Goal: Ask a question: Seek information or help from site administrators or community

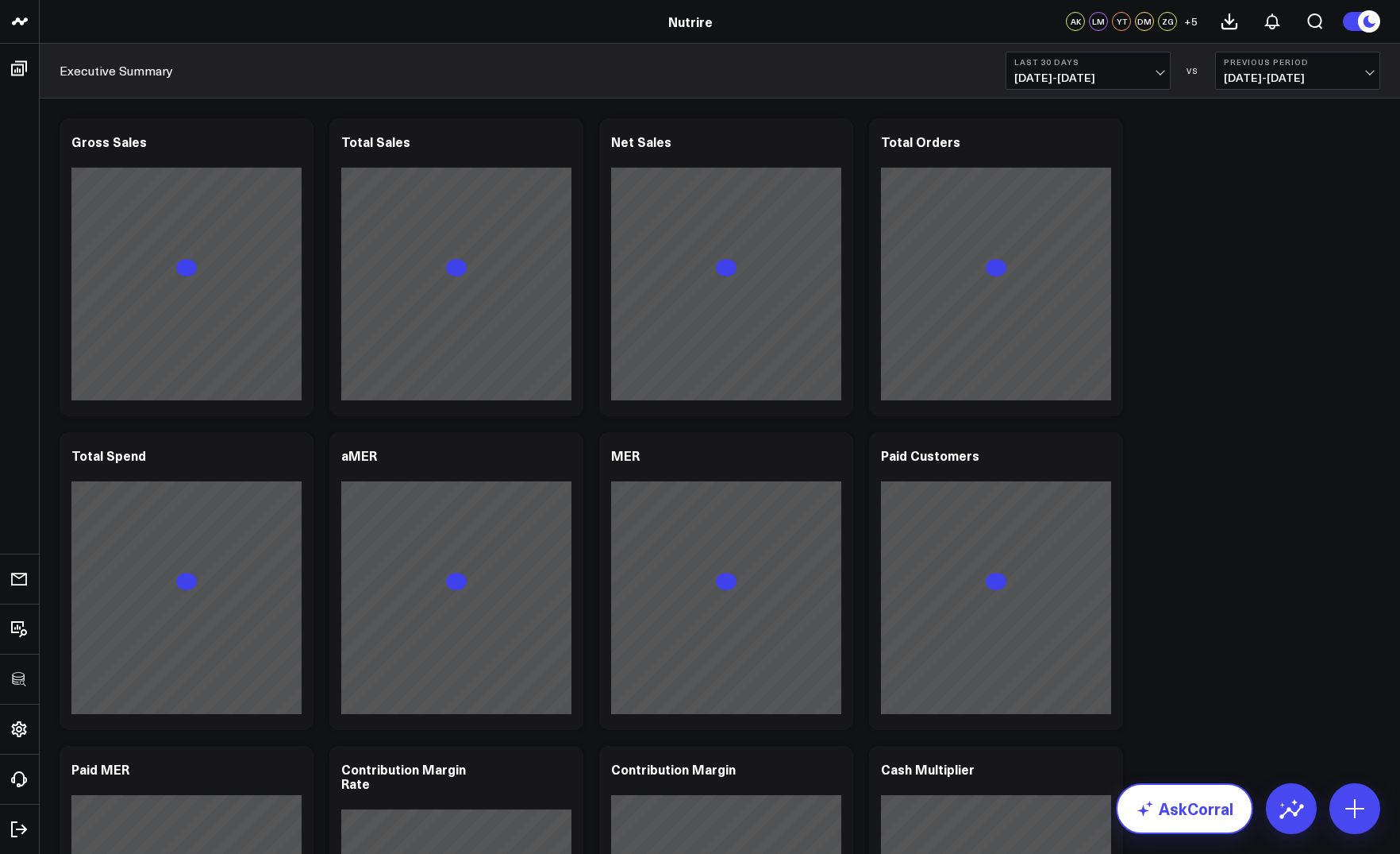
click at [1158, 812] on link "AskCorral" at bounding box center [1185, 808] width 138 height 51
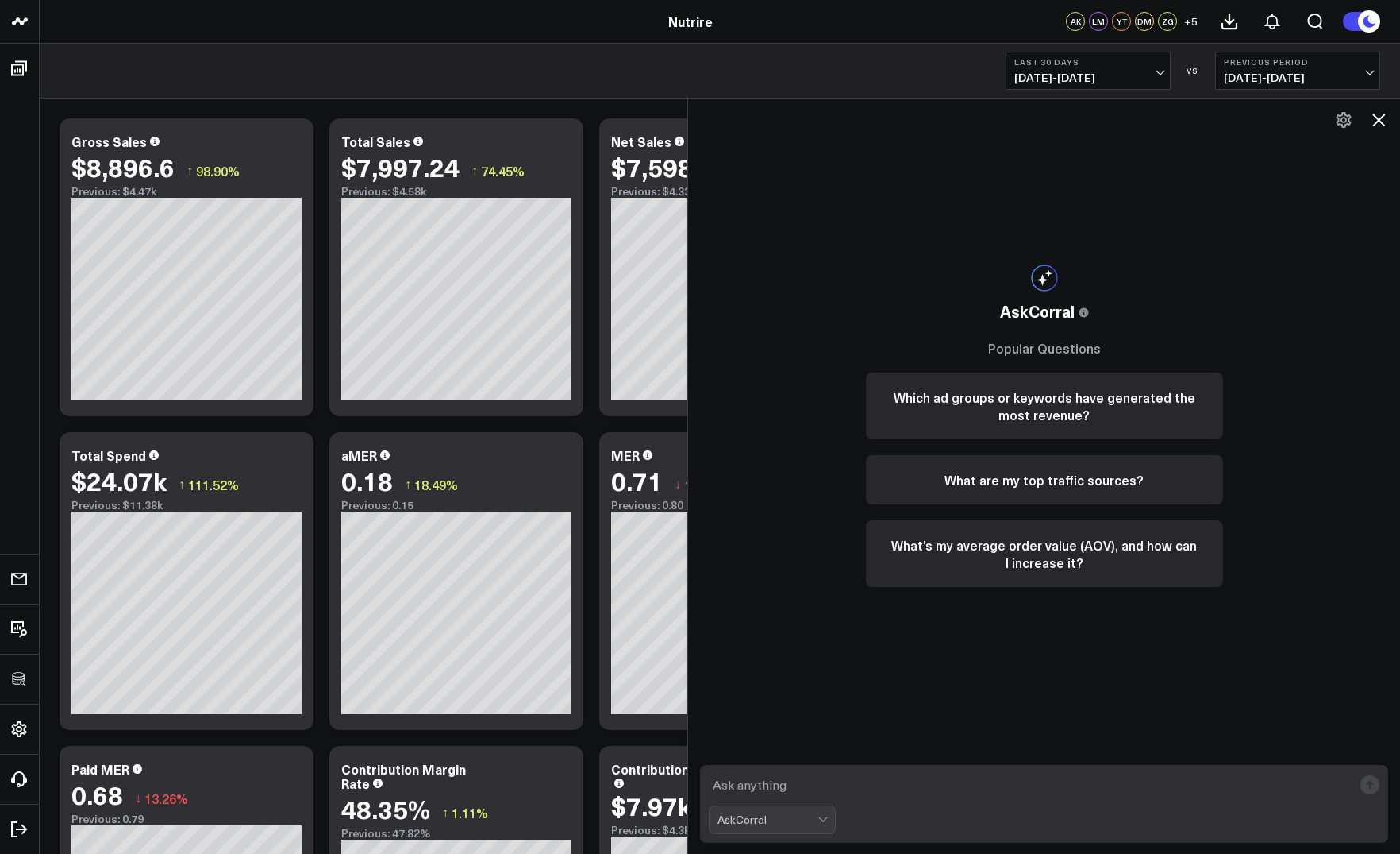
click at [1013, 775] on textarea at bounding box center [1031, 784] width 644 height 28
paste textarea "what is my cvr for google ads"
type textarea "what is my cvr for google ads"
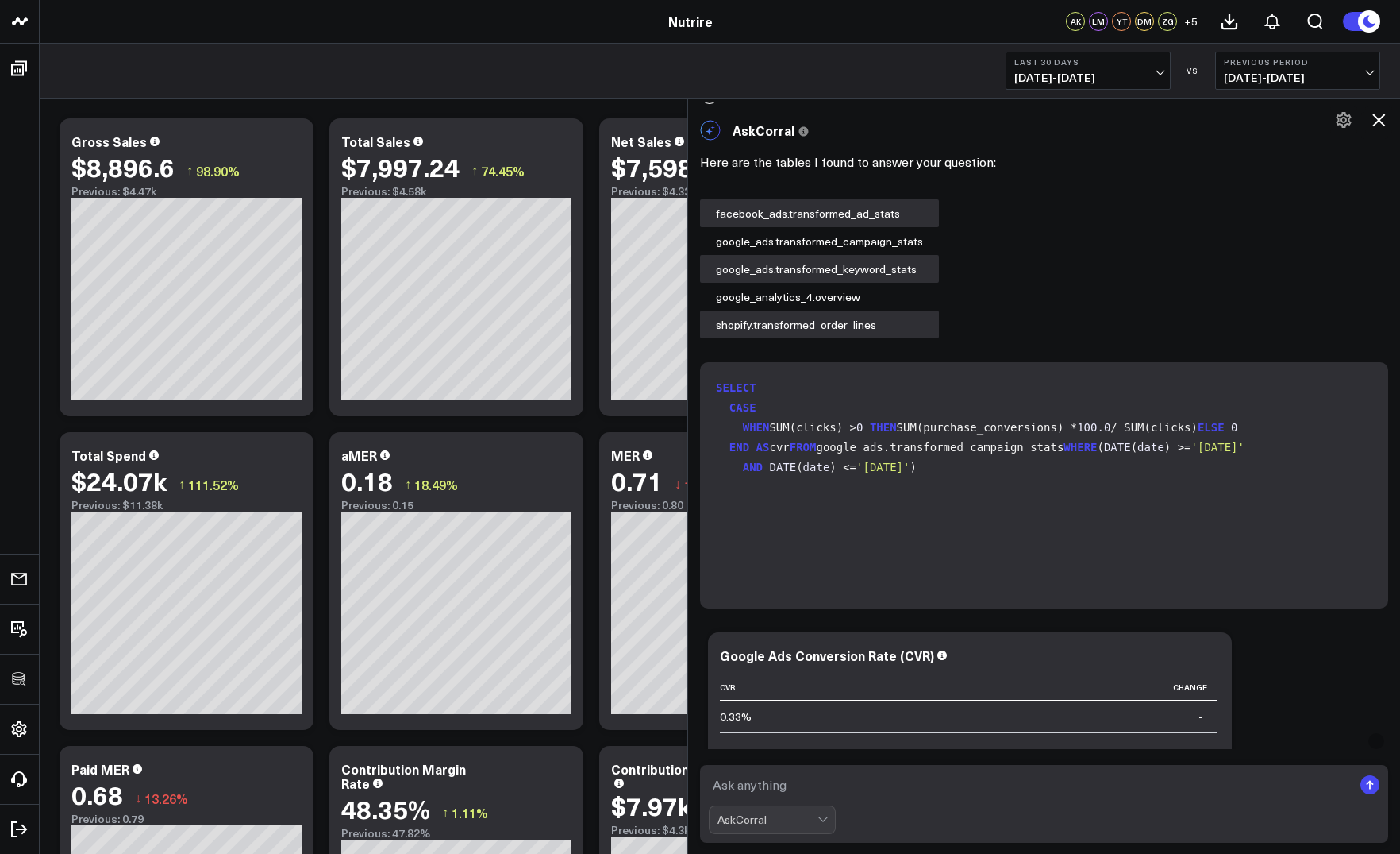
scroll to position [22, 0]
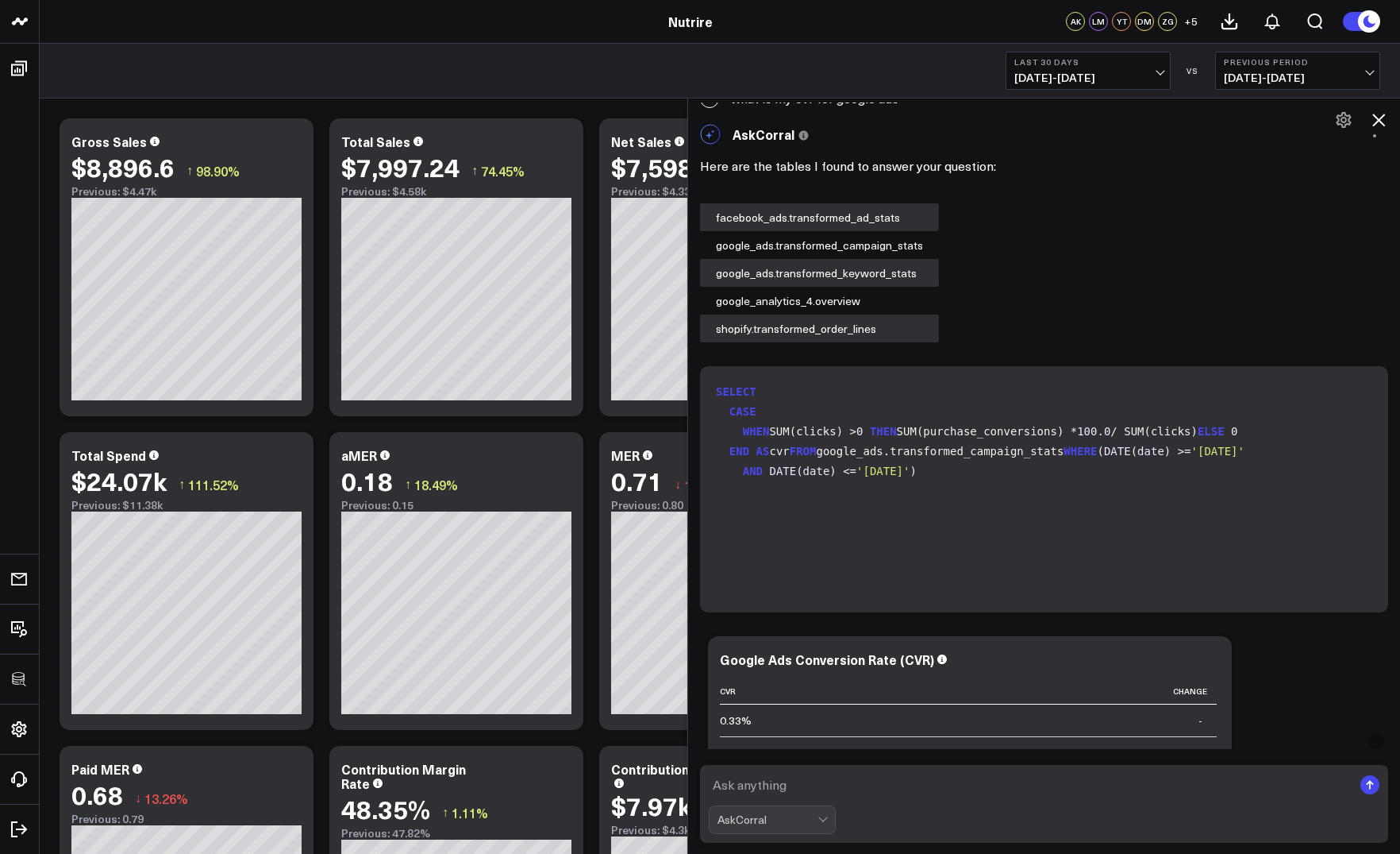
click at [790, 428] on code "SELECT CASE WHEN SUM(clicks) > 0 THEN SUM(purchase_conversions) * 100.0 / SUM(c…" at bounding box center [1047, 431] width 663 height 99
copy code "WHEN SUM(clicks) > 0 THEN SUM(purchase_conversions) * 100.0 / SUM(clicks)"
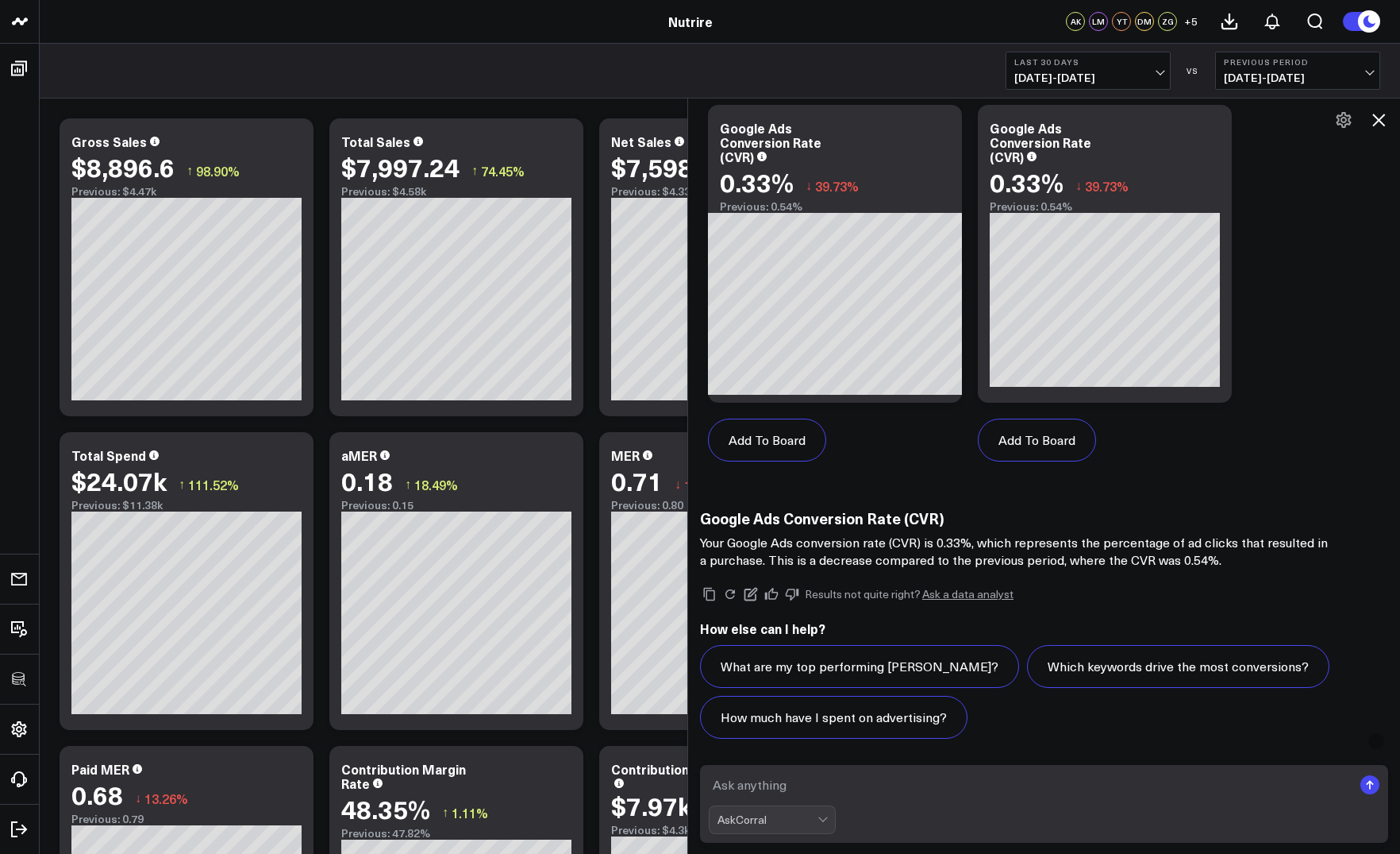
scroll to position [947, 0]
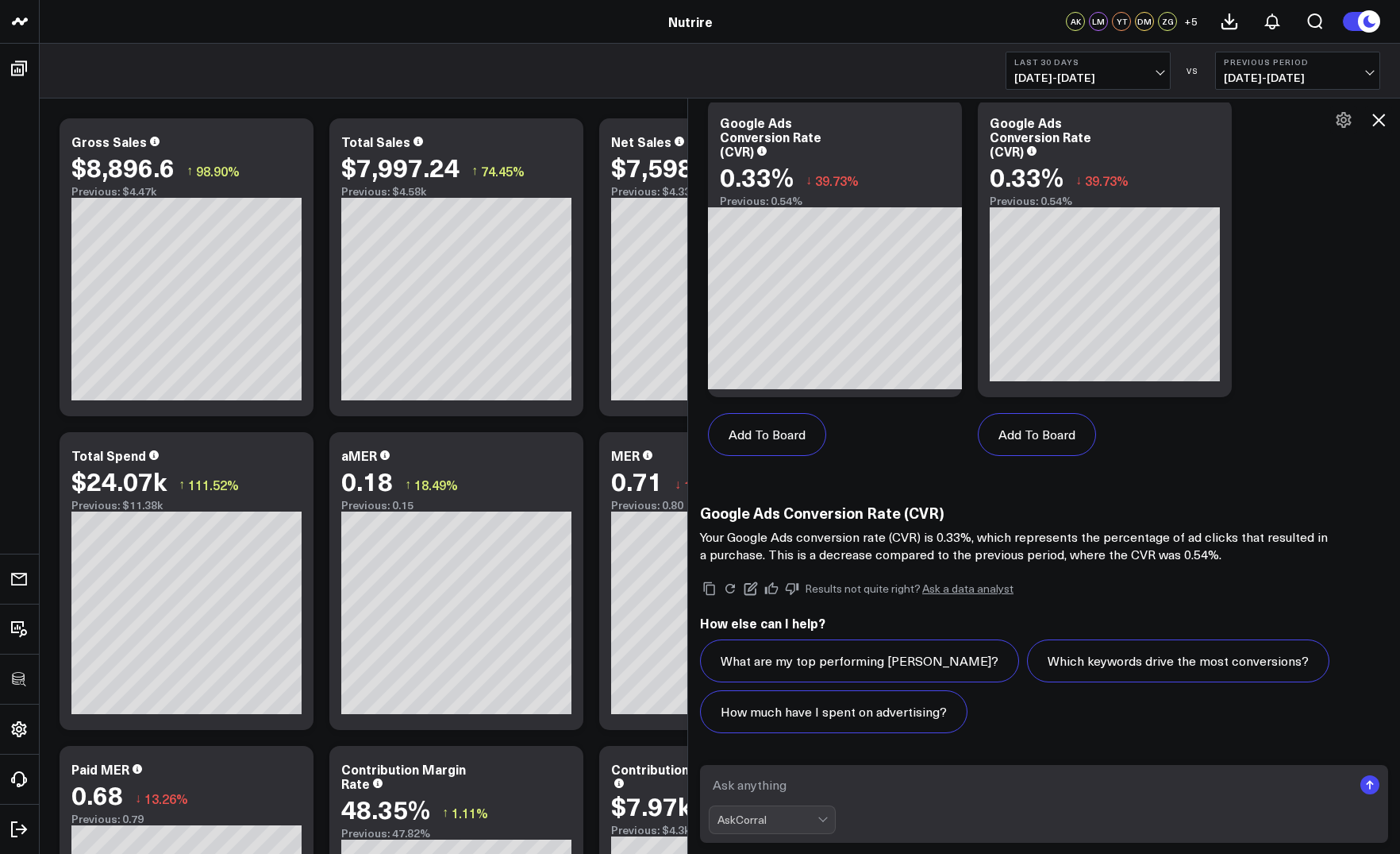
click at [758, 783] on textarea at bounding box center [1031, 784] width 644 height 28
type textarea "how about for last week?"
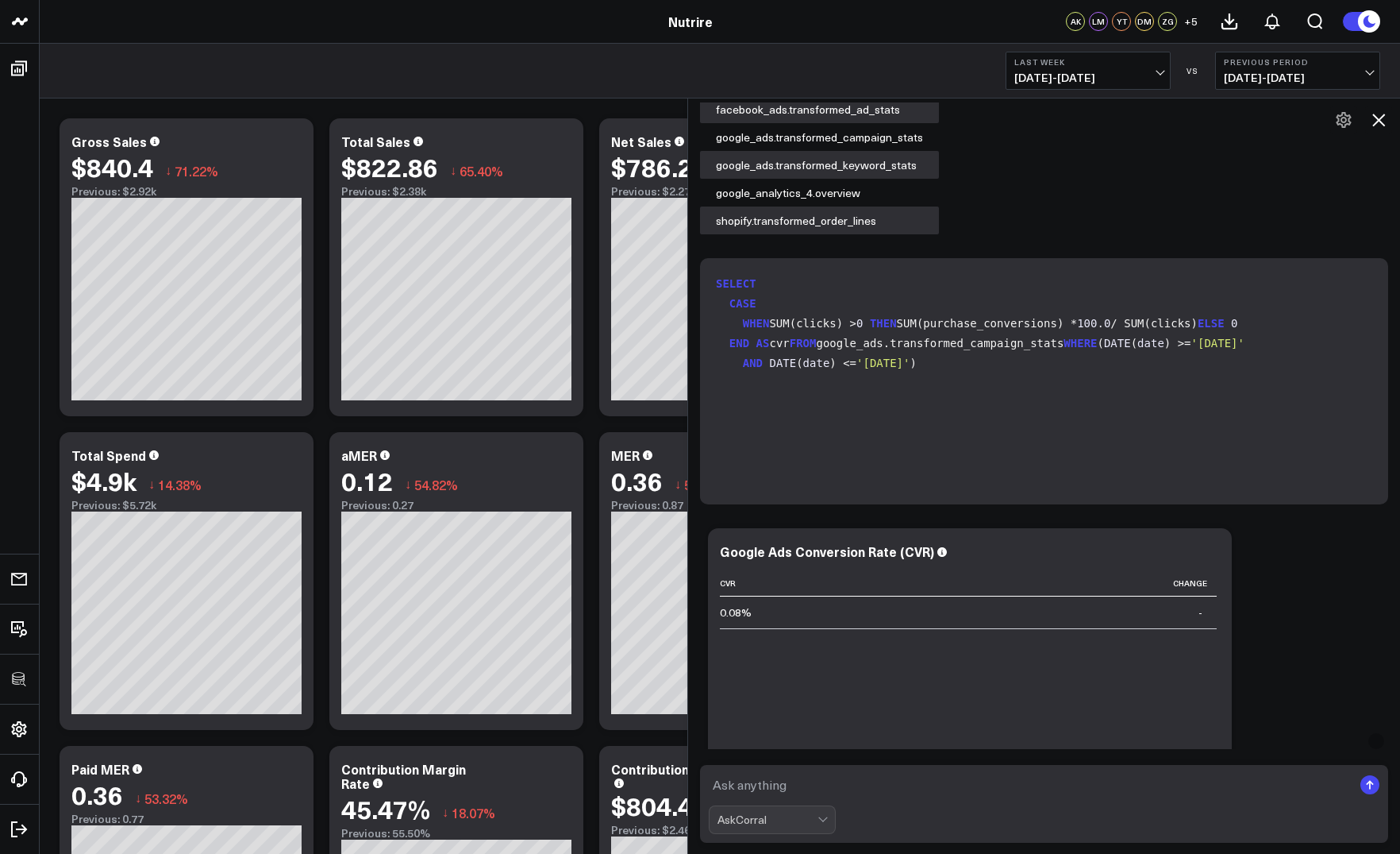
scroll to position [1555, 0]
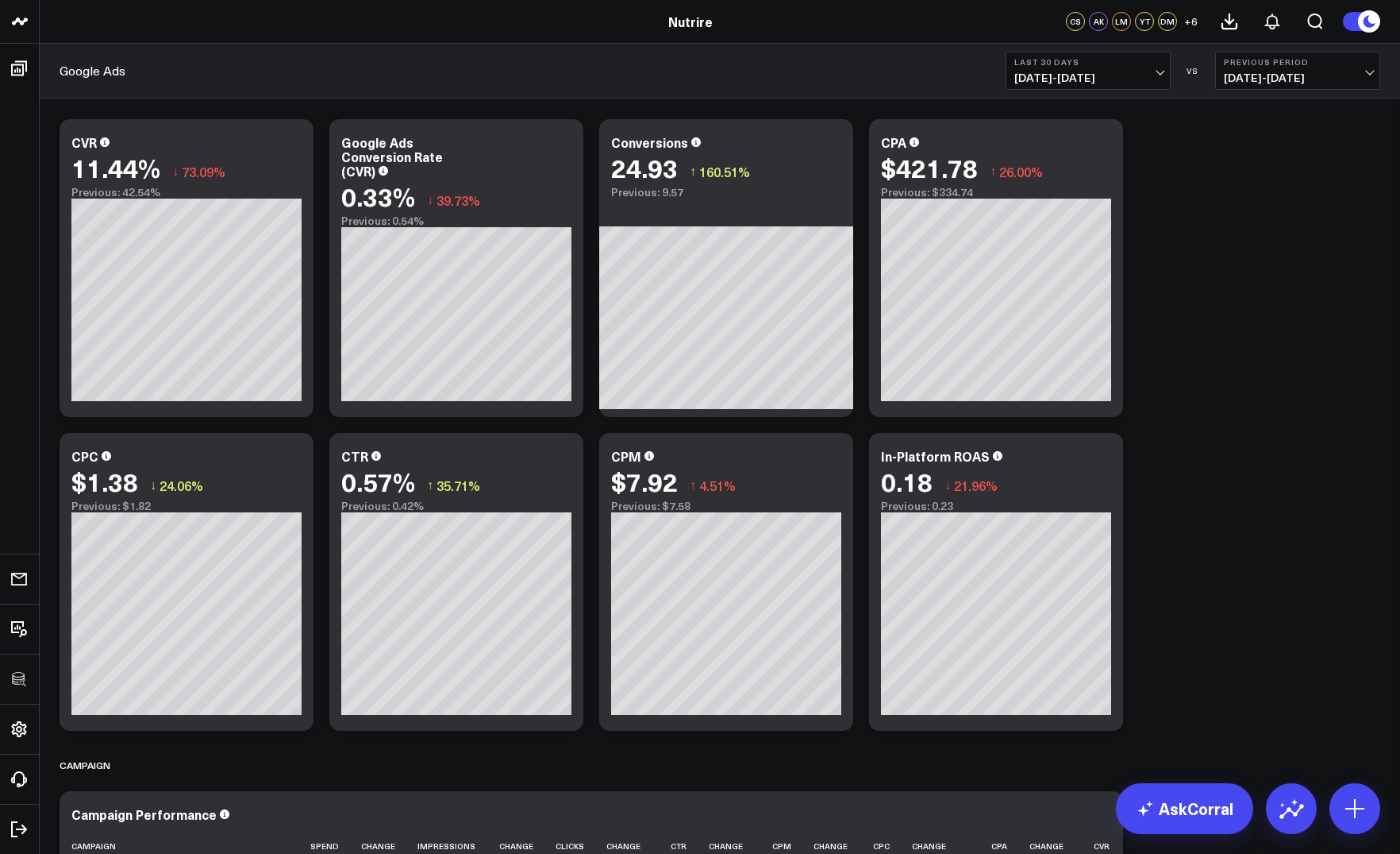
click at [1039, 71] on span "08/19/25 - 09/17/25" at bounding box center [1089, 77] width 148 height 13
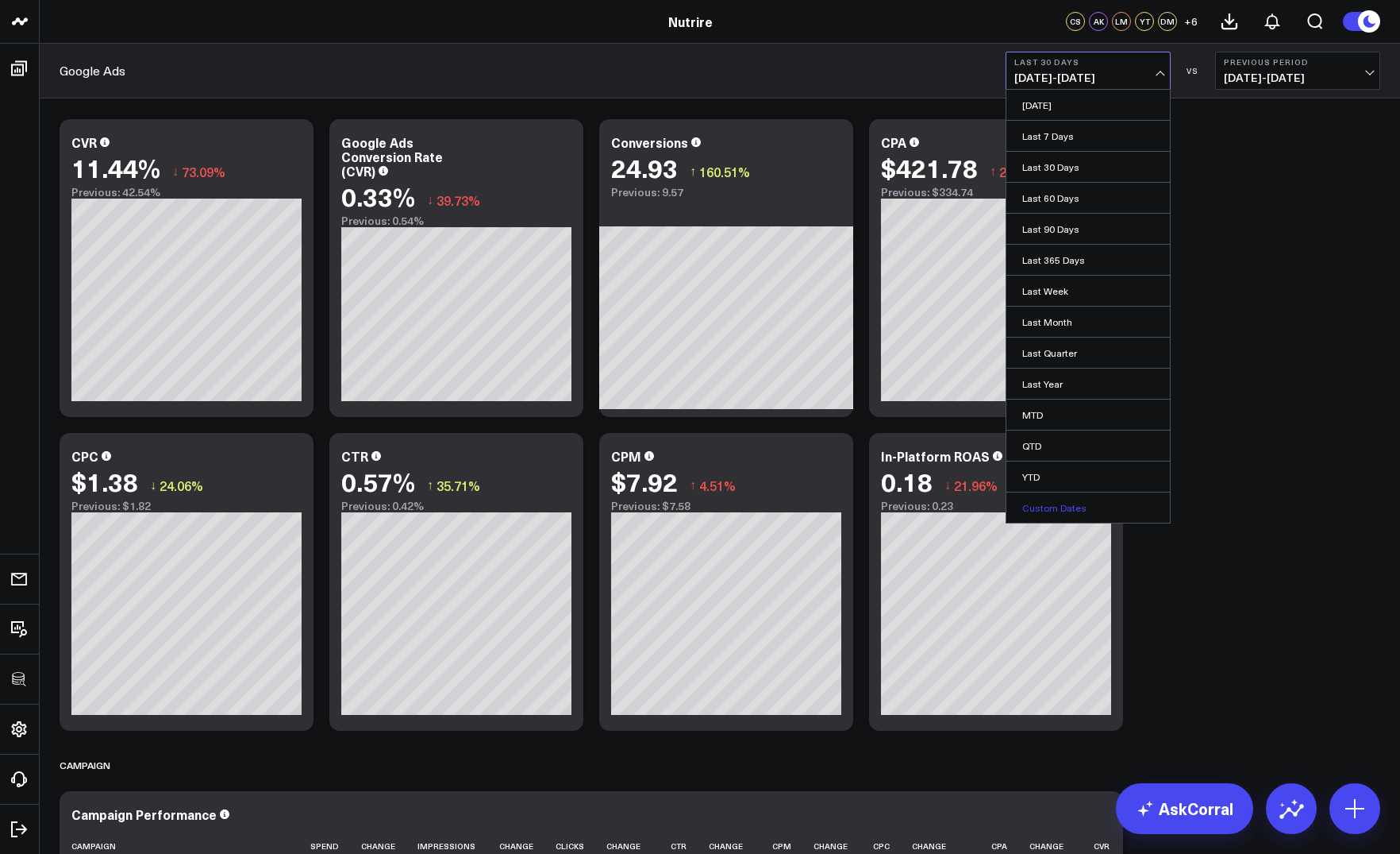
click at [1039, 500] on link "Custom Dates" at bounding box center [1089, 507] width 163 height 30
select select "8"
select select "2025"
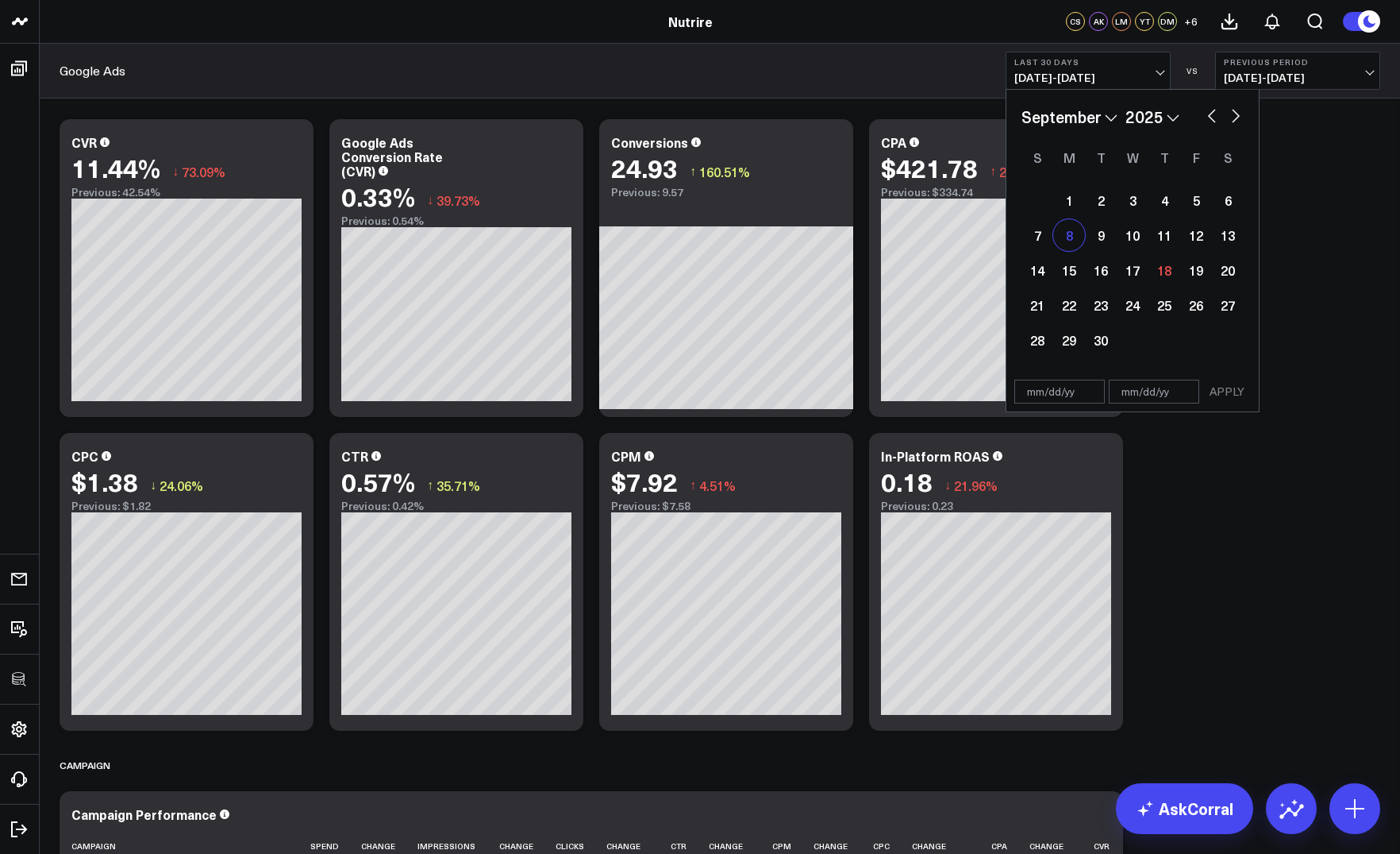
click at [1073, 243] on div "8" at bounding box center [1069, 235] width 32 height 32
type input "09/08/25"
select select "8"
select select "2025"
click at [1044, 275] on div "14" at bounding box center [1037, 269] width 32 height 32
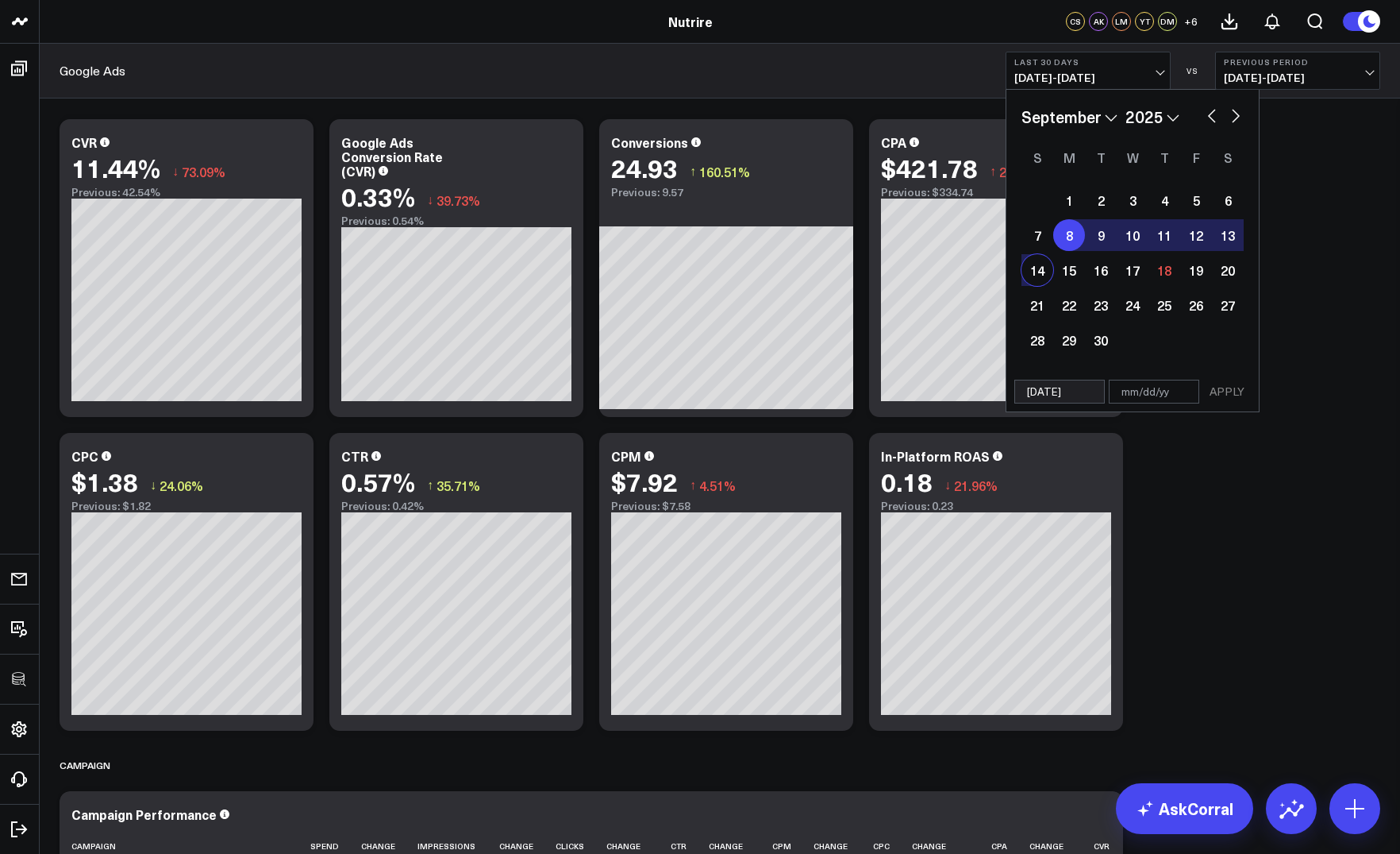
type input "09/14/25"
select select "8"
select select "2025"
click at [1221, 395] on button "APPLY" at bounding box center [1227, 392] width 47 height 24
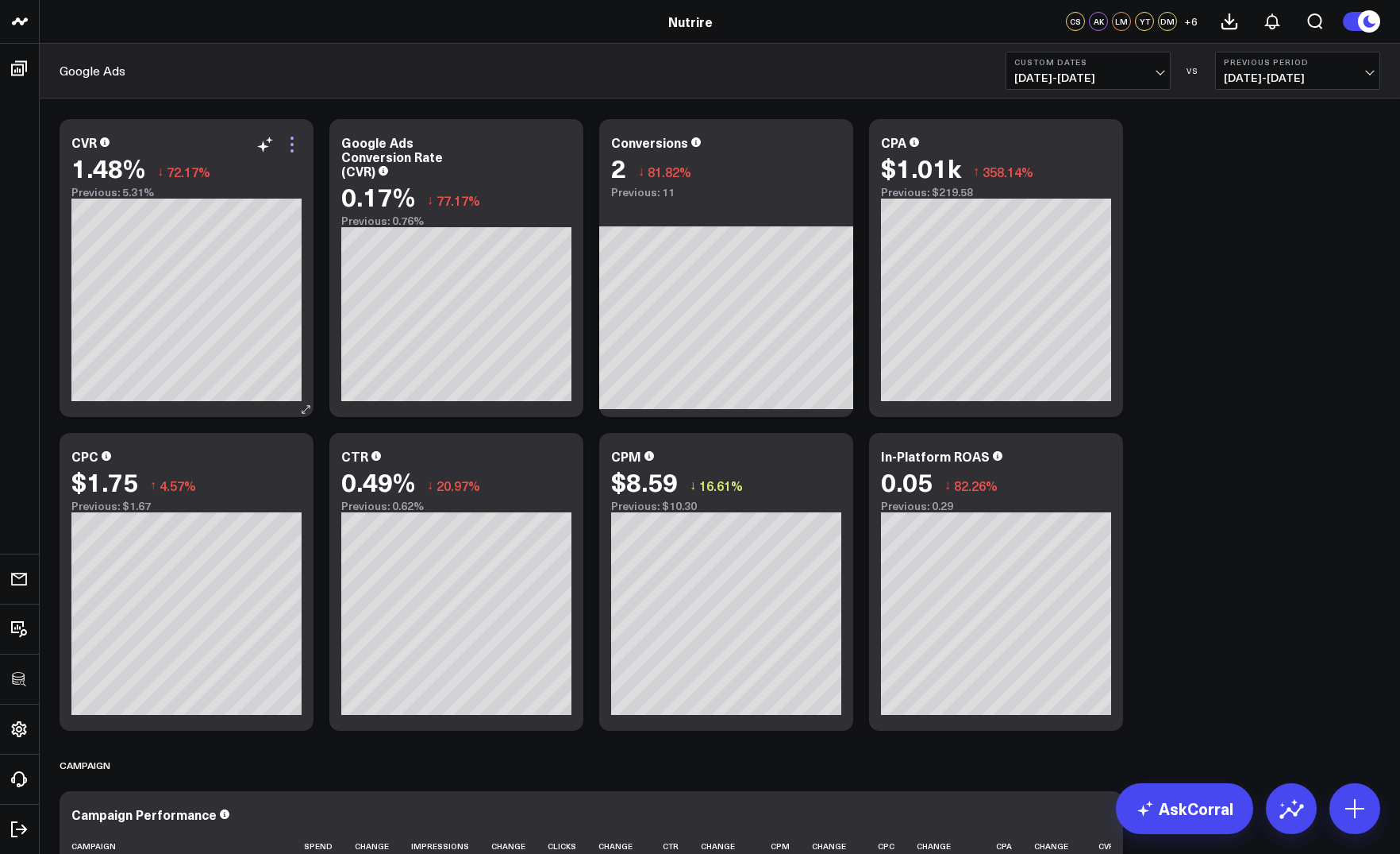
click at [294, 139] on icon at bounding box center [292, 145] width 19 height 19
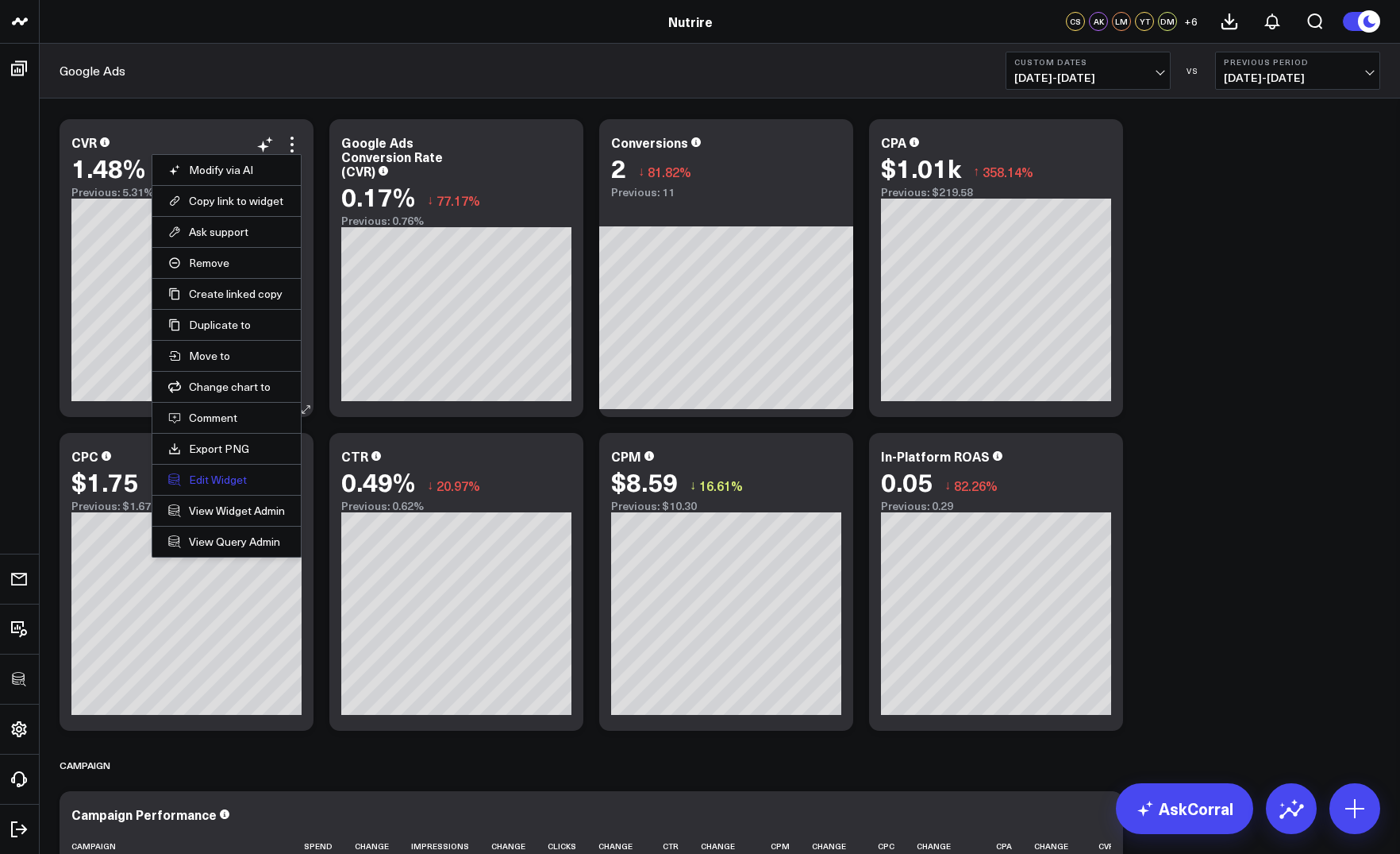
click at [207, 477] on button "Edit Widget" at bounding box center [227, 480] width 117 height 15
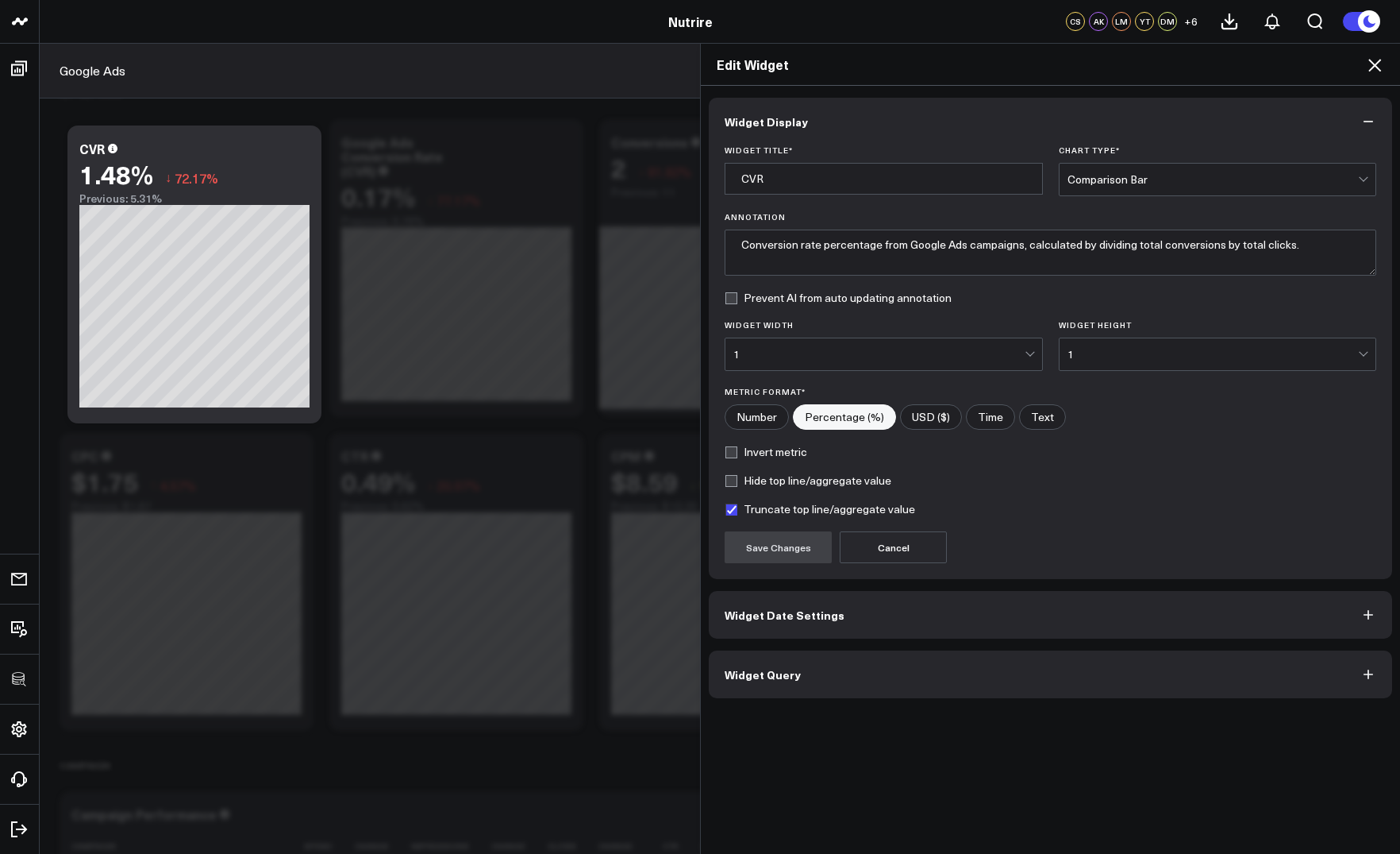
click at [794, 671] on span "Widget Query" at bounding box center [762, 674] width 77 height 13
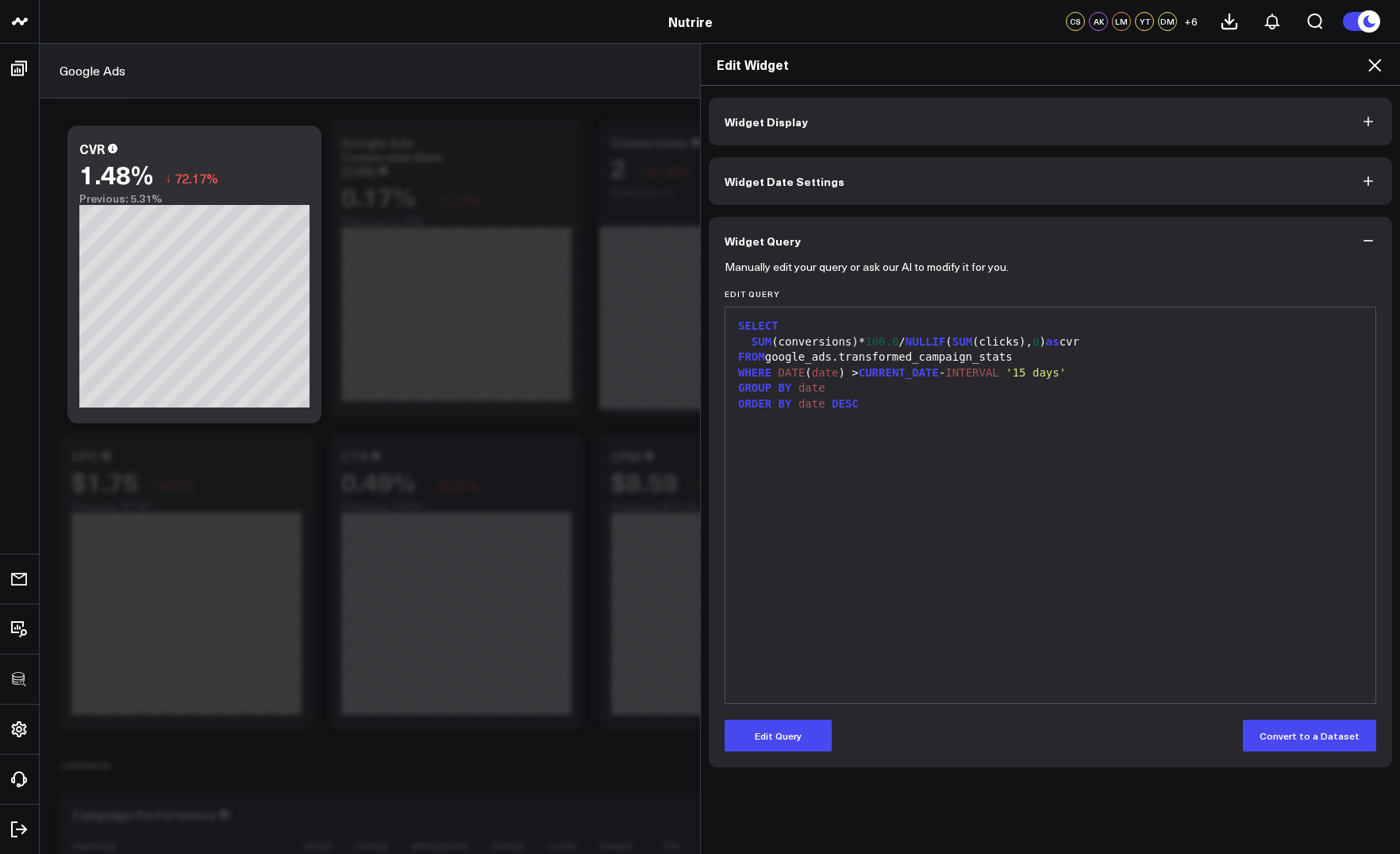
click at [764, 338] on span "SUM" at bounding box center [762, 341] width 20 height 13
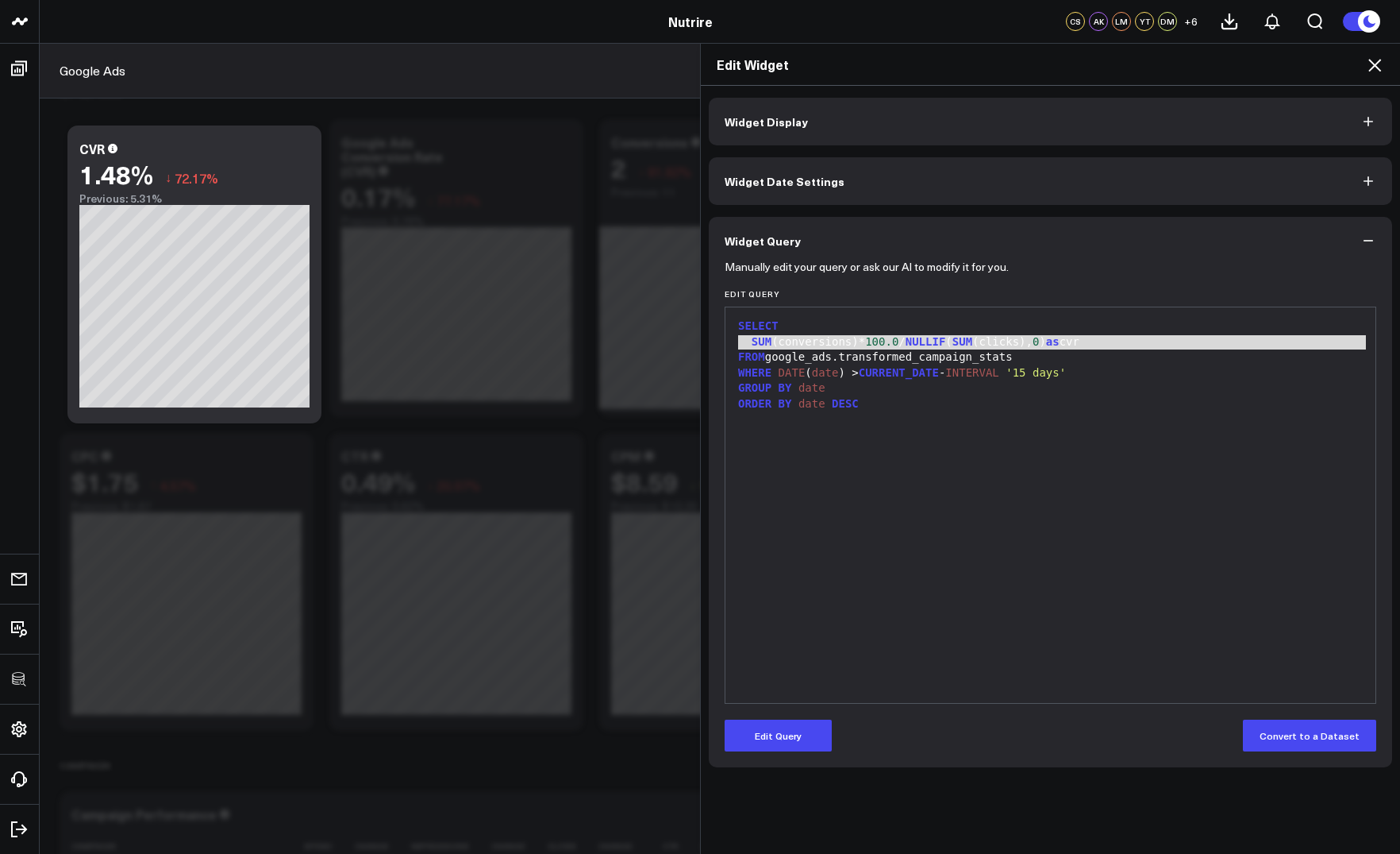
click at [783, 759] on div "Manually edit your query or ask our AI to modify it for you. Edit Query 9 1 2 3…" at bounding box center [1051, 516] width 683 height 503
click at [786, 740] on button "Edit Query" at bounding box center [778, 735] width 108 height 32
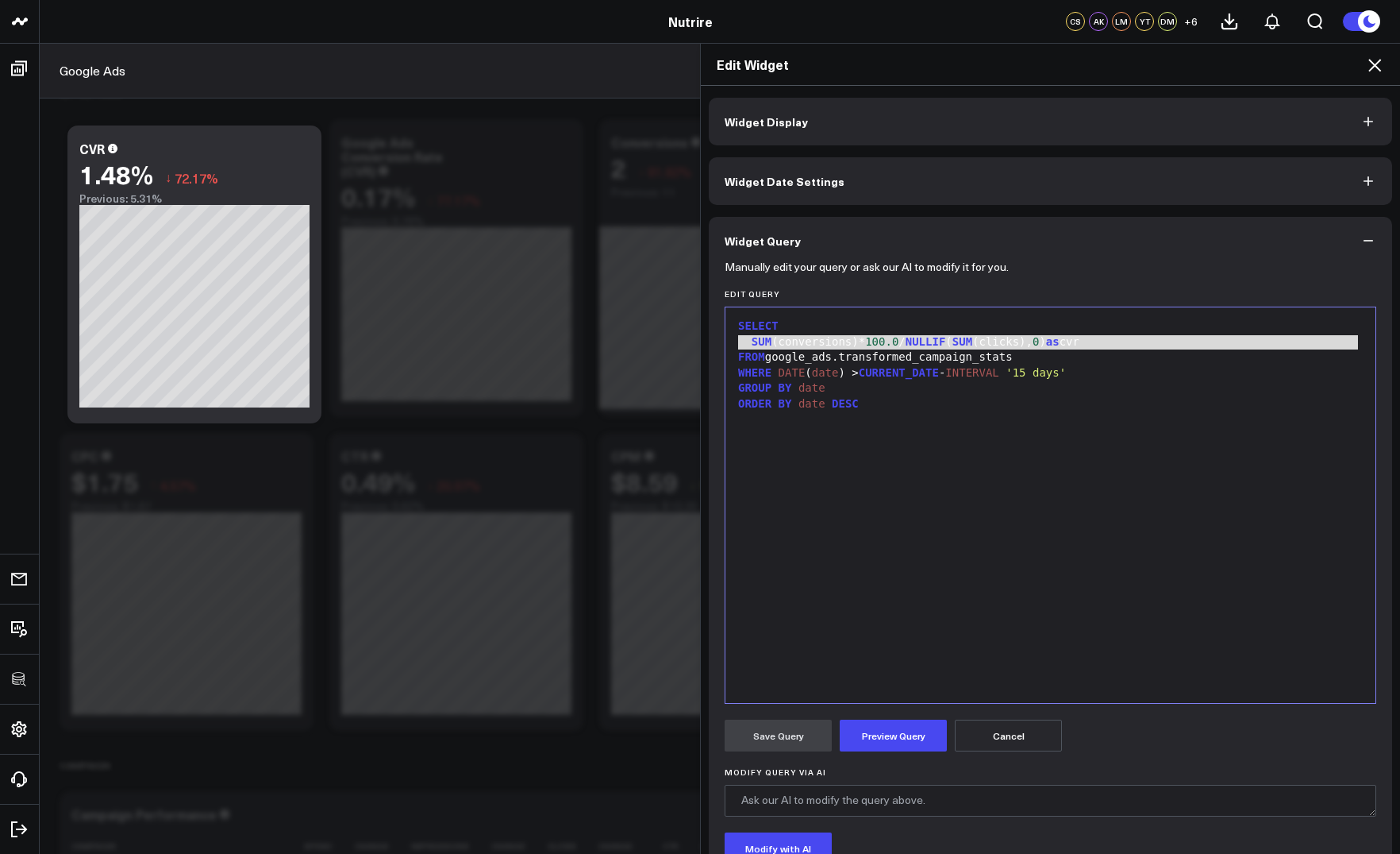
click at [754, 339] on span "SUM" at bounding box center [762, 341] width 20 height 13
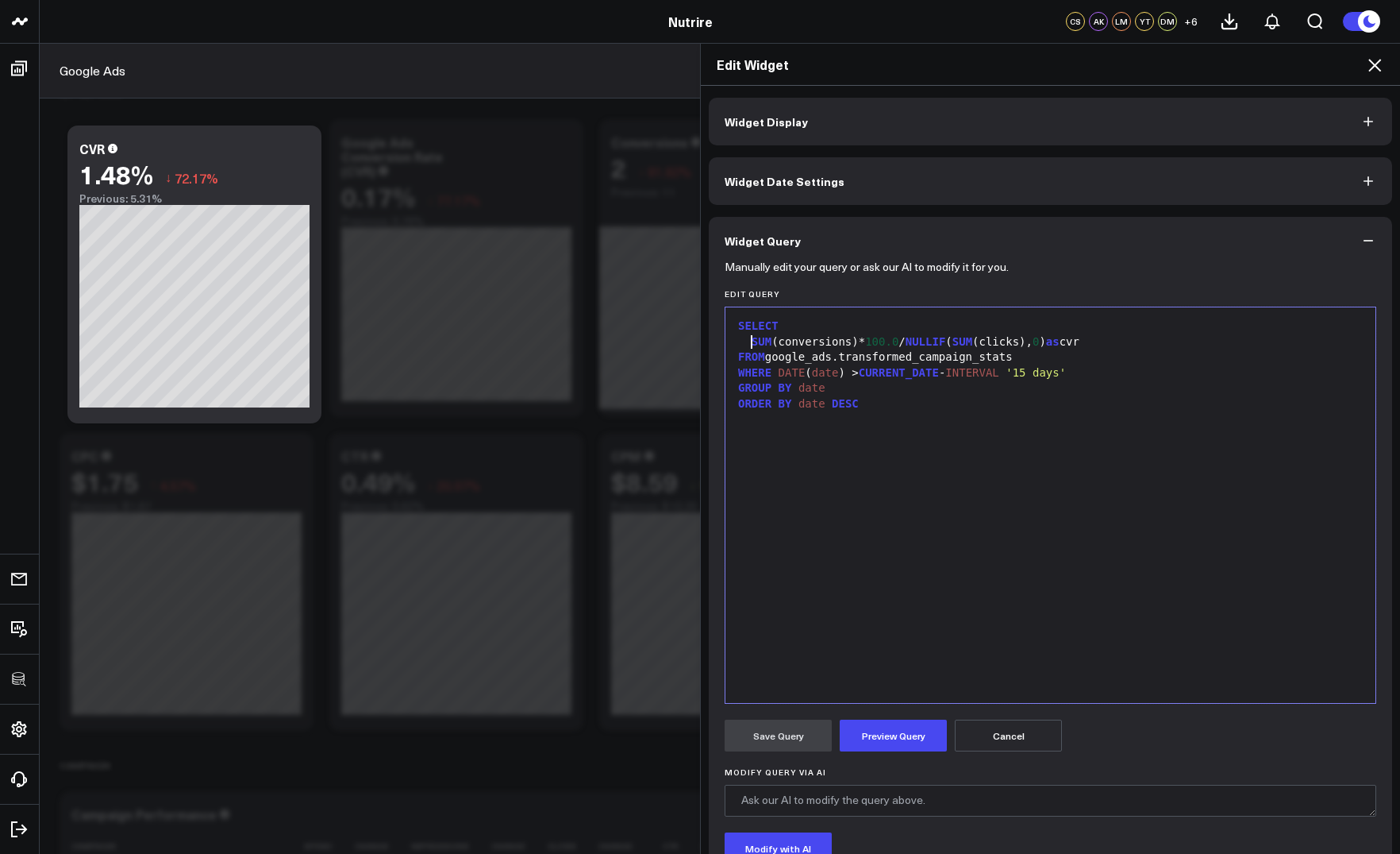
click at [754, 339] on span "SUM" at bounding box center [762, 341] width 20 height 13
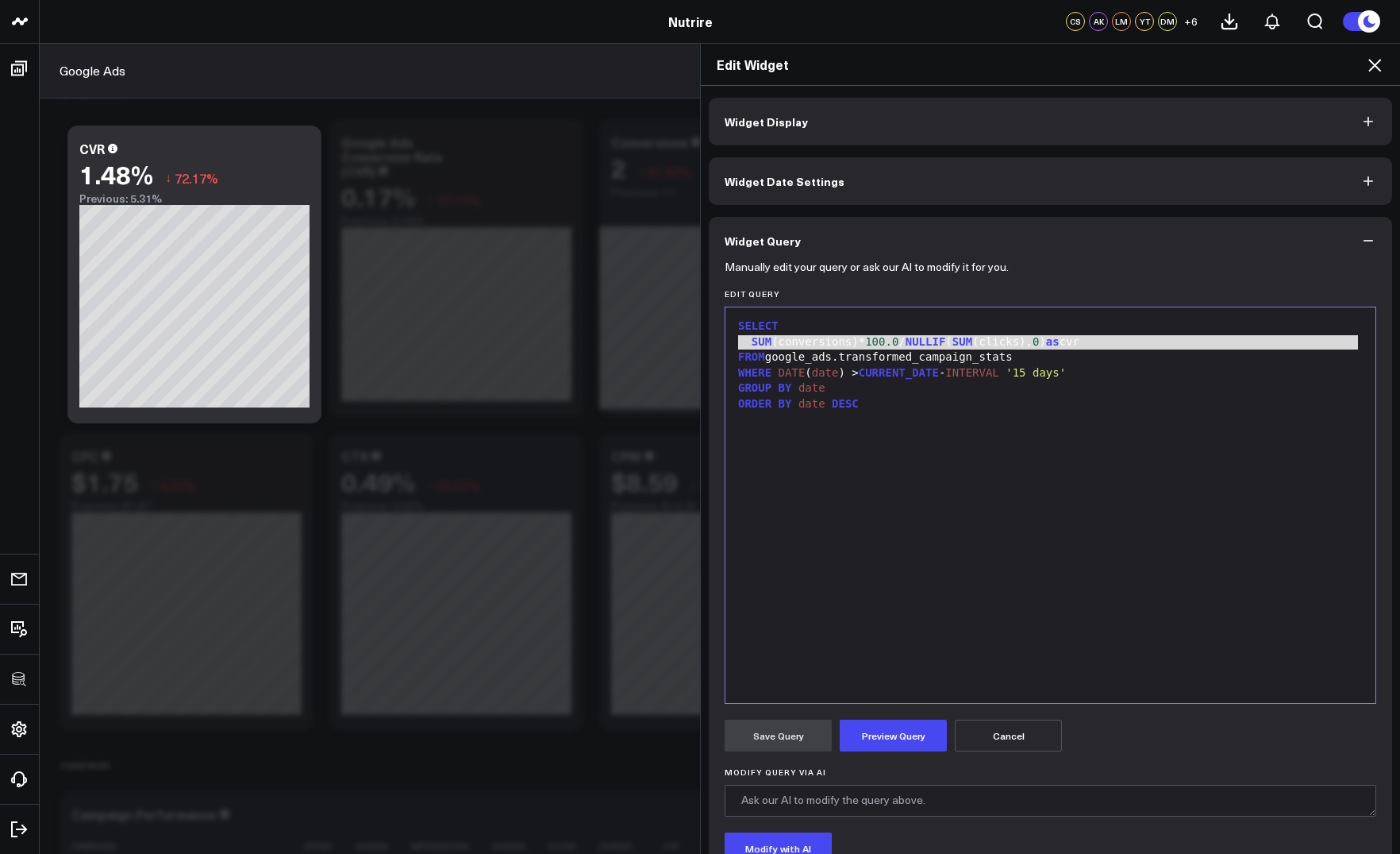
click at [1031, 733] on button "Cancel" at bounding box center [1008, 735] width 108 height 32
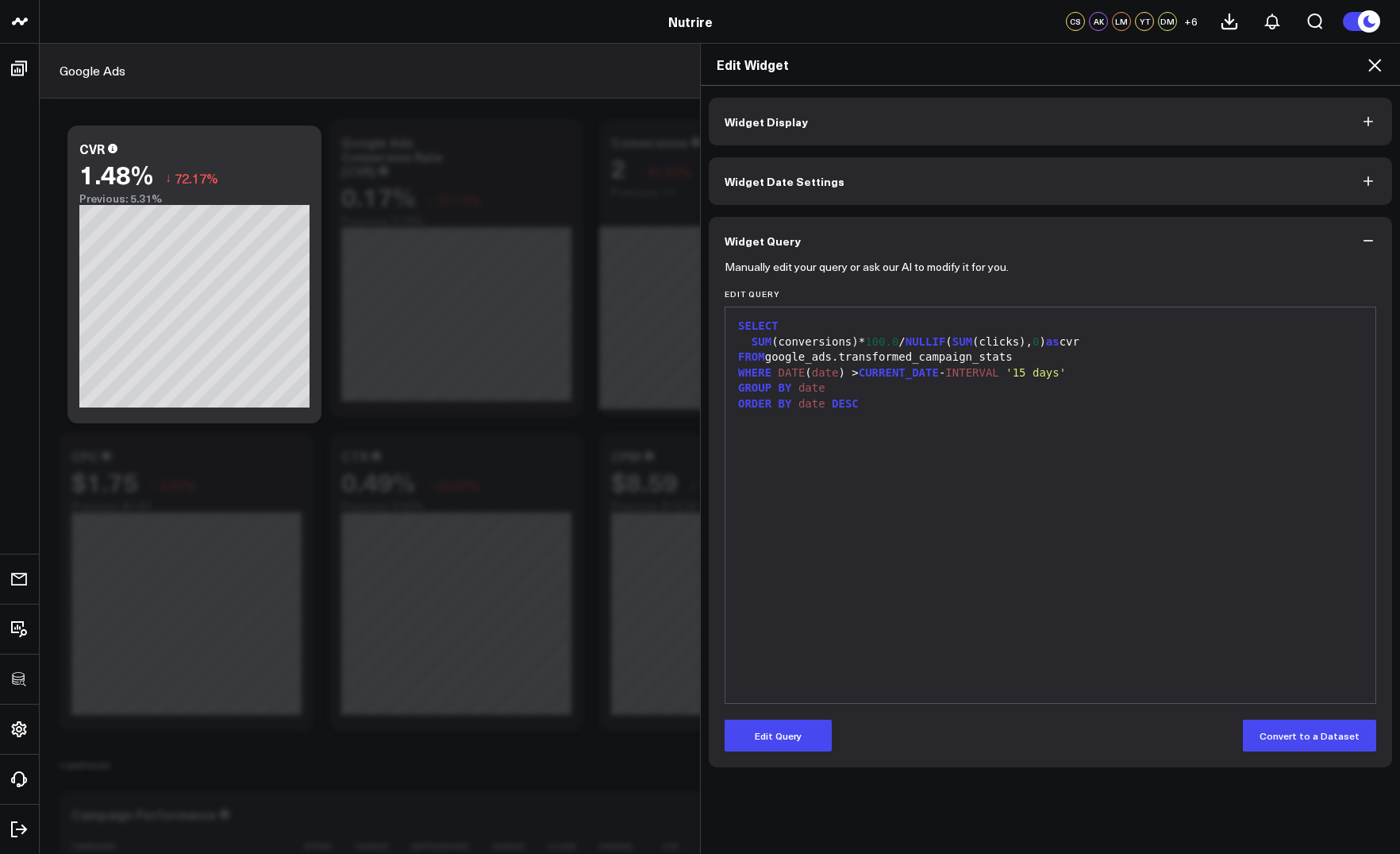
click at [1372, 65] on icon at bounding box center [1375, 65] width 19 height 19
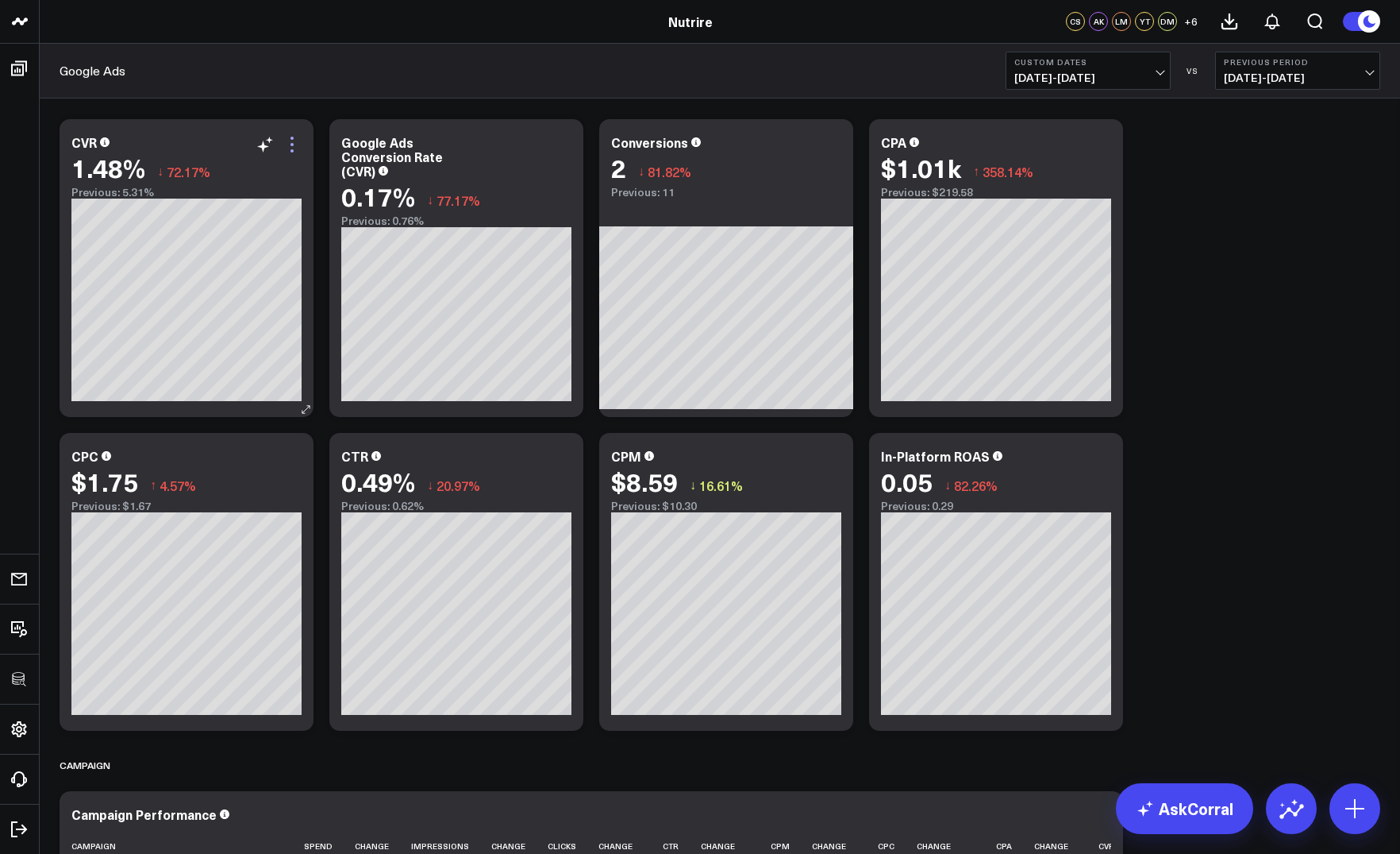
click at [294, 146] on icon at bounding box center [292, 145] width 19 height 19
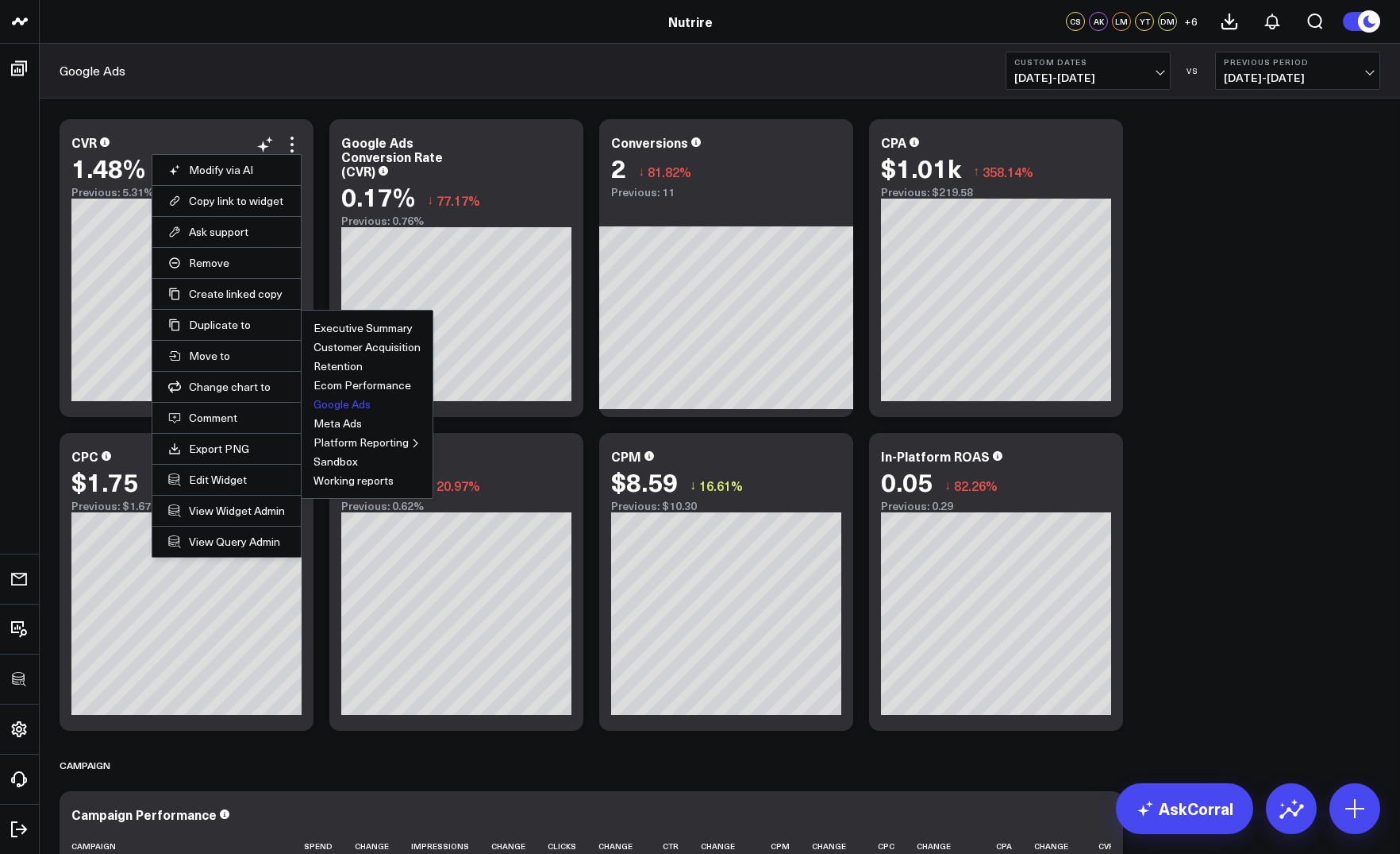
click at [324, 407] on button "Google Ads" at bounding box center [342, 404] width 57 height 11
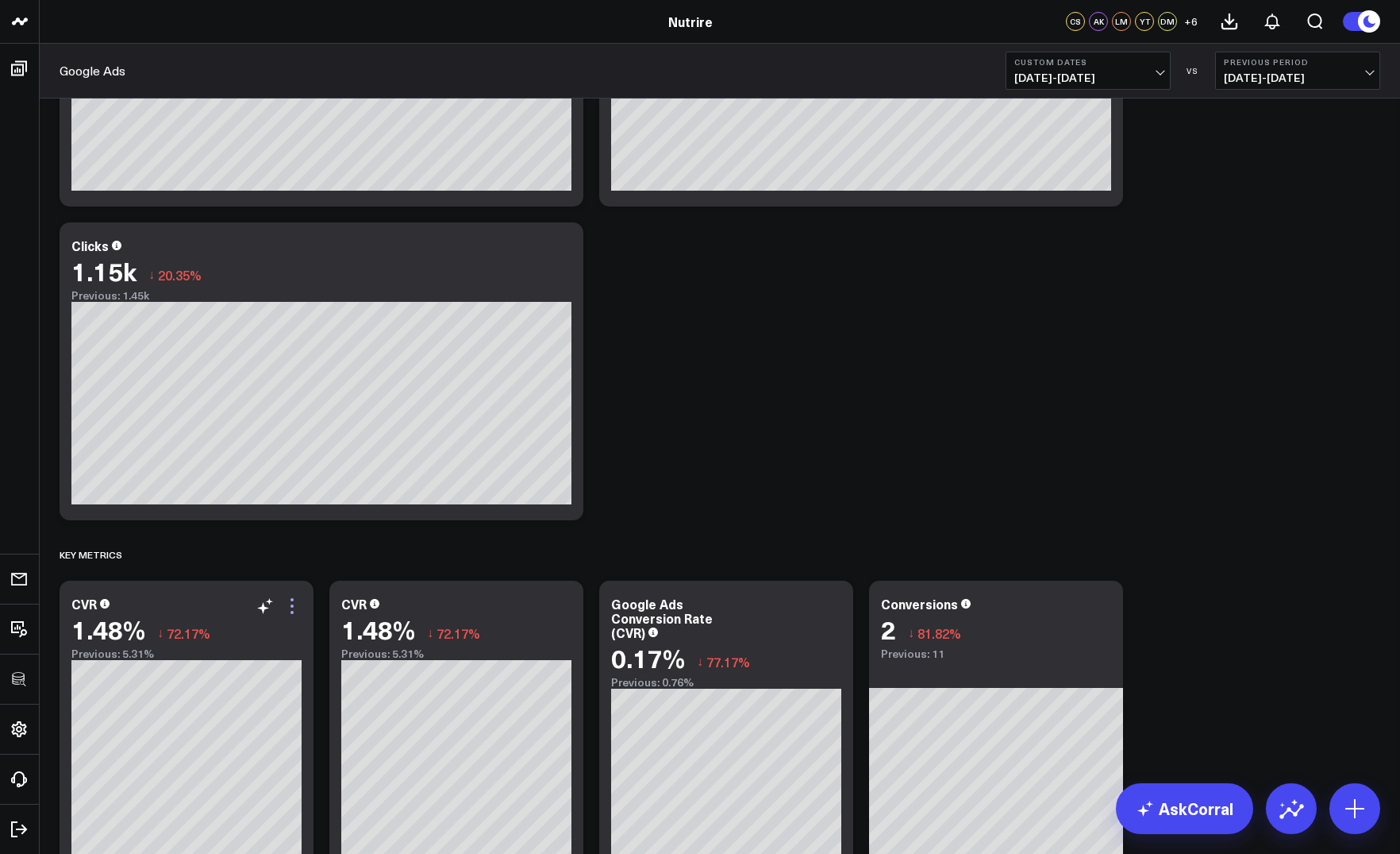
scroll to position [774, 0]
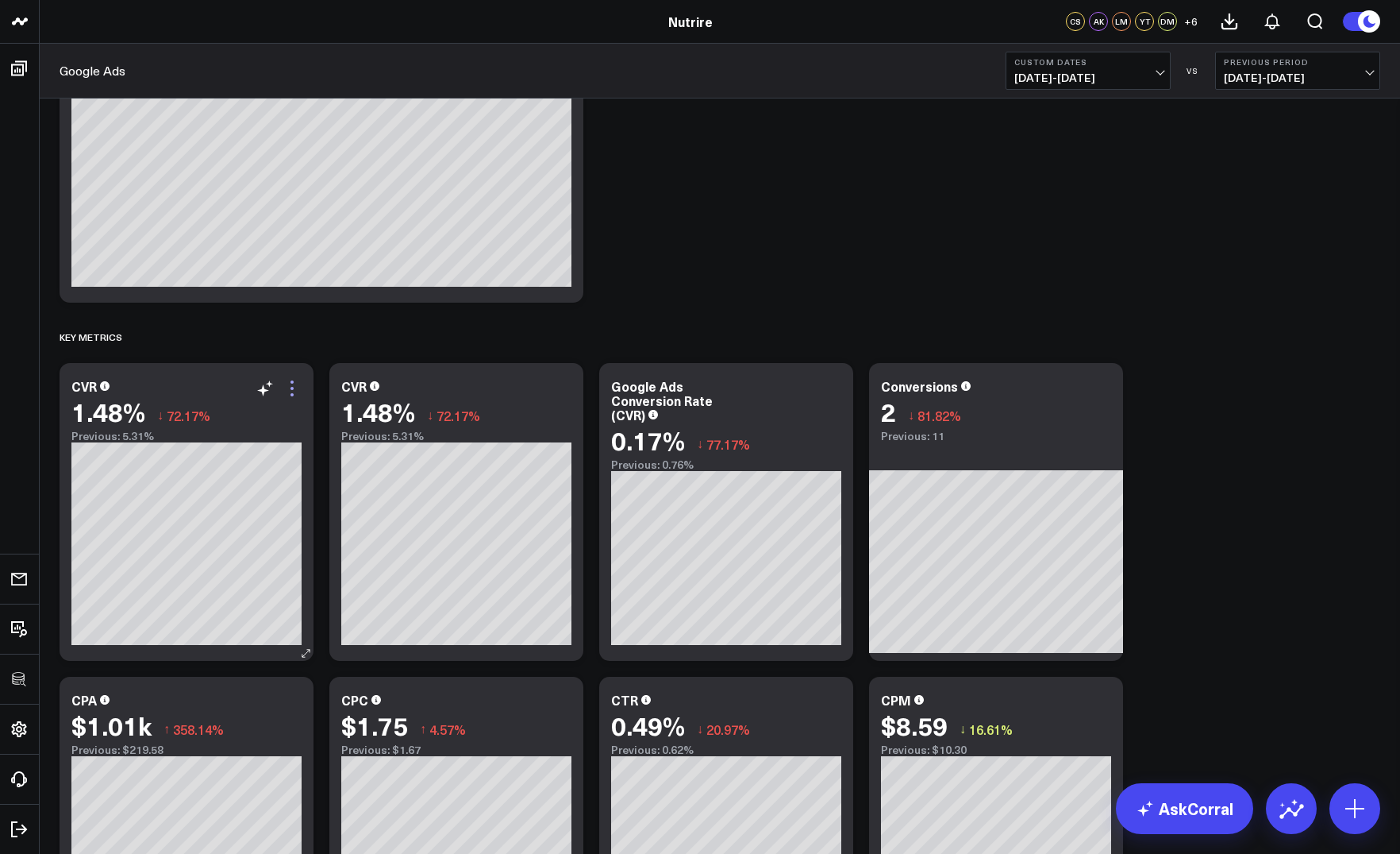
click at [293, 393] on icon at bounding box center [292, 388] width 19 height 19
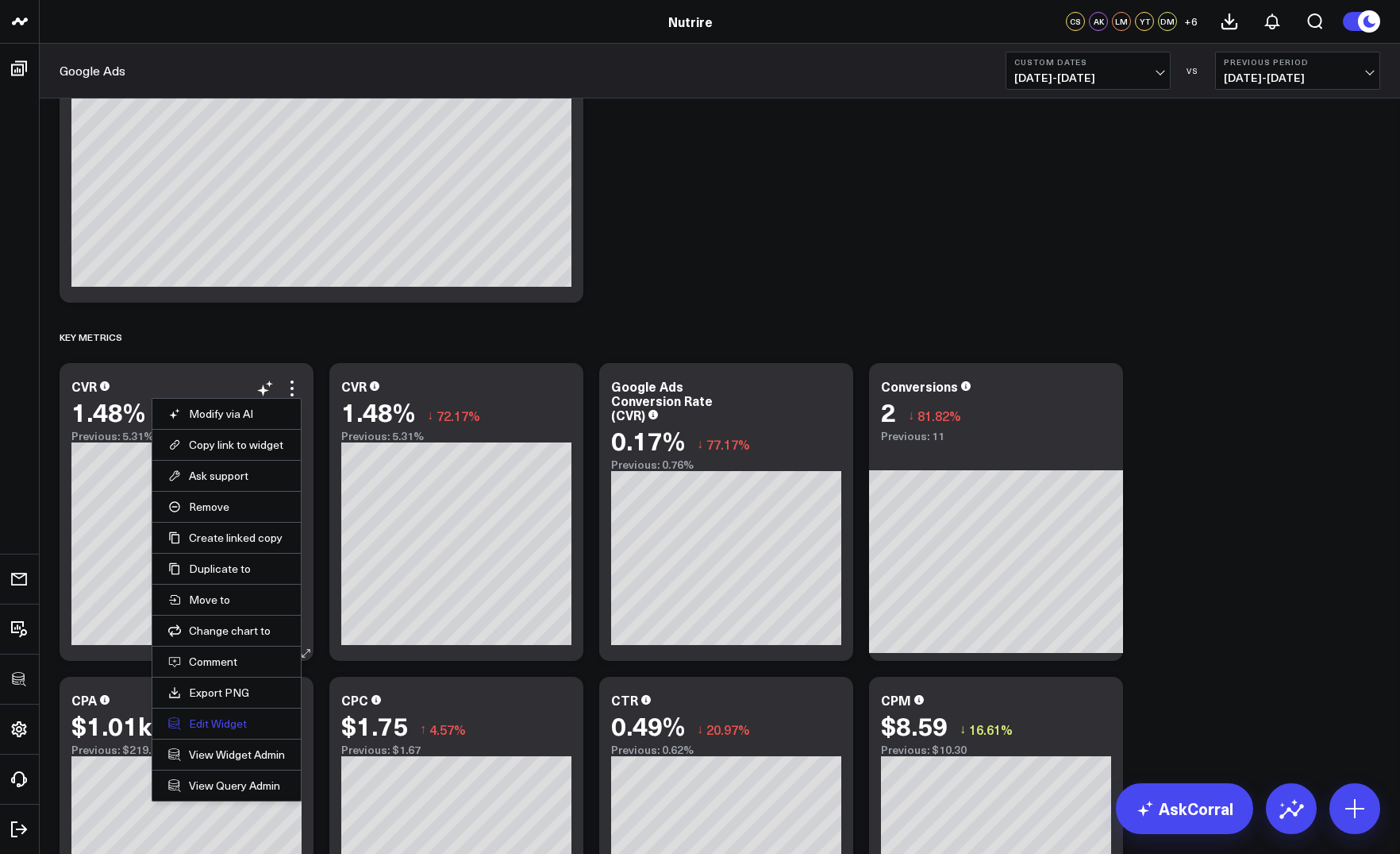
click at [208, 718] on button "Edit Widget" at bounding box center [227, 723] width 117 height 15
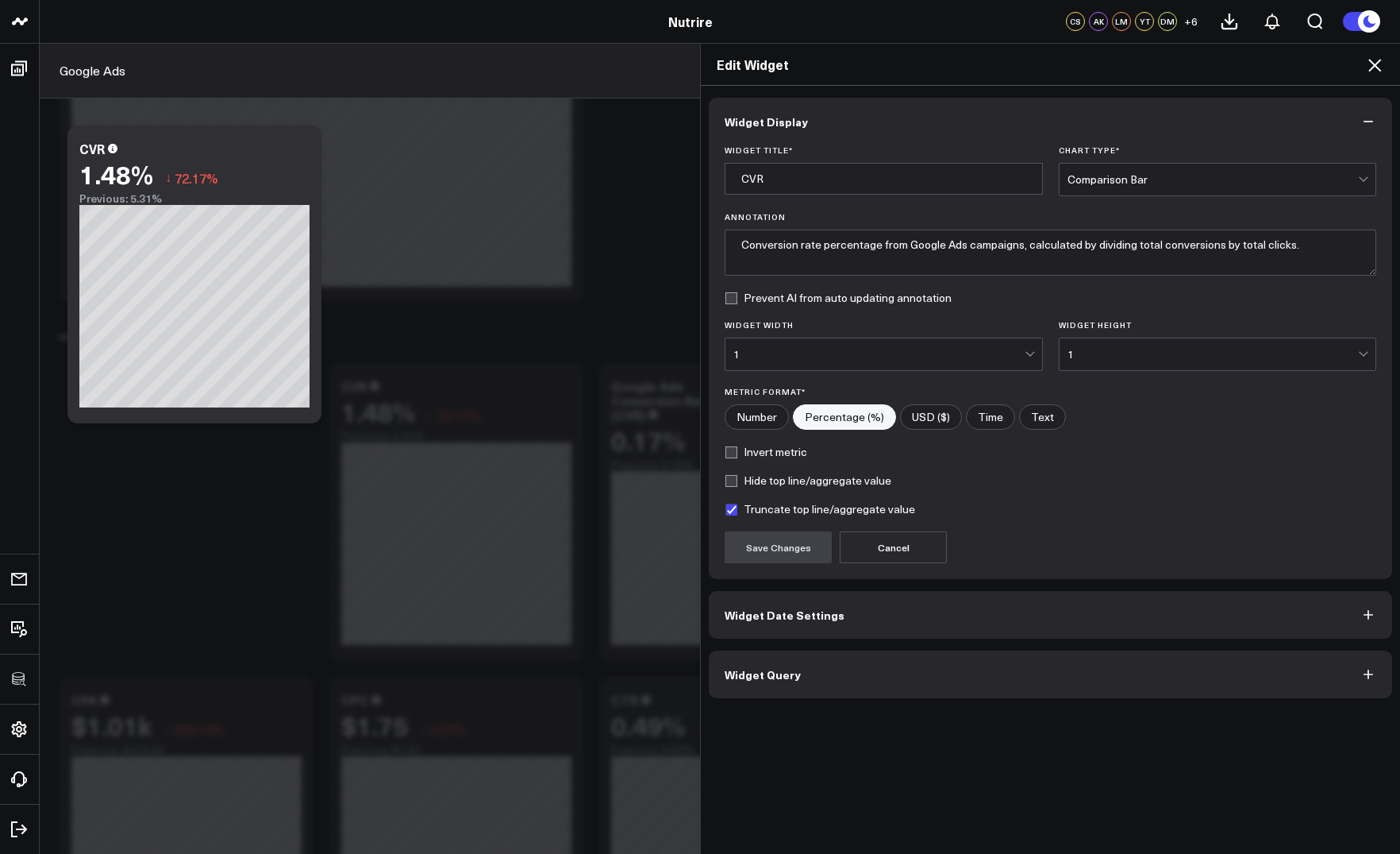
click at [756, 679] on span "Widget Query" at bounding box center [762, 674] width 77 height 13
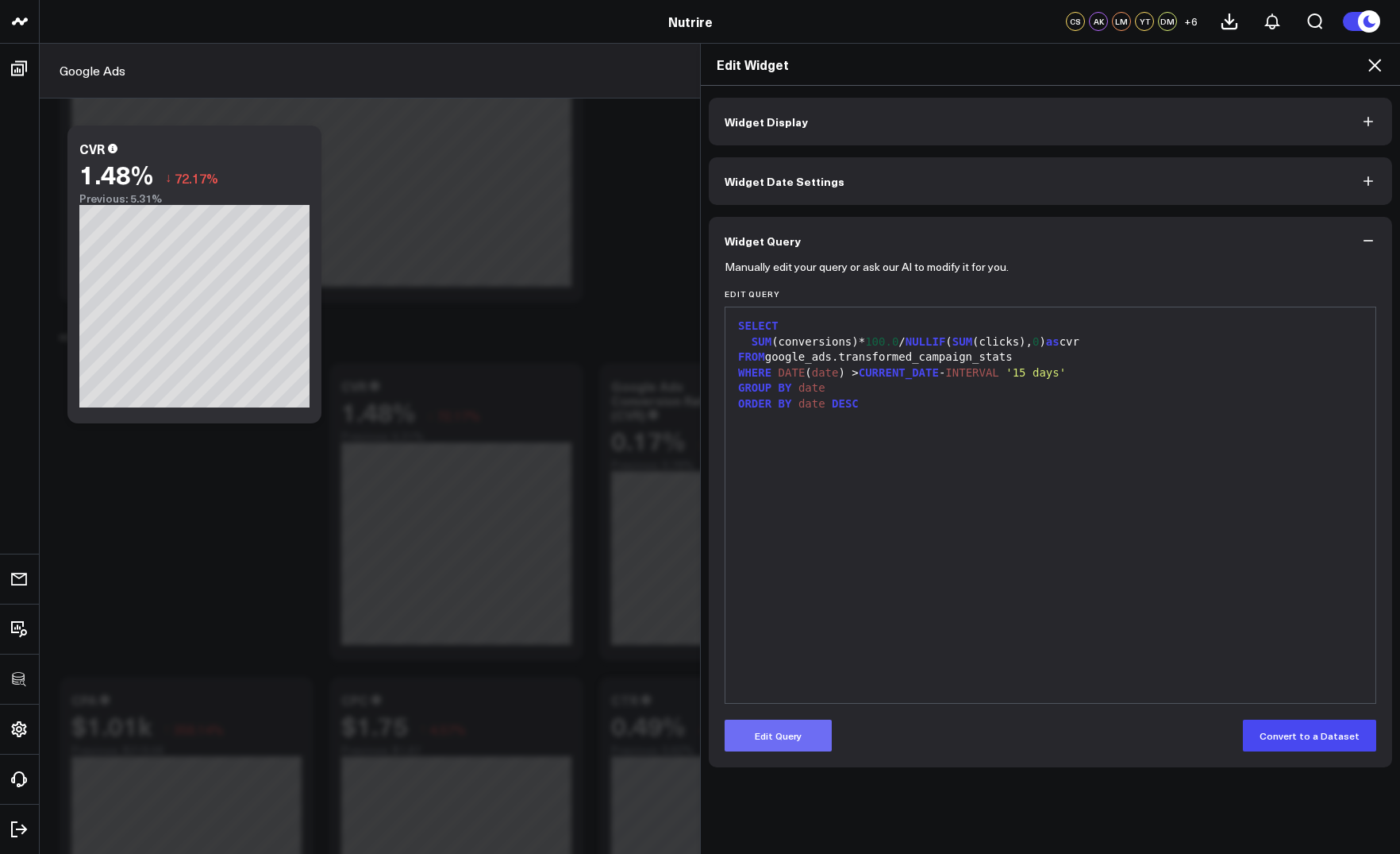
click at [776, 732] on button "Edit Query" at bounding box center [778, 735] width 108 height 32
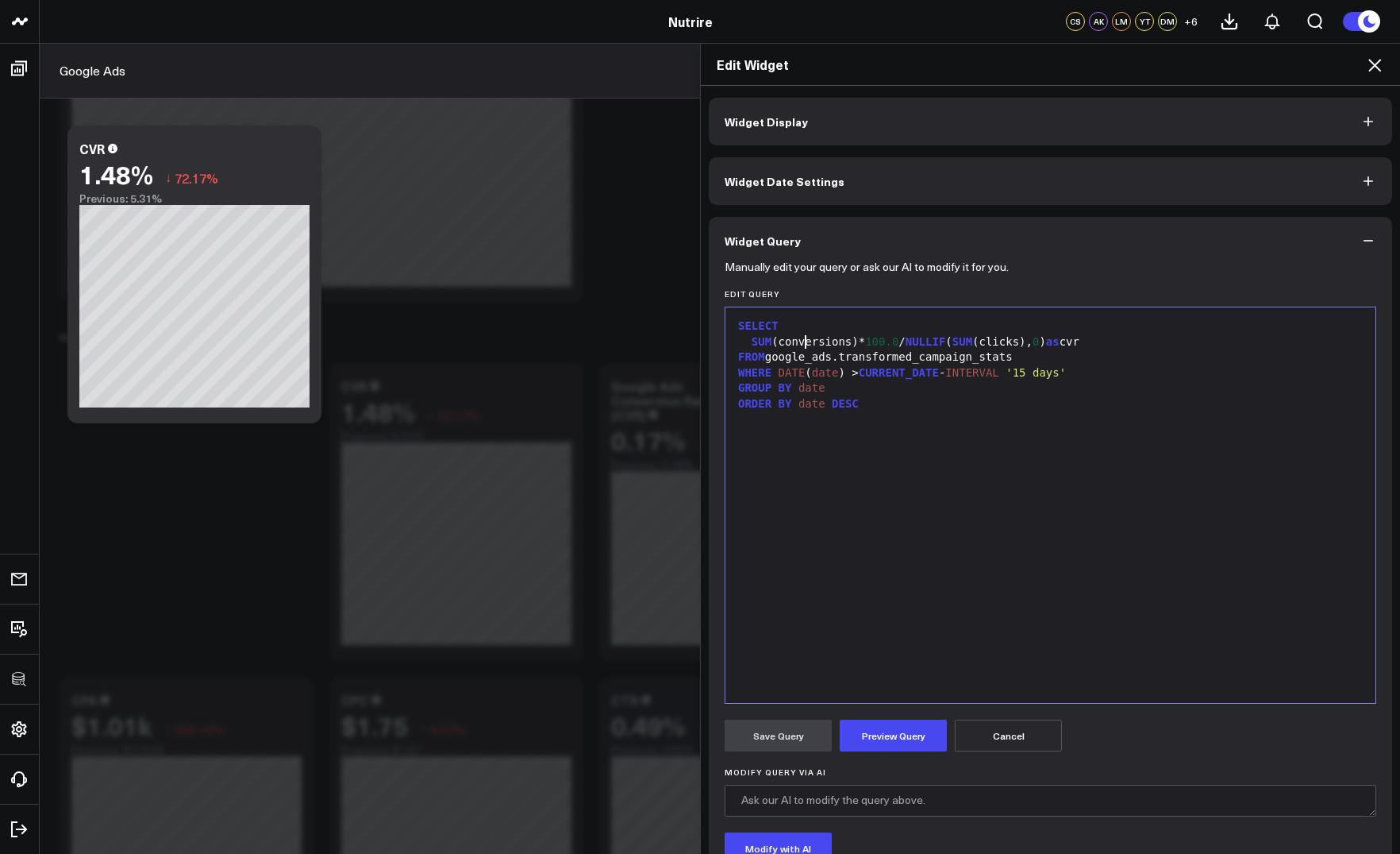
click at [806, 343] on div "SUM (conversions)* 100.0 / NULLIF ( SUM (clicks), 0 ) as cvr" at bounding box center [1050, 342] width 634 height 15
click at [893, 740] on button "Preview Query" at bounding box center [893, 735] width 108 height 32
click at [1256, 345] on div "WHEN SUM (clicks) > 0 THEN SUM (purchase_conversions) * 100.0 / SUM (clicks)" at bounding box center [1050, 342] width 634 height 15
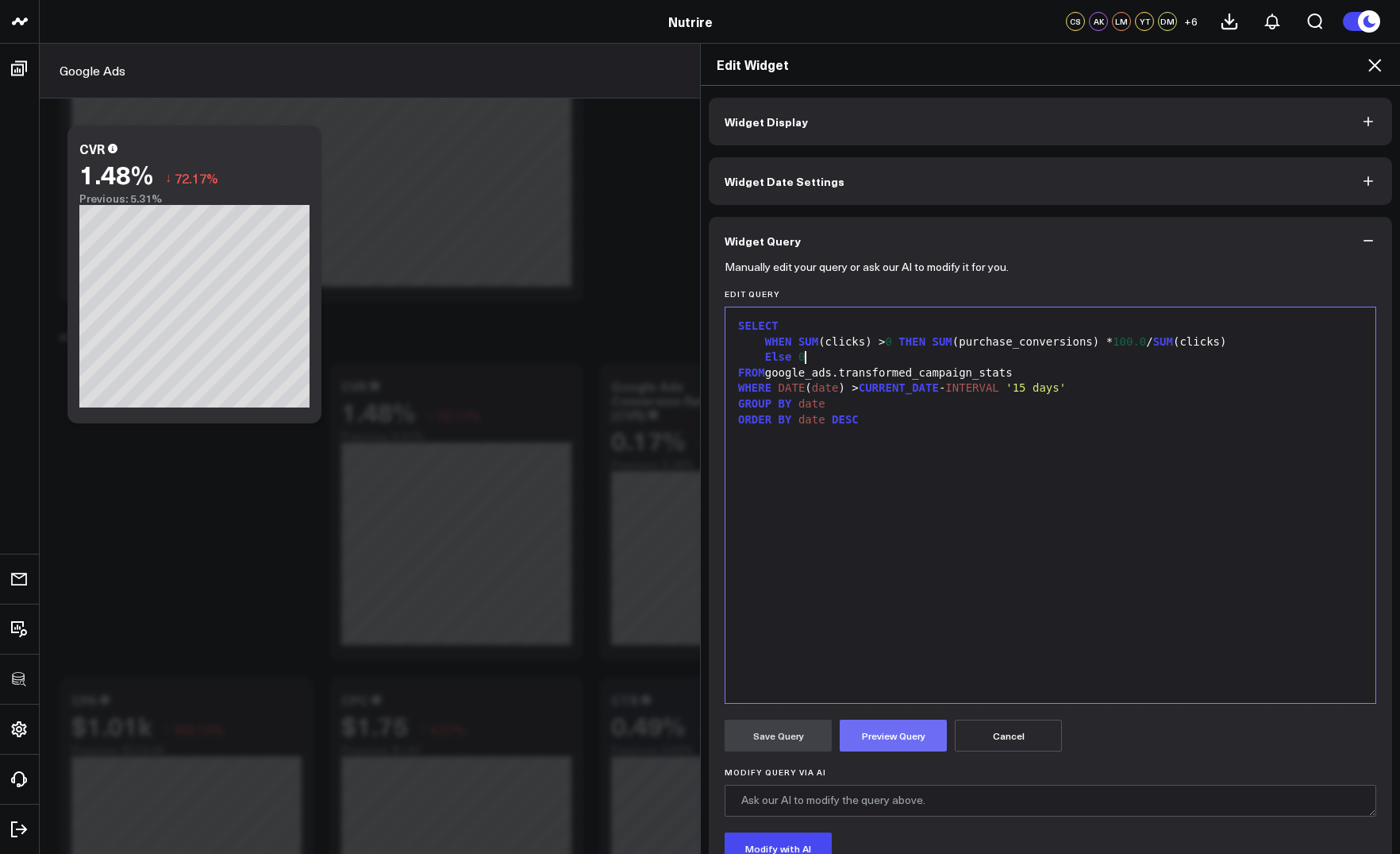
click at [880, 723] on button "Preview Query" at bounding box center [893, 735] width 108 height 32
click at [790, 356] on span "Else" at bounding box center [778, 356] width 27 height 13
click at [901, 739] on button "Preview Query" at bounding box center [893, 735] width 108 height 32
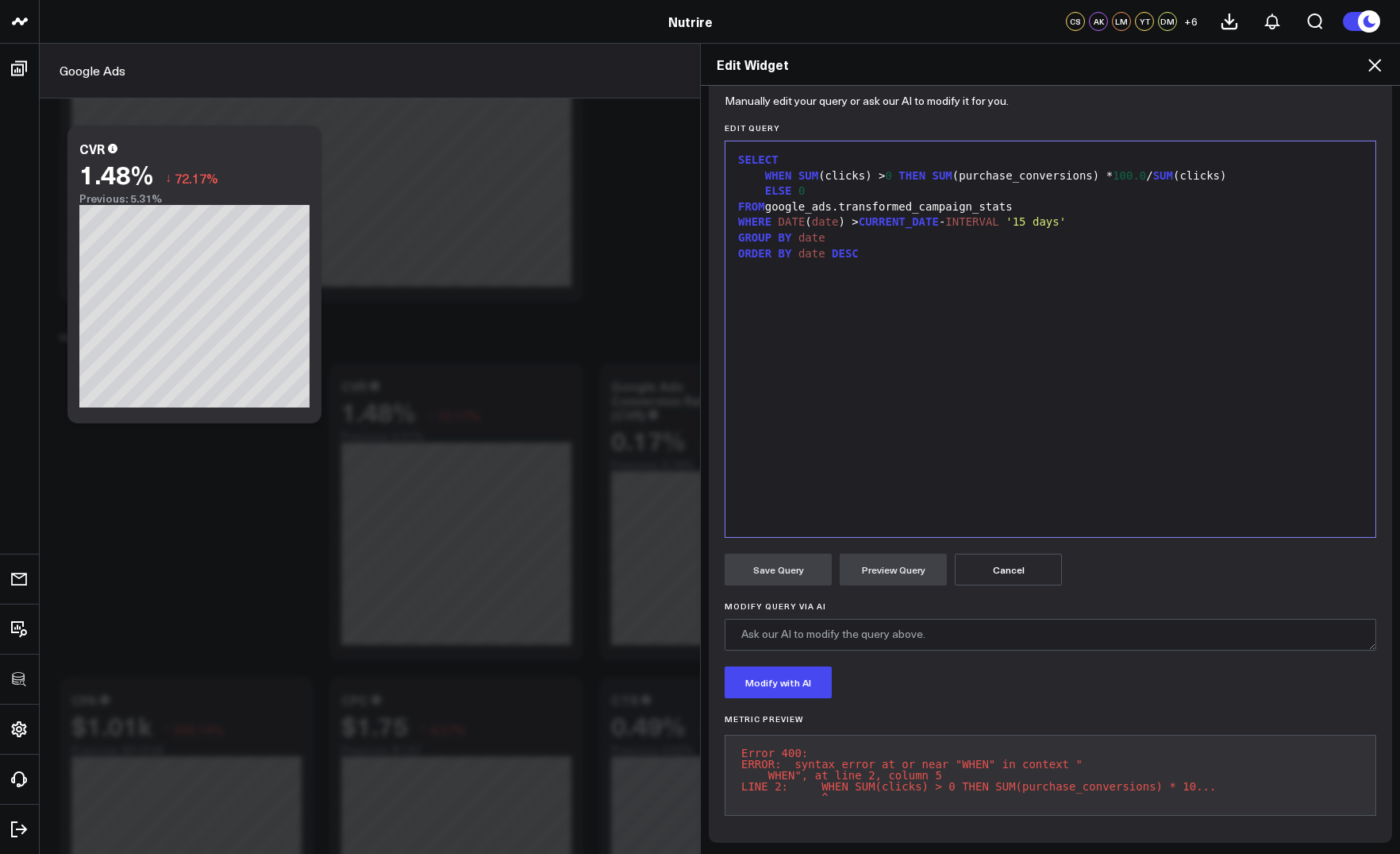
click at [867, 183] on div "ELSE 0" at bounding box center [1050, 191] width 634 height 15
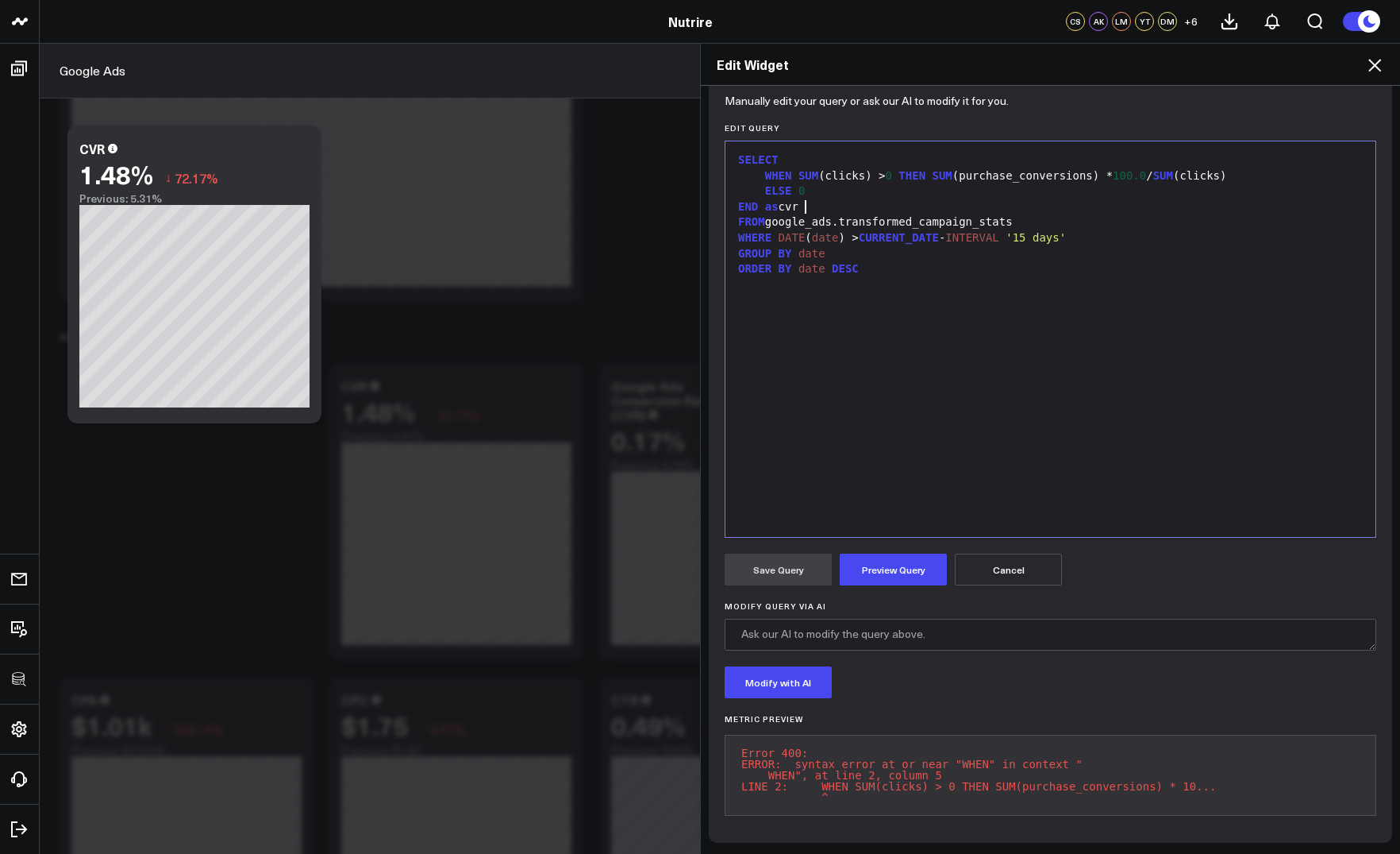
click at [803, 152] on div "SELECT" at bounding box center [1050, 160] width 634 height 15
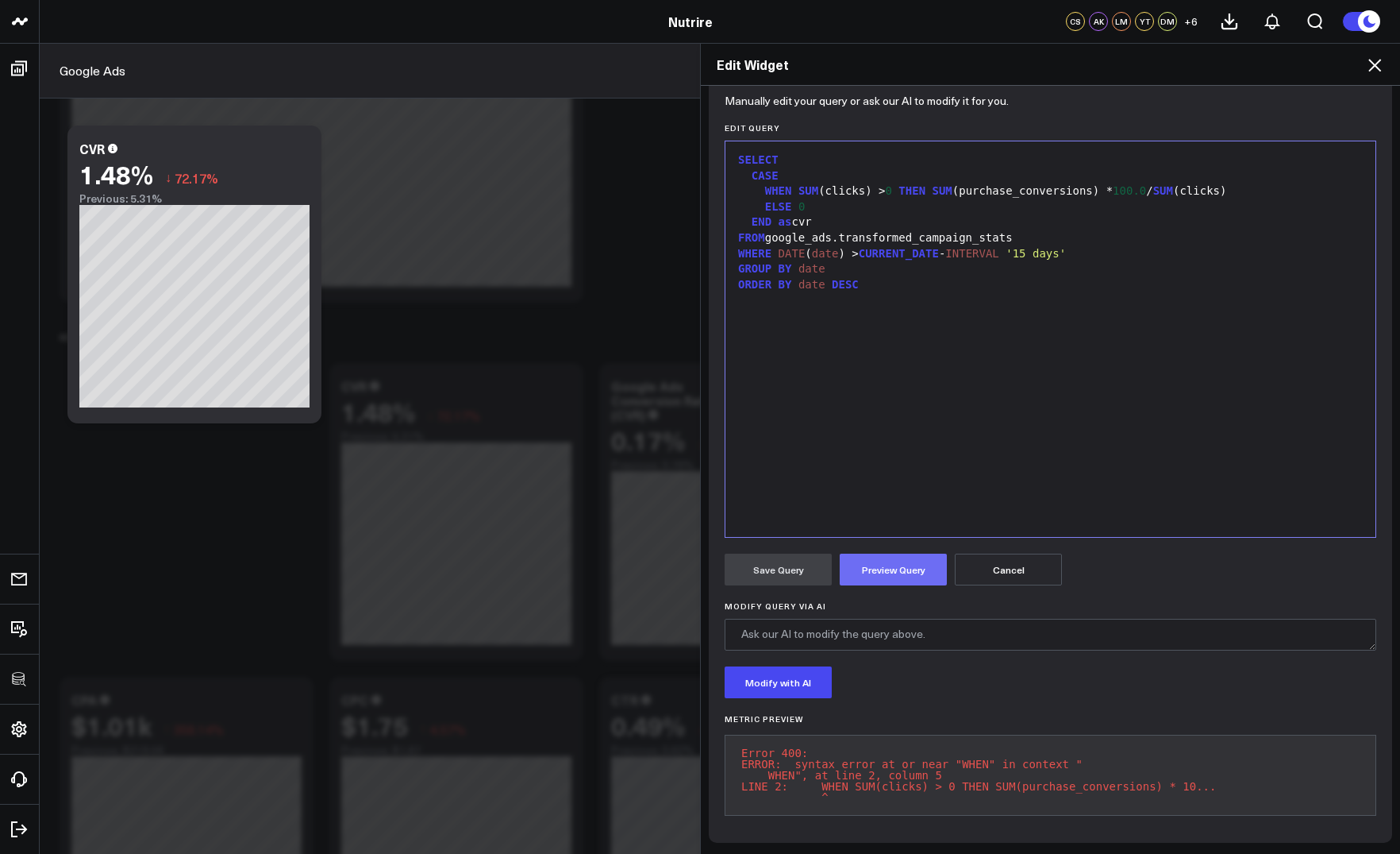
click at [893, 554] on button "Preview Query" at bounding box center [893, 569] width 108 height 32
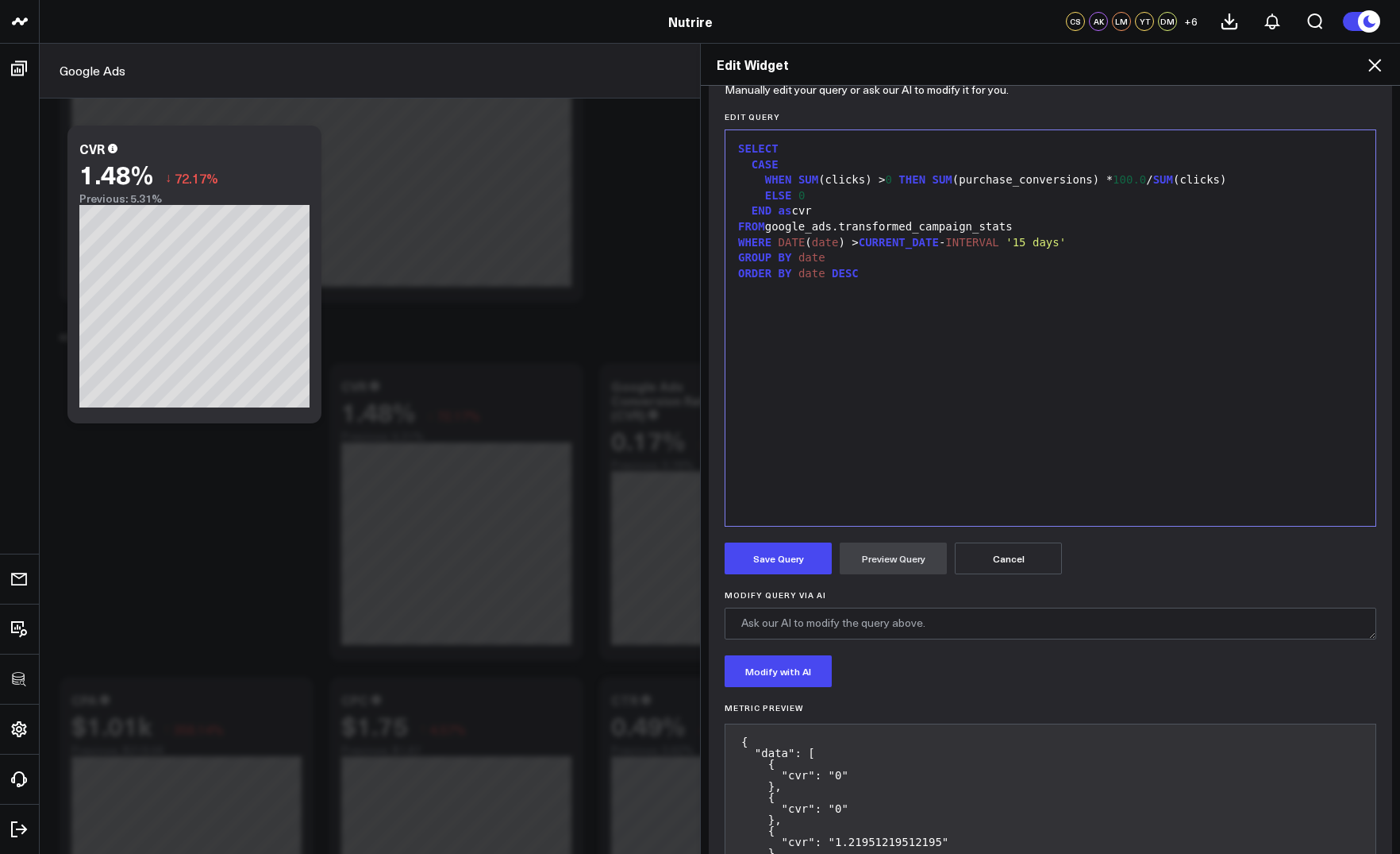
click at [762, 576] on form "Manually edit your query or ask our AI to modify it for you. Edit Query 99 1 2 …" at bounding box center [1050, 696] width 651 height 1217
click at [776, 566] on button "Save Query" at bounding box center [778, 558] width 108 height 32
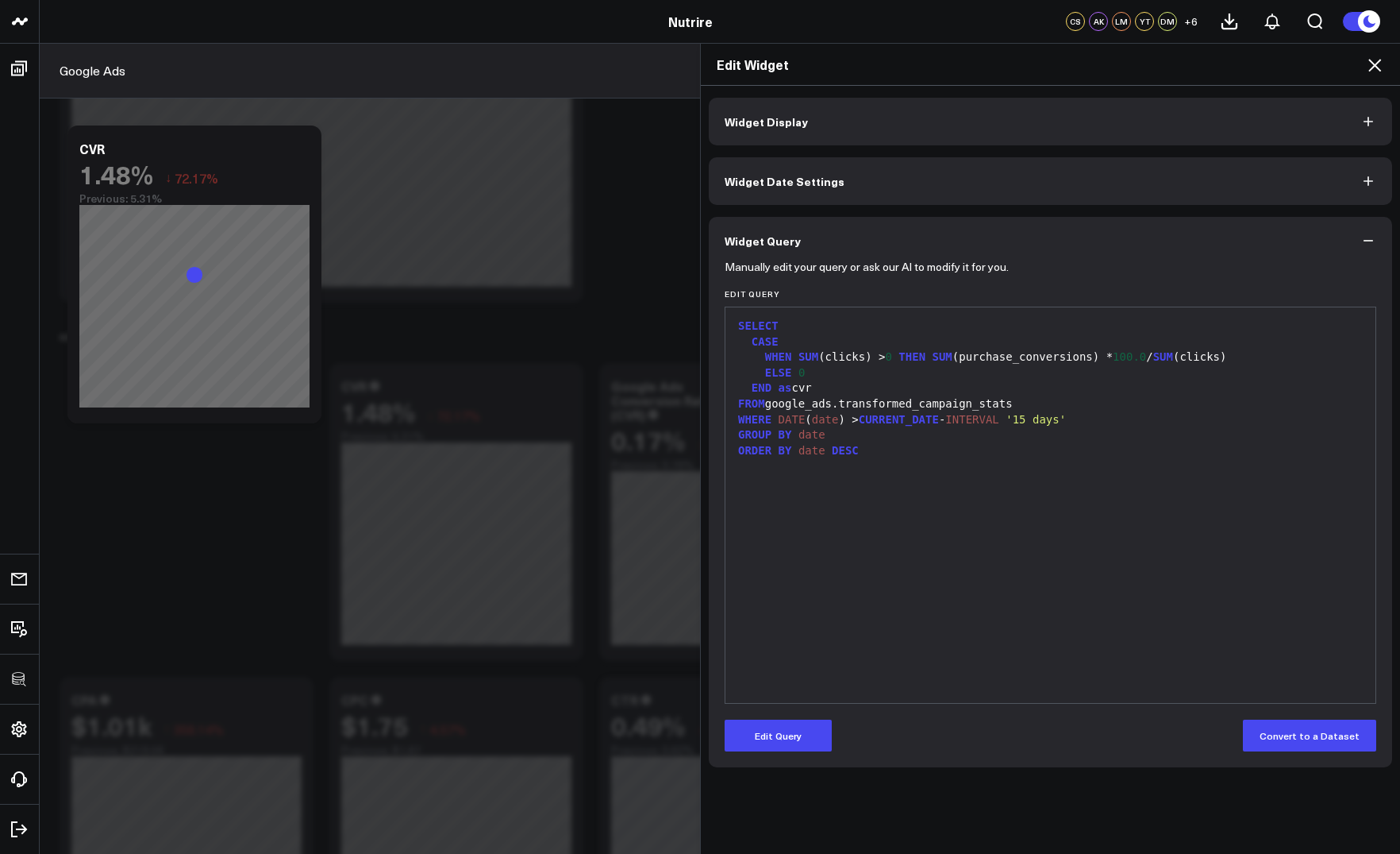
scroll to position [0, 0]
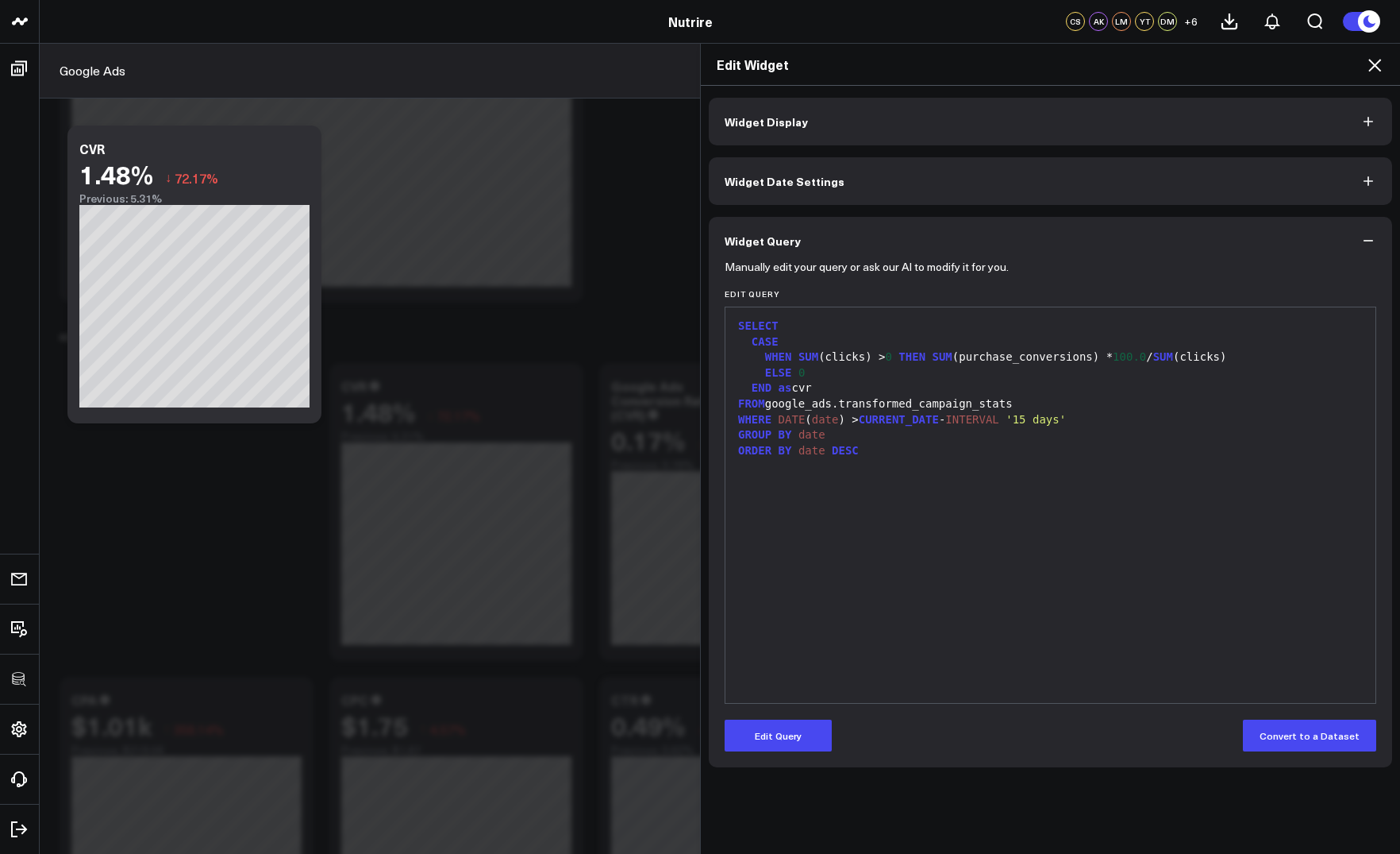
click at [776, 566] on div "SELECT CASE WHEN SUM (clicks) > 0 THEN SUM (purchase_conversions) * 100.0 / SUM…" at bounding box center [1050, 504] width 634 height 380
click at [1371, 64] on icon at bounding box center [1375, 65] width 19 height 19
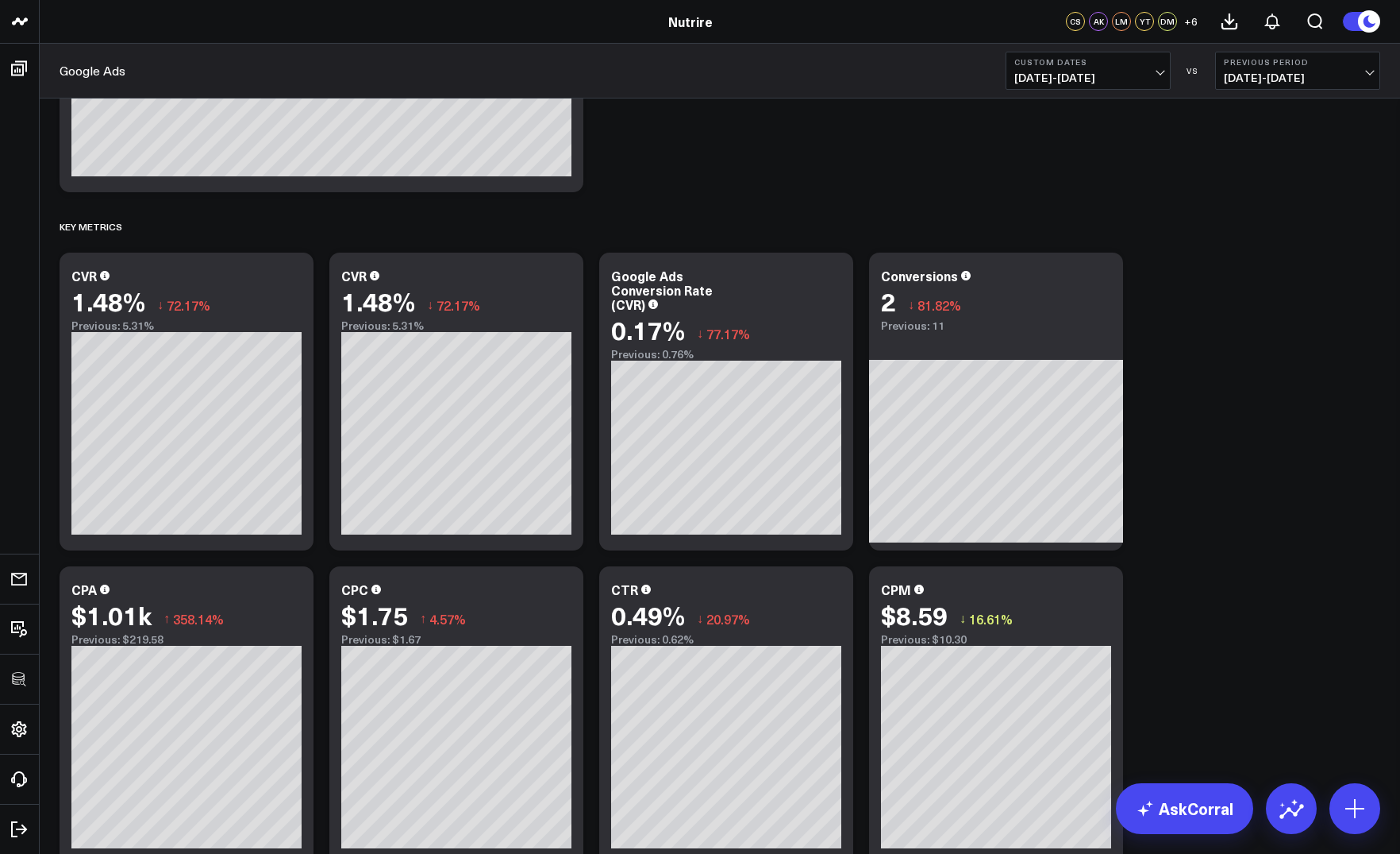
scroll to position [890, 0]
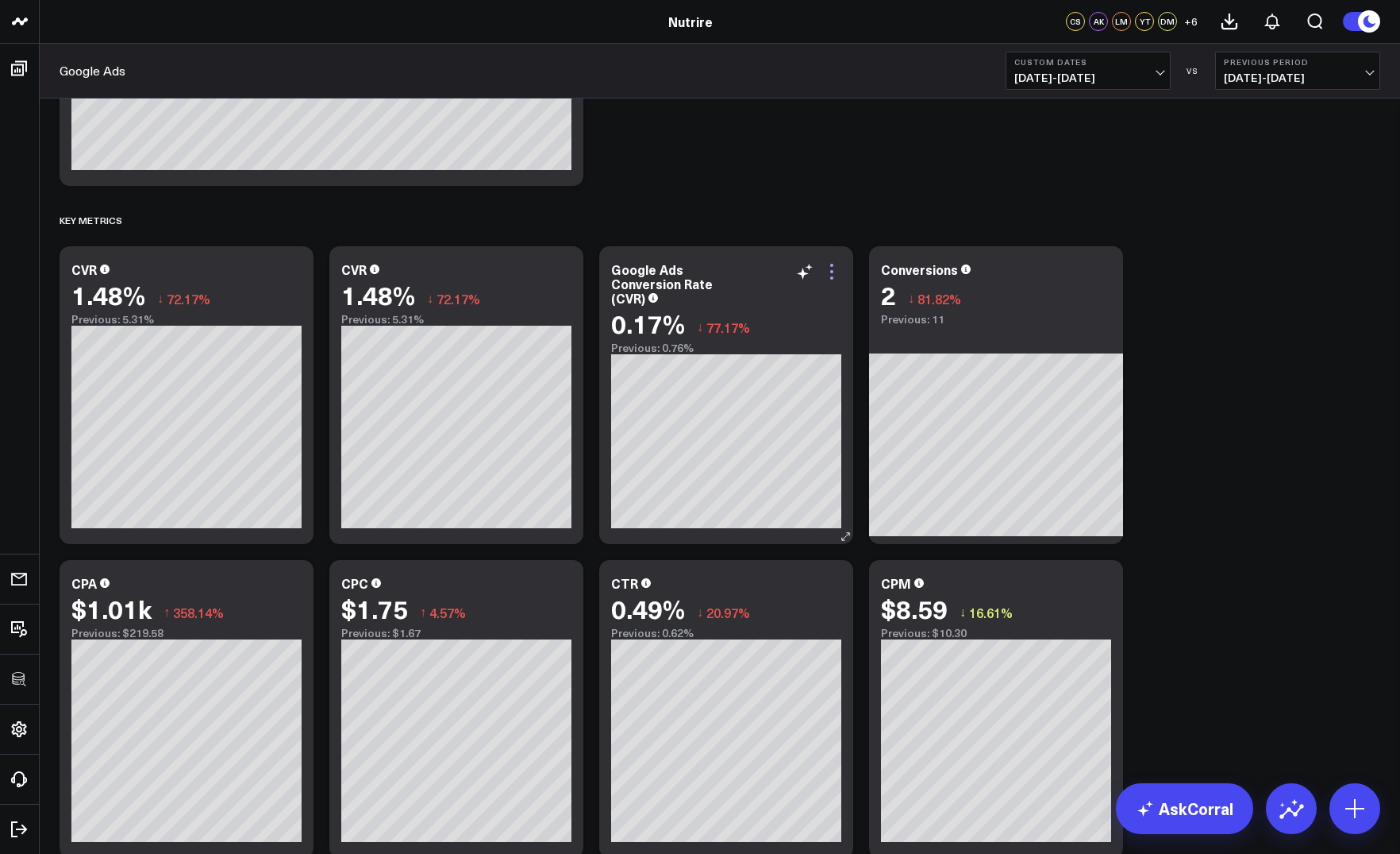
click at [830, 269] on icon at bounding box center [832, 271] width 19 height 19
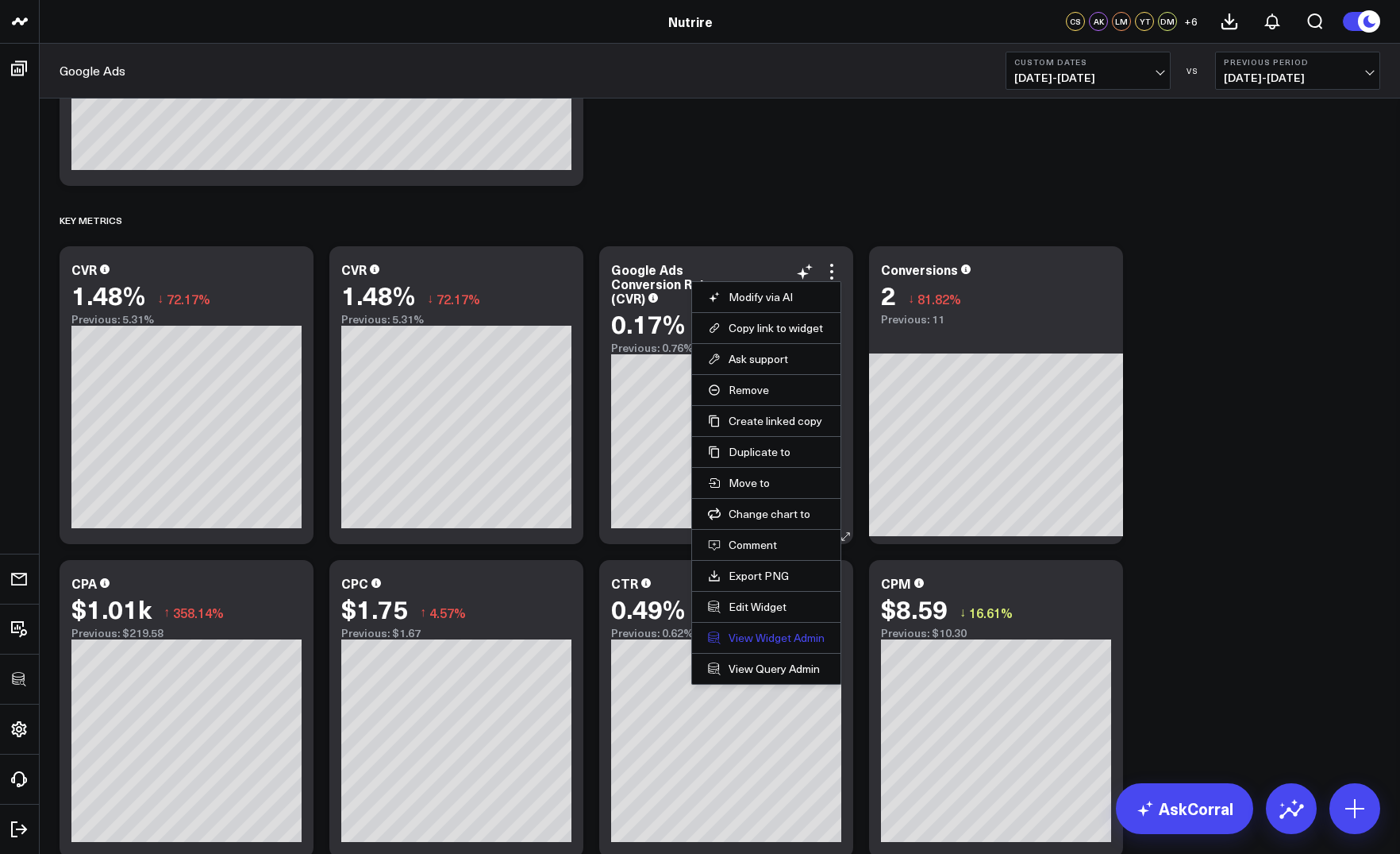
click at [749, 642] on link "View Widget Admin" at bounding box center [767, 638] width 117 height 15
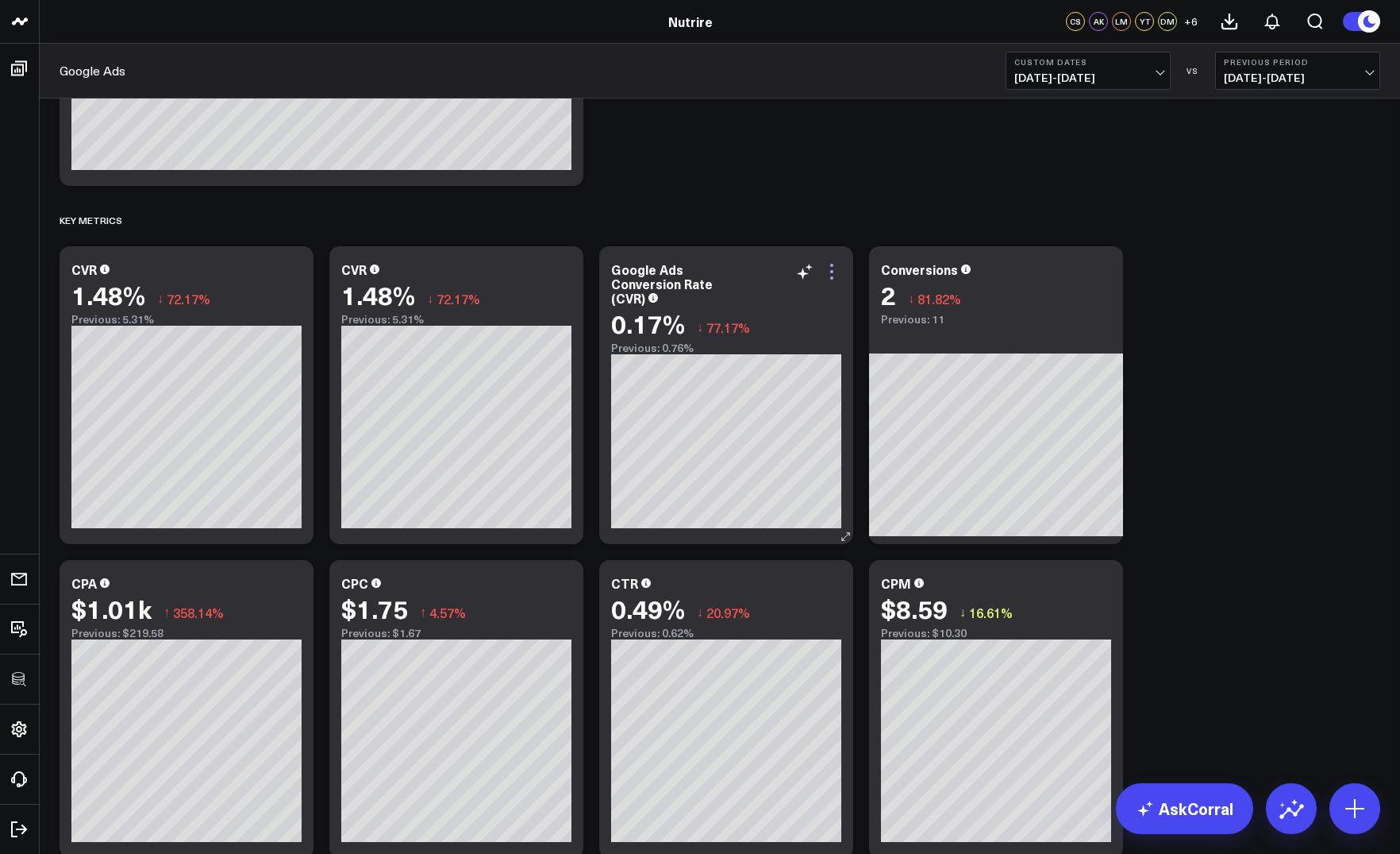
click at [837, 274] on icon at bounding box center [832, 271] width 19 height 19
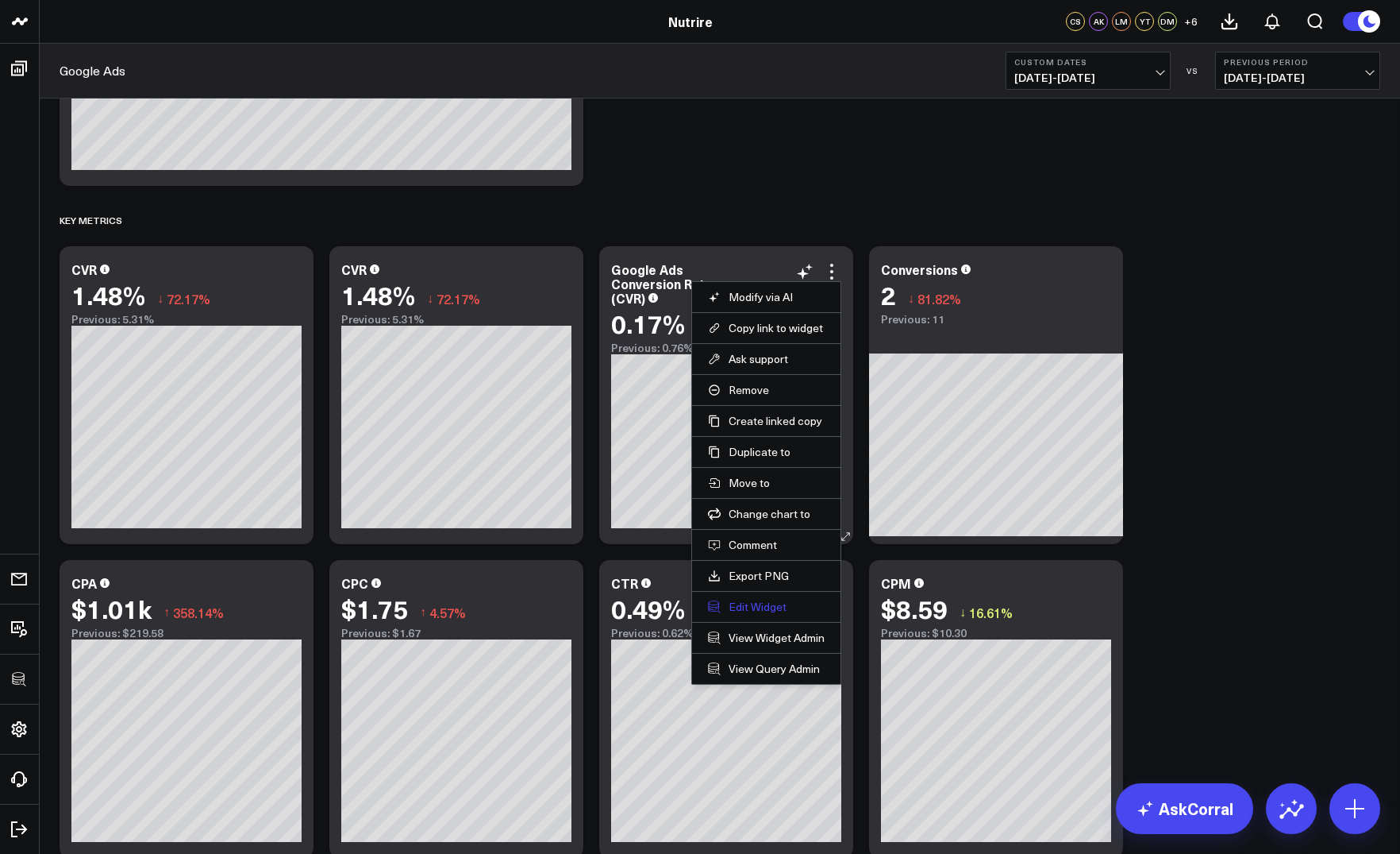
click at [741, 610] on button "Edit Widget" at bounding box center [767, 607] width 117 height 15
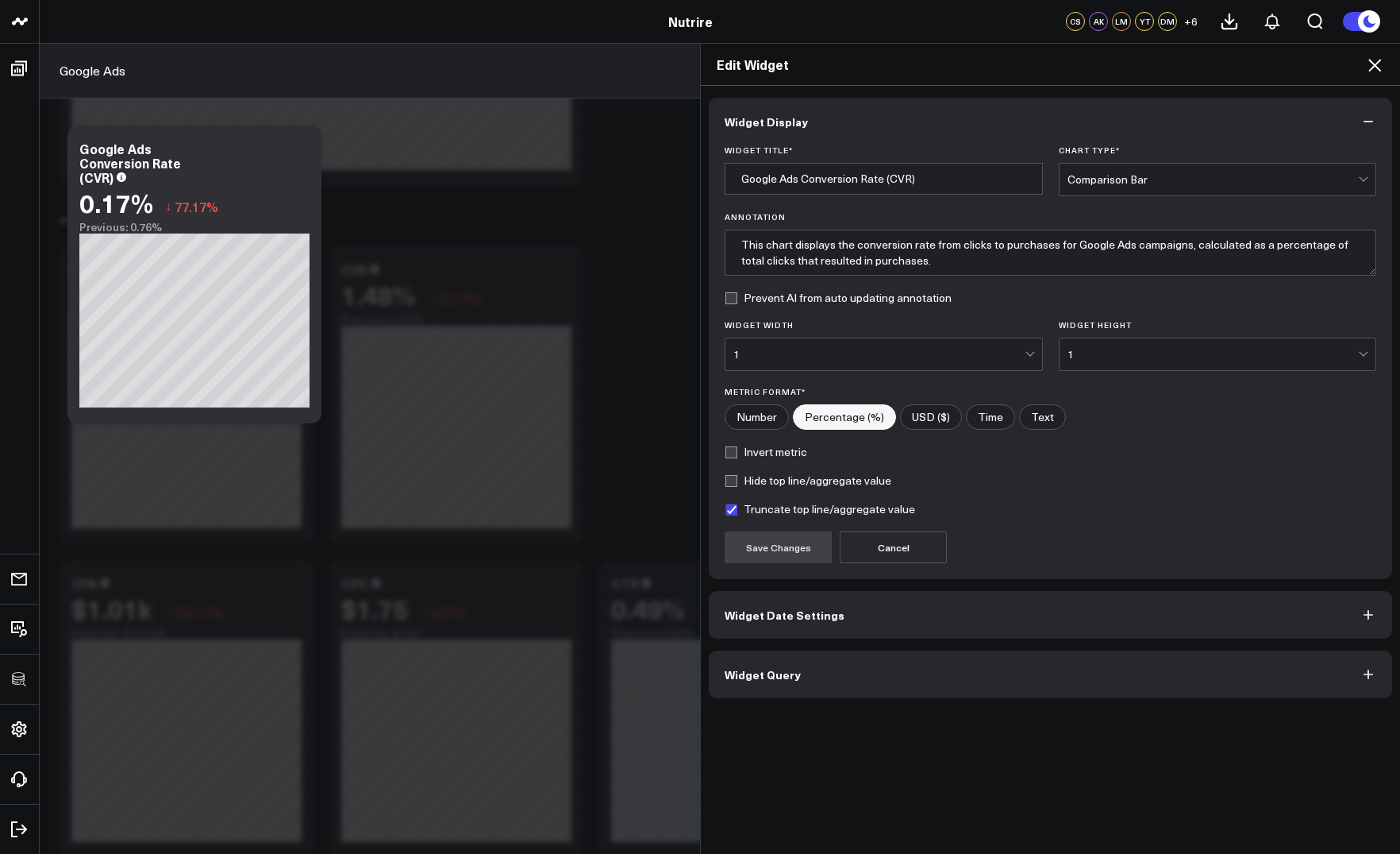
click at [826, 672] on button "Widget Query" at bounding box center [1051, 674] width 683 height 47
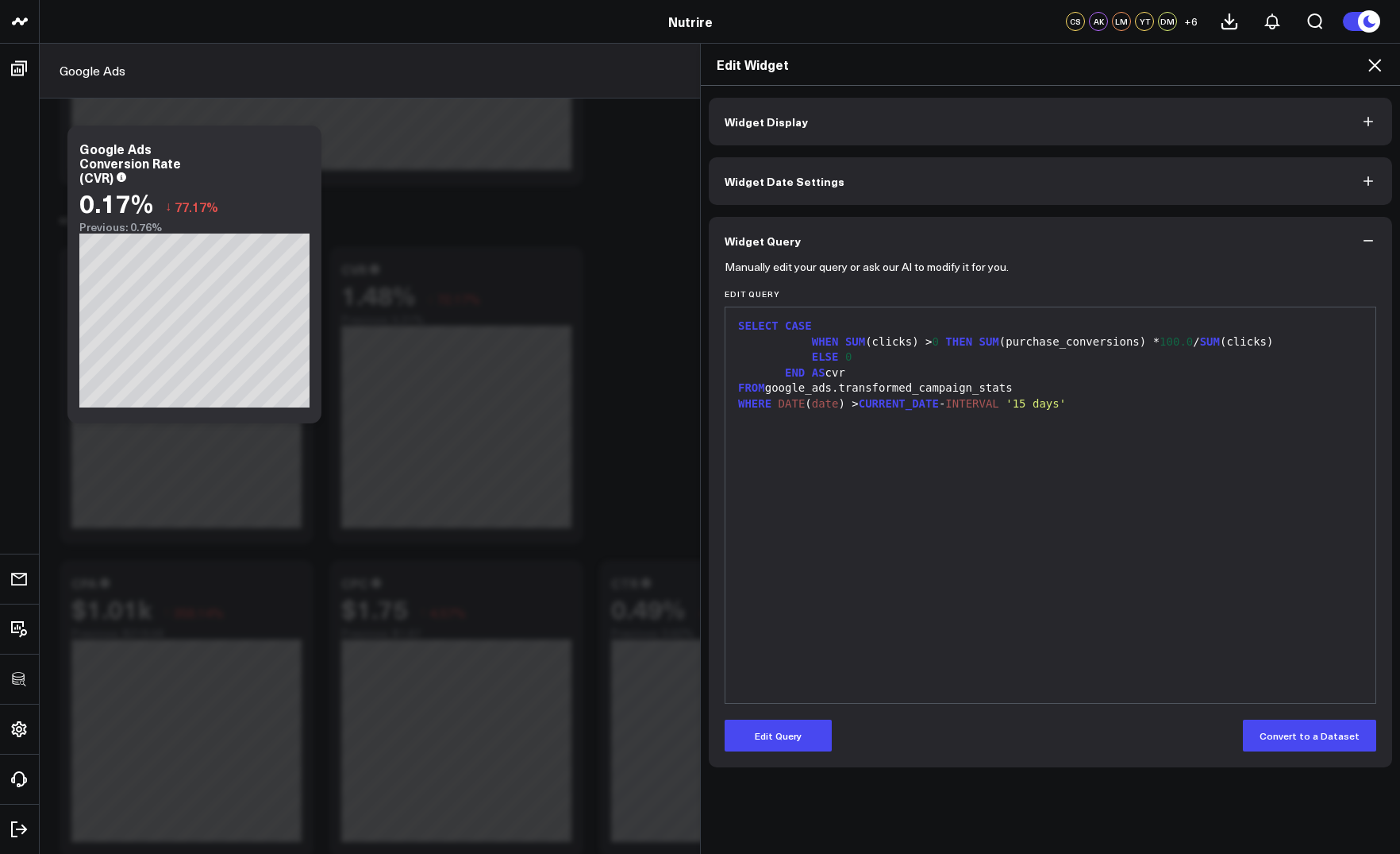
click at [1375, 61] on icon at bounding box center [1375, 65] width 19 height 19
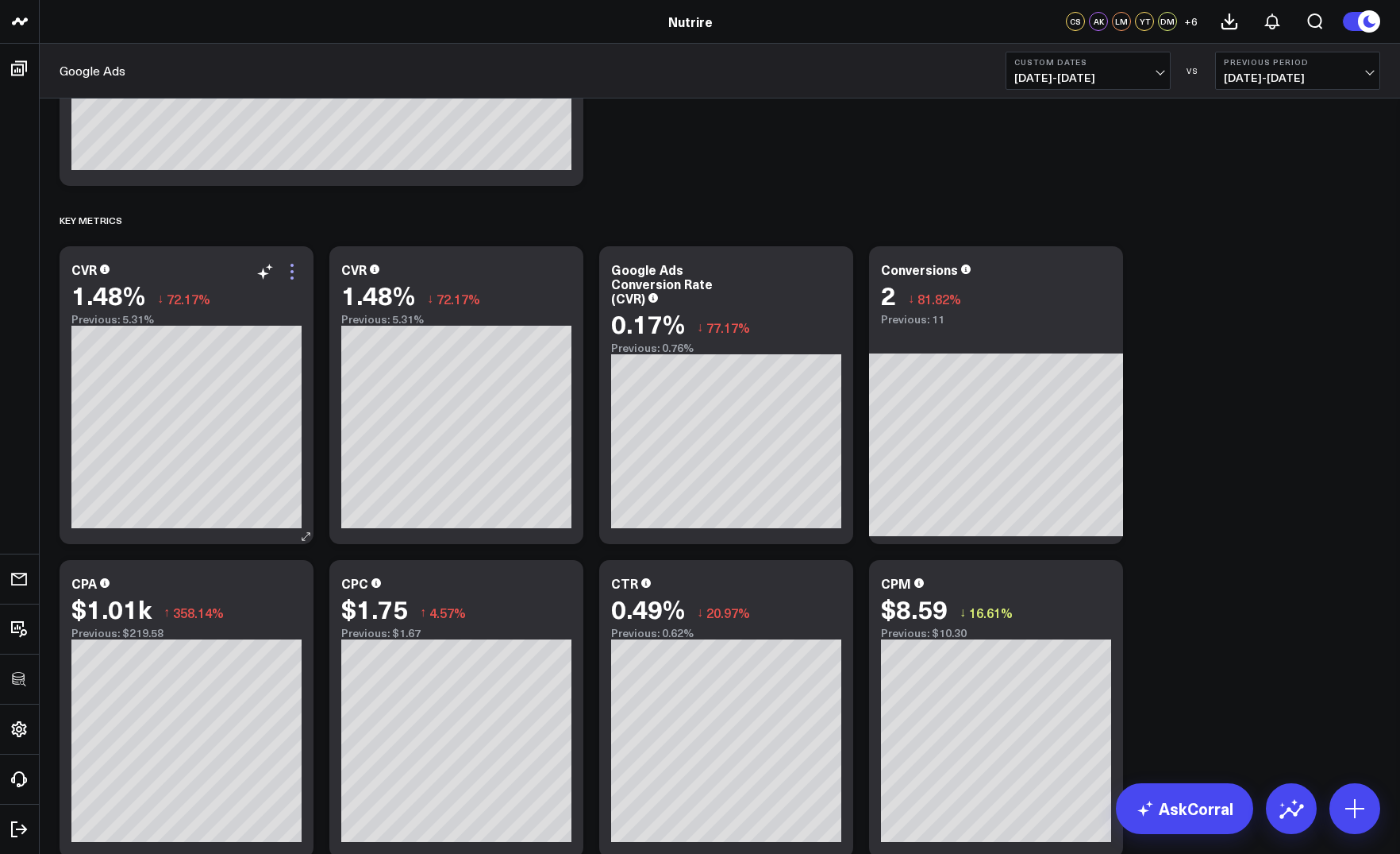
click at [293, 273] on icon at bounding box center [292, 271] width 19 height 19
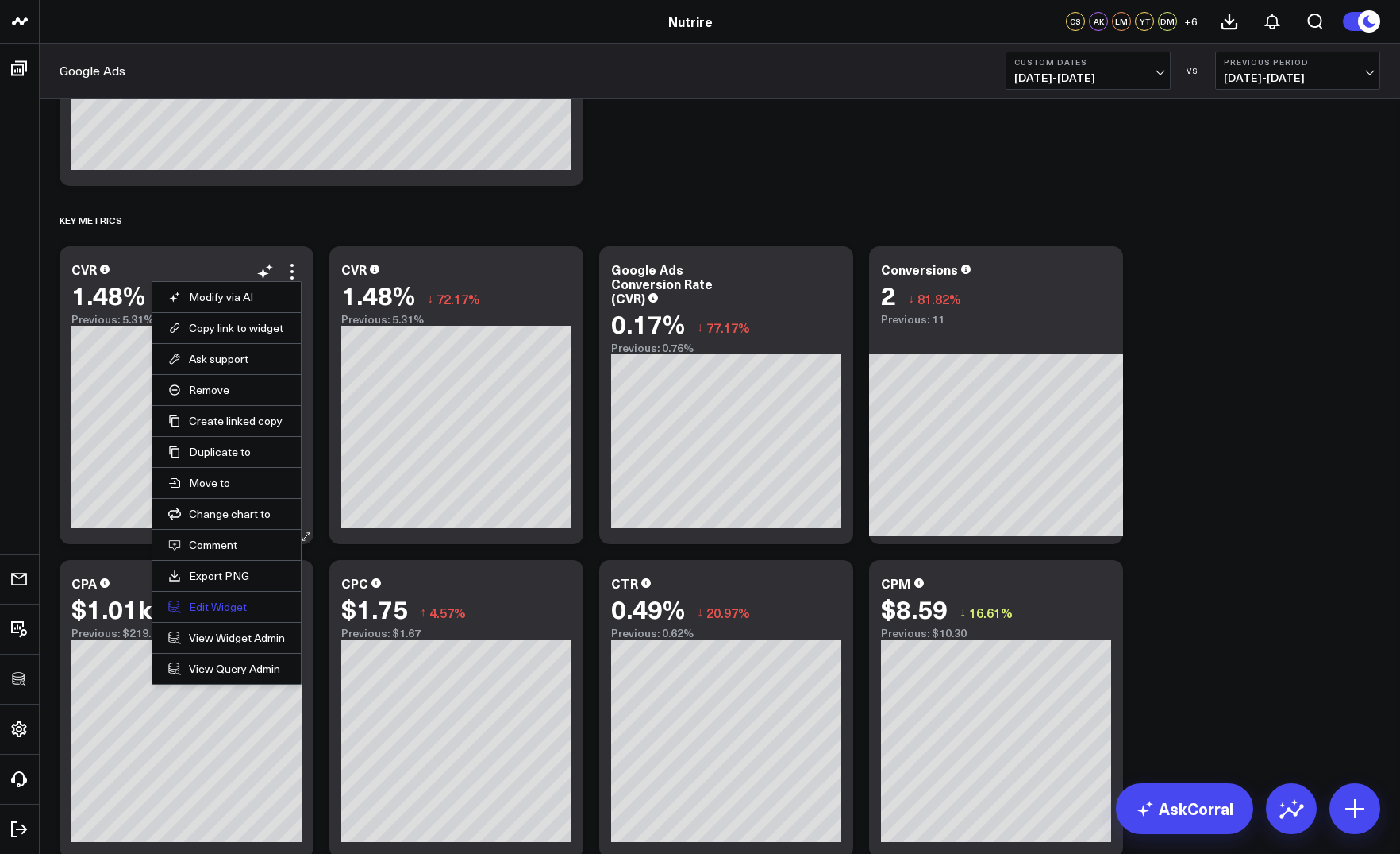
click at [197, 605] on button "Edit Widget" at bounding box center [227, 607] width 117 height 15
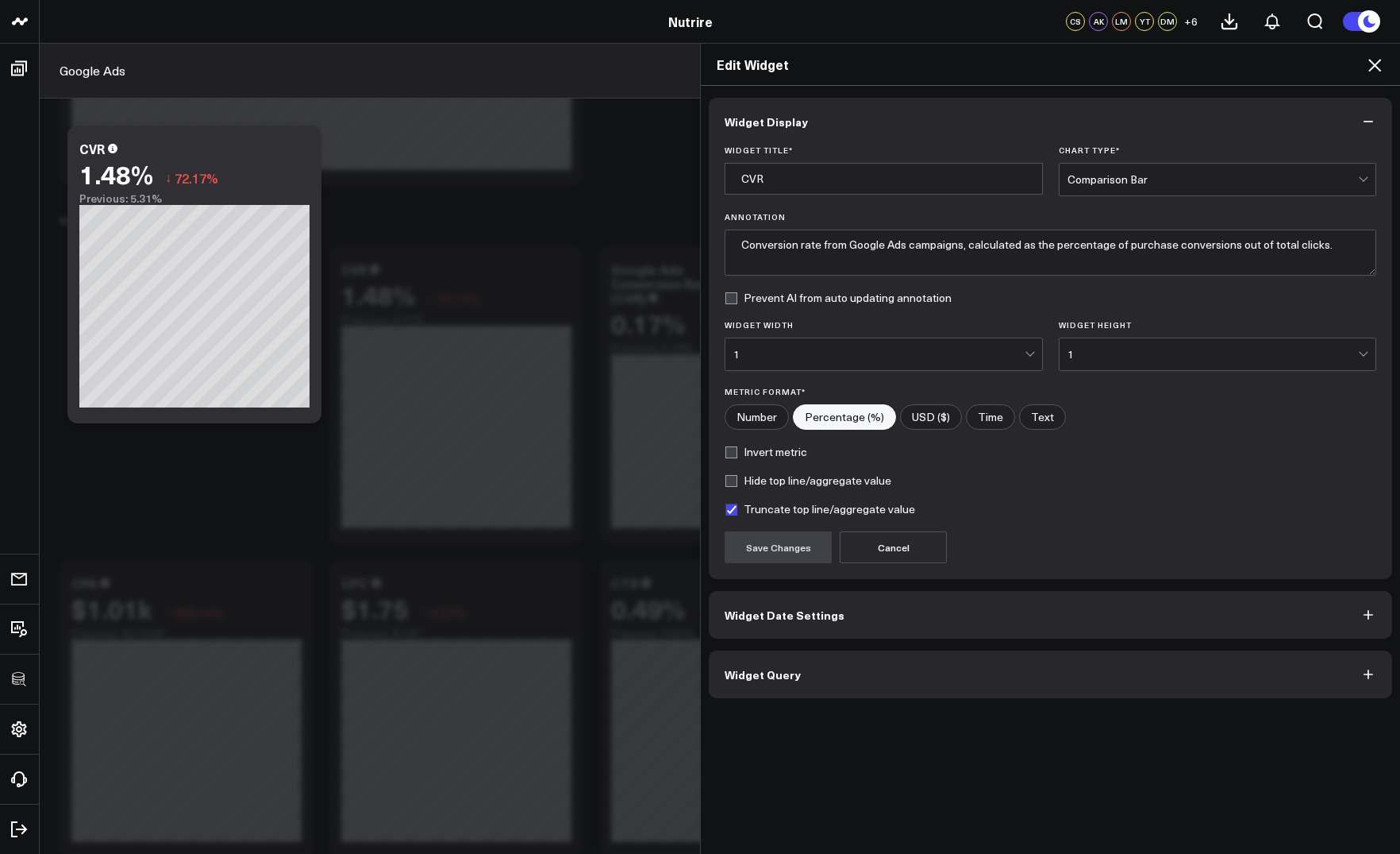
click at [727, 670] on span "Widget Query" at bounding box center [762, 674] width 77 height 13
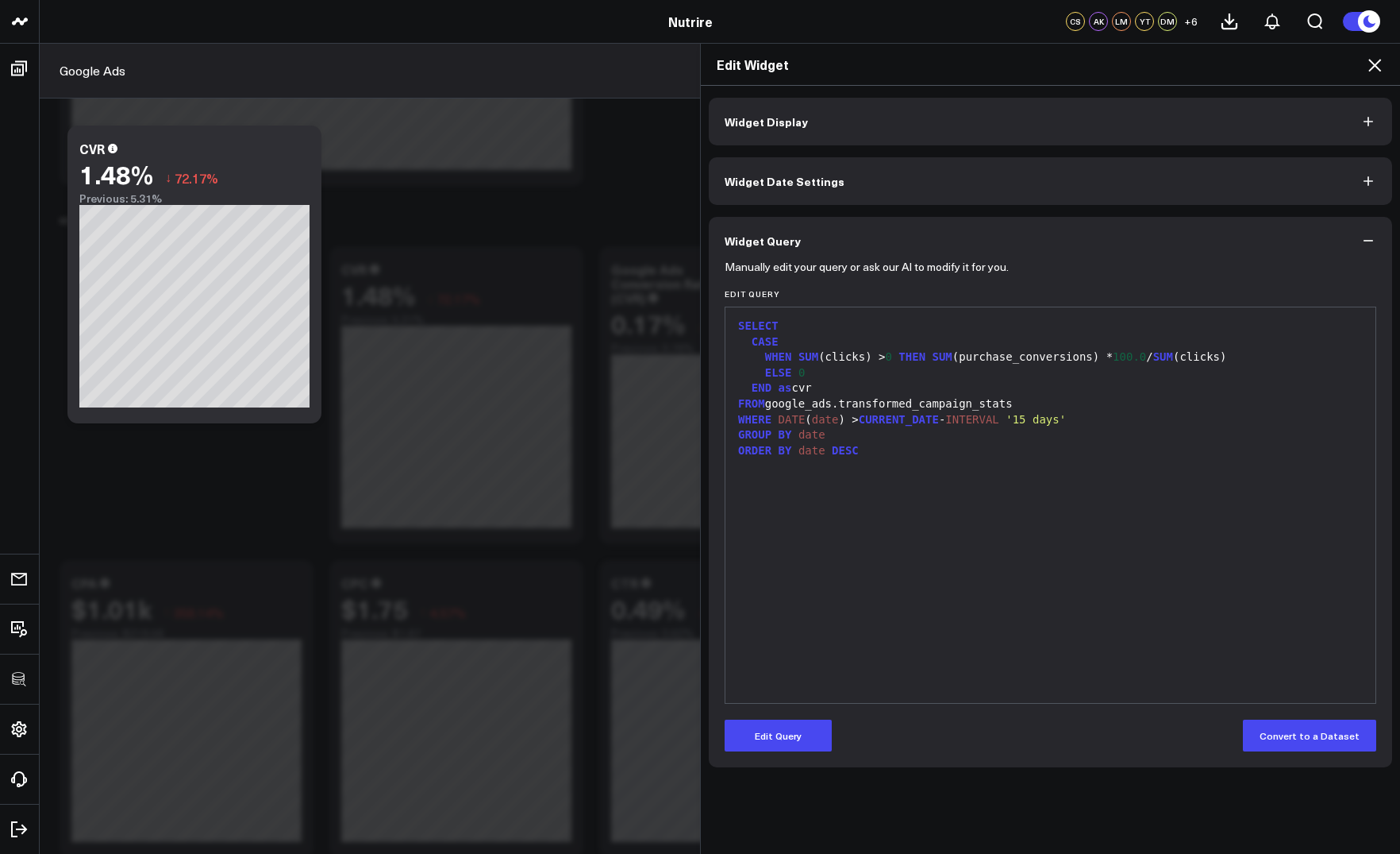
click at [756, 444] on span "ORDER" at bounding box center [755, 450] width 34 height 13
click at [742, 434] on span "GROUP" at bounding box center [755, 434] width 34 height 13
click at [749, 715] on form "Manually edit your query or ask our AI to modify it for you. Edit Query 99 1 2 …" at bounding box center [1050, 508] width 651 height 487
click at [758, 735] on button "Edit Query" at bounding box center [778, 735] width 108 height 32
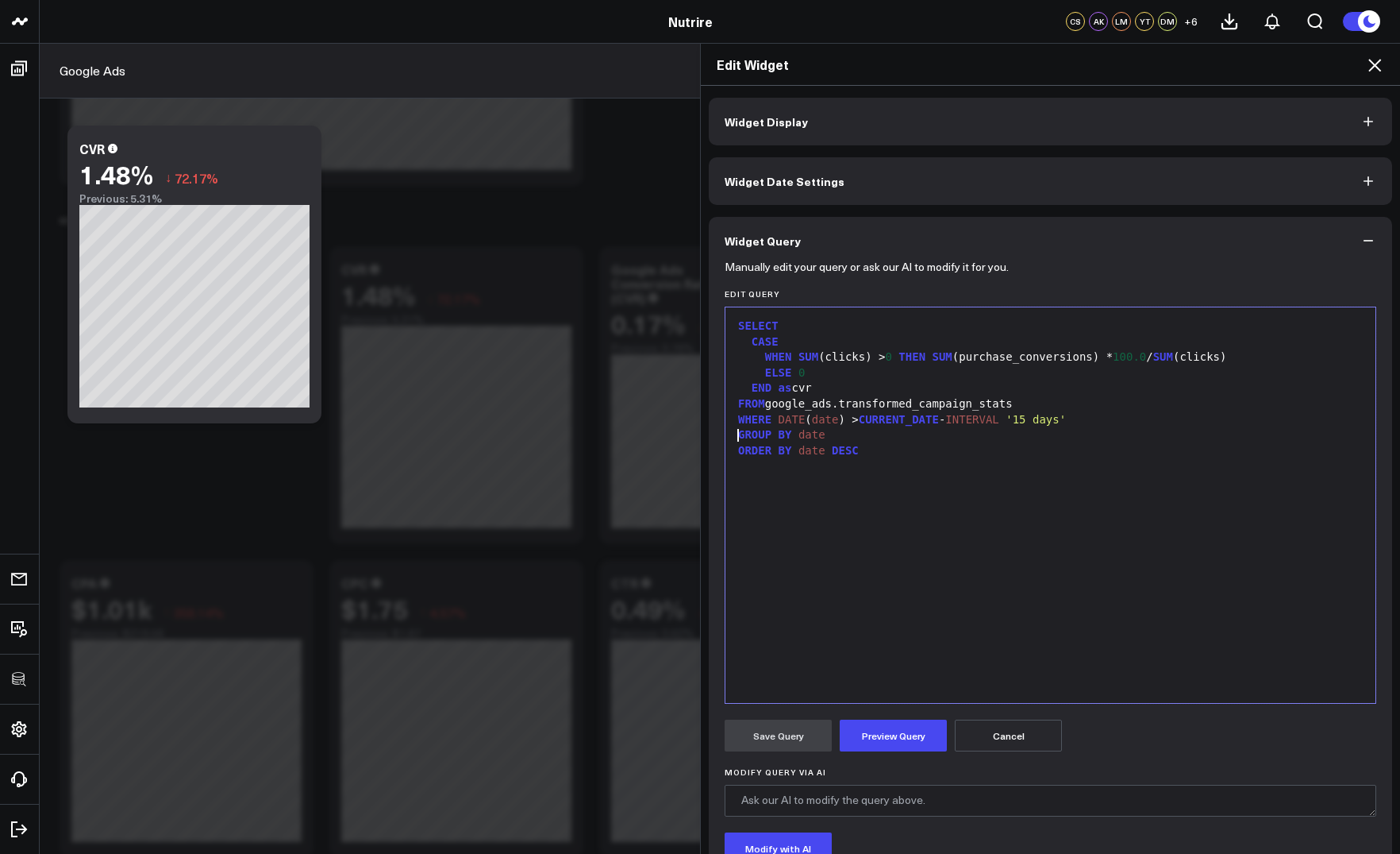
click at [740, 440] on span "GROUP" at bounding box center [755, 434] width 34 height 13
click at [886, 723] on button "Preview Query" at bounding box center [893, 735] width 108 height 32
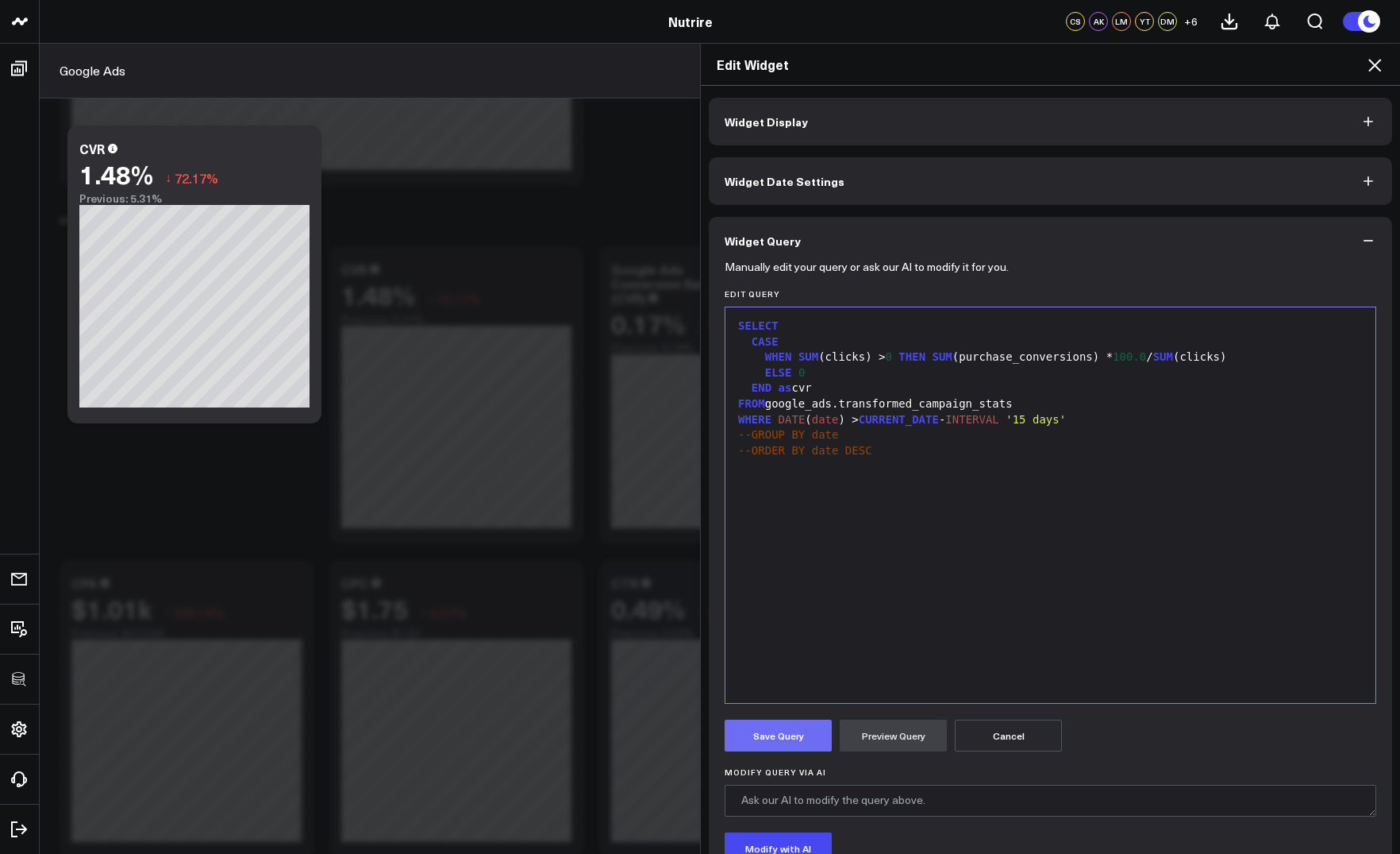
click at [811, 733] on button "Save Query" at bounding box center [778, 735] width 108 height 32
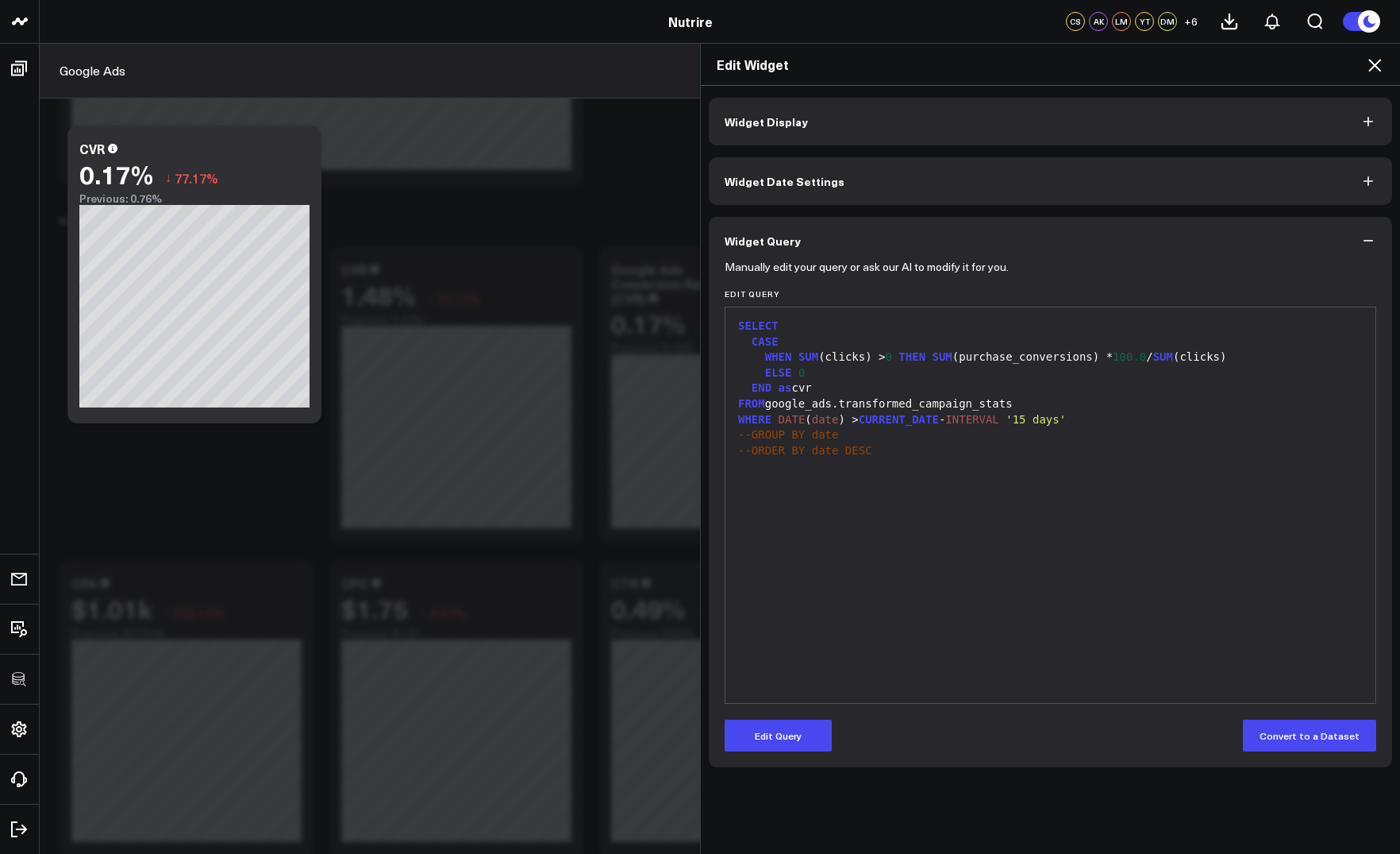
click at [1372, 67] on icon at bounding box center [1375, 65] width 13 height 13
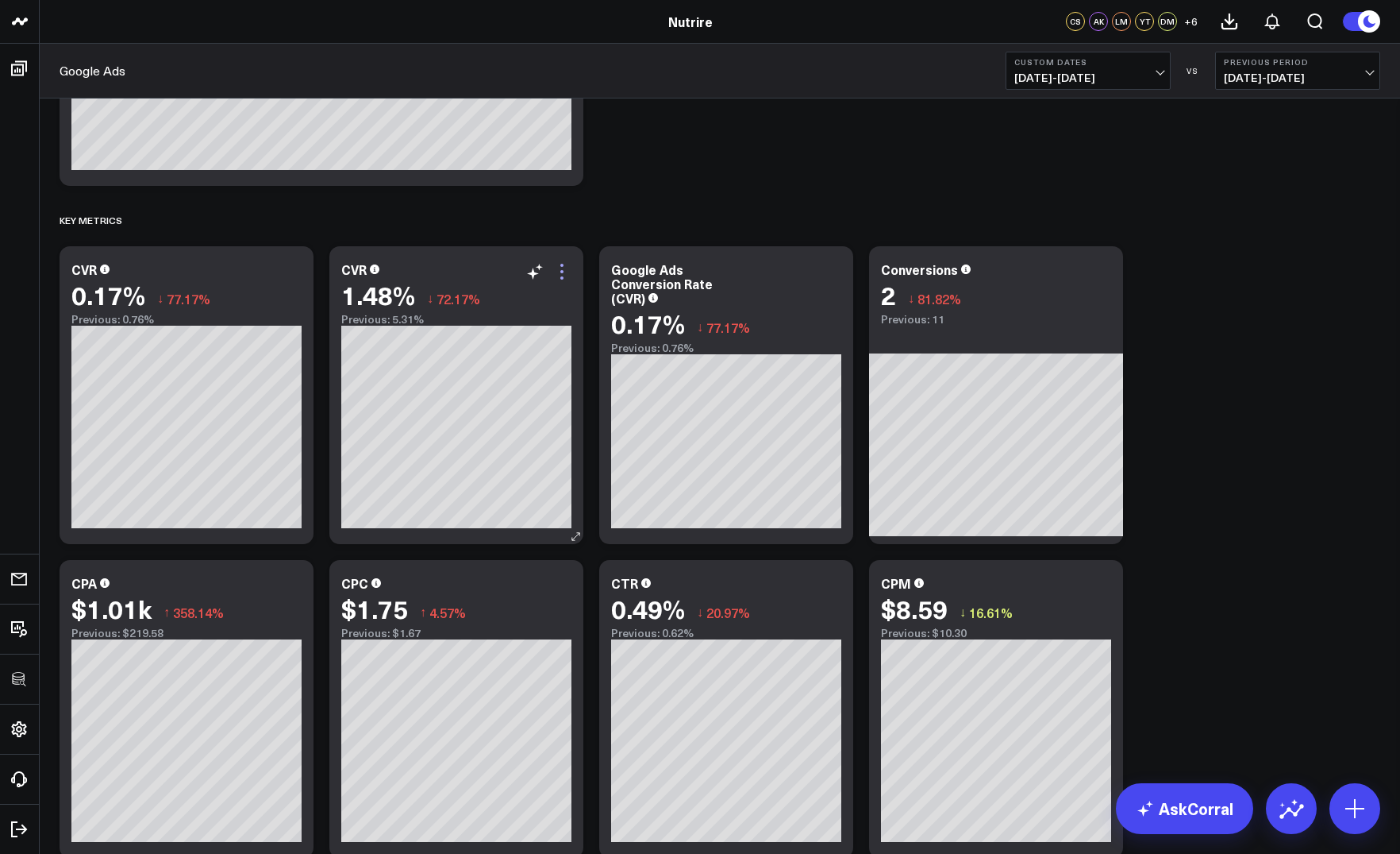
click at [561, 272] on icon at bounding box center [562, 272] width 3 height 3
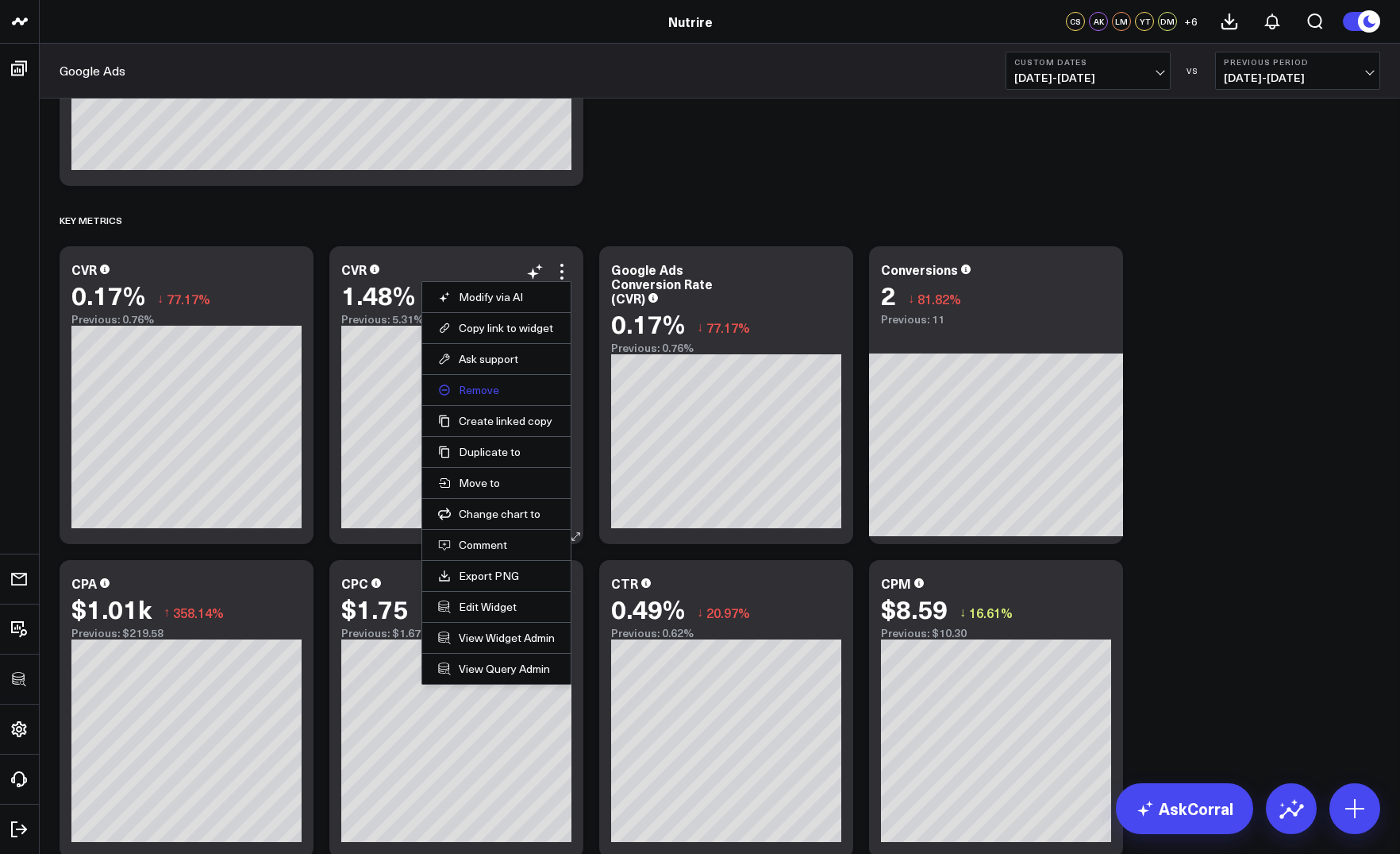
click at [467, 391] on button "Remove" at bounding box center [496, 390] width 117 height 15
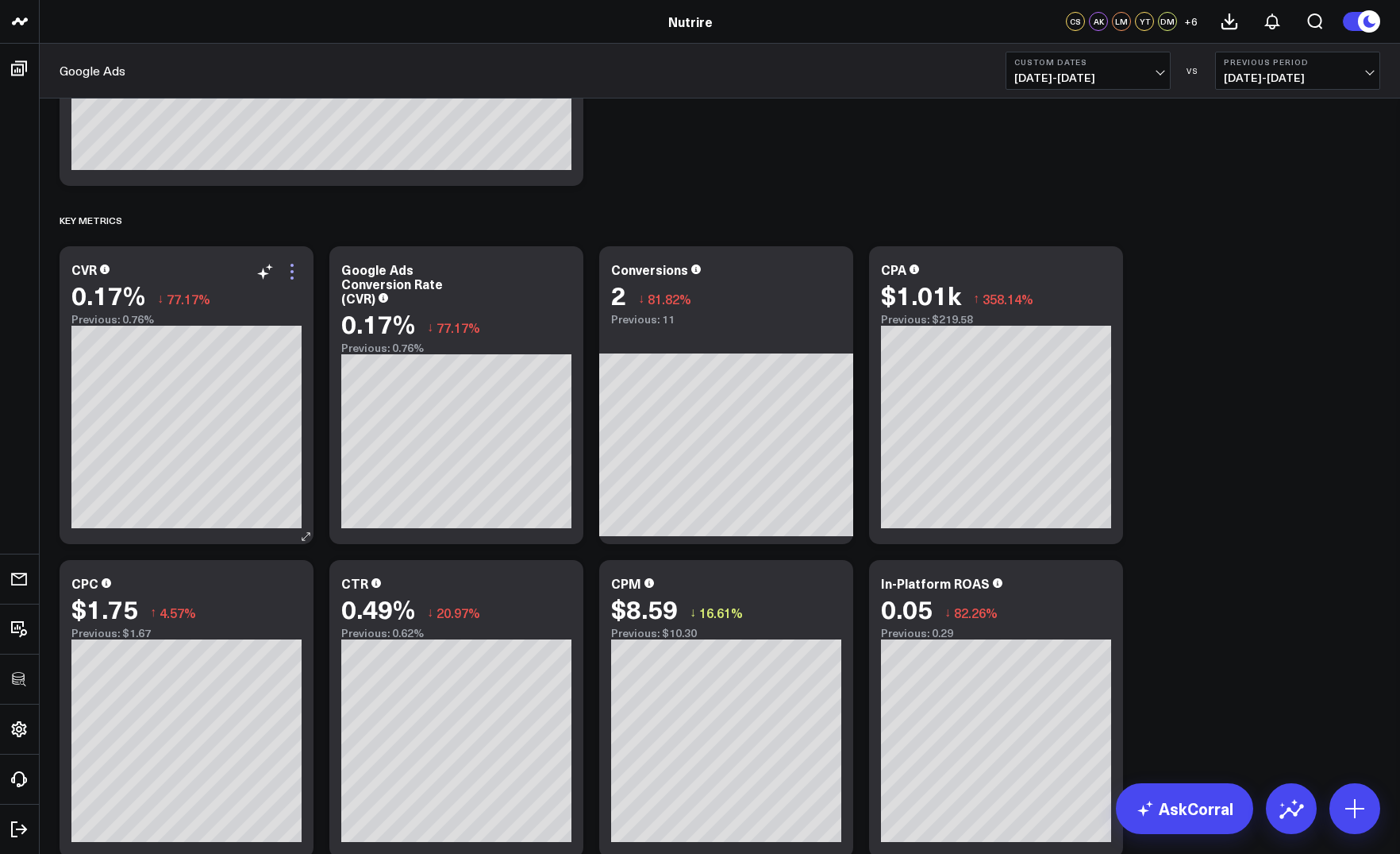
click at [296, 271] on icon at bounding box center [292, 271] width 19 height 19
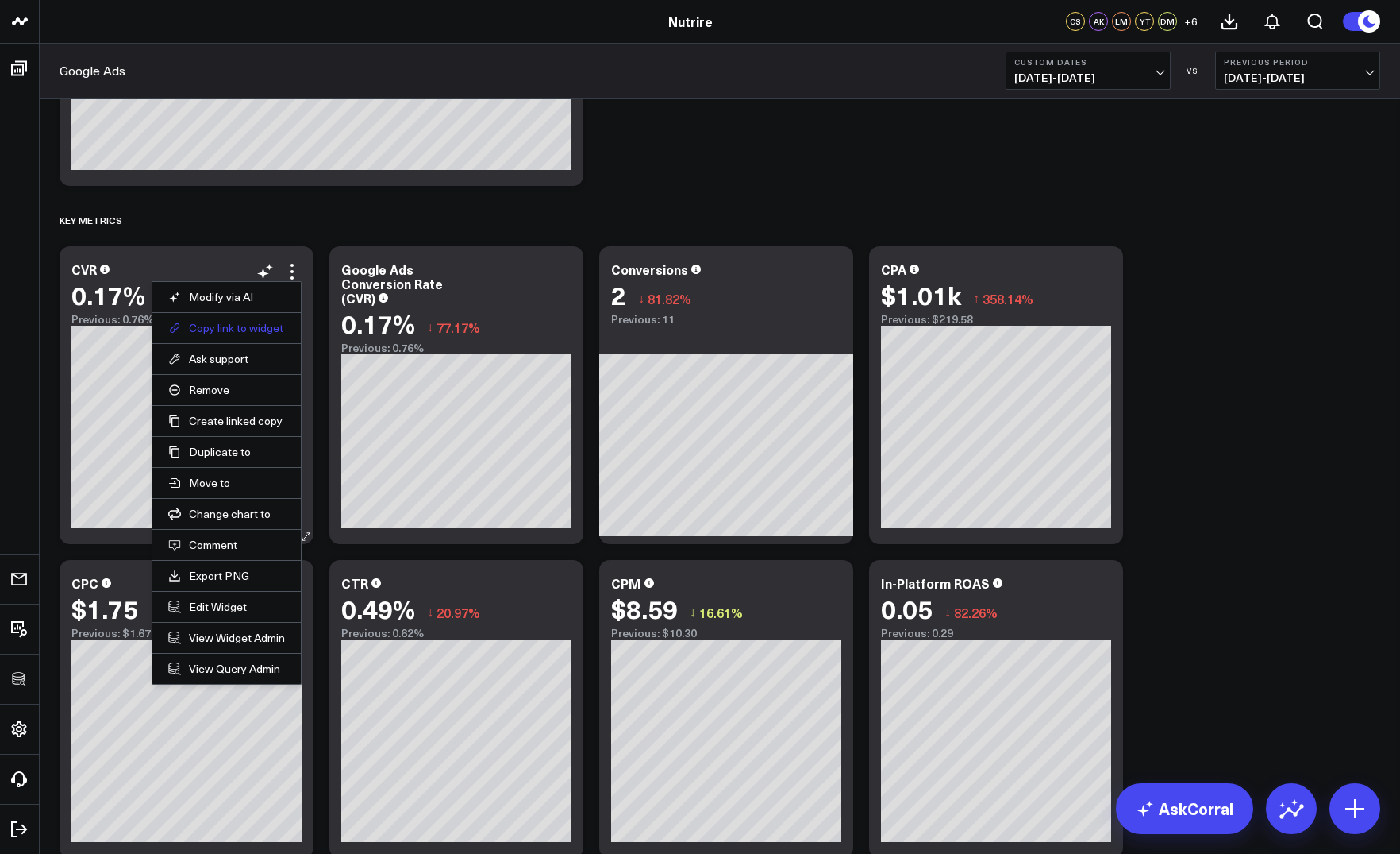
click at [231, 330] on button "Copy link to widget" at bounding box center [227, 328] width 117 height 15
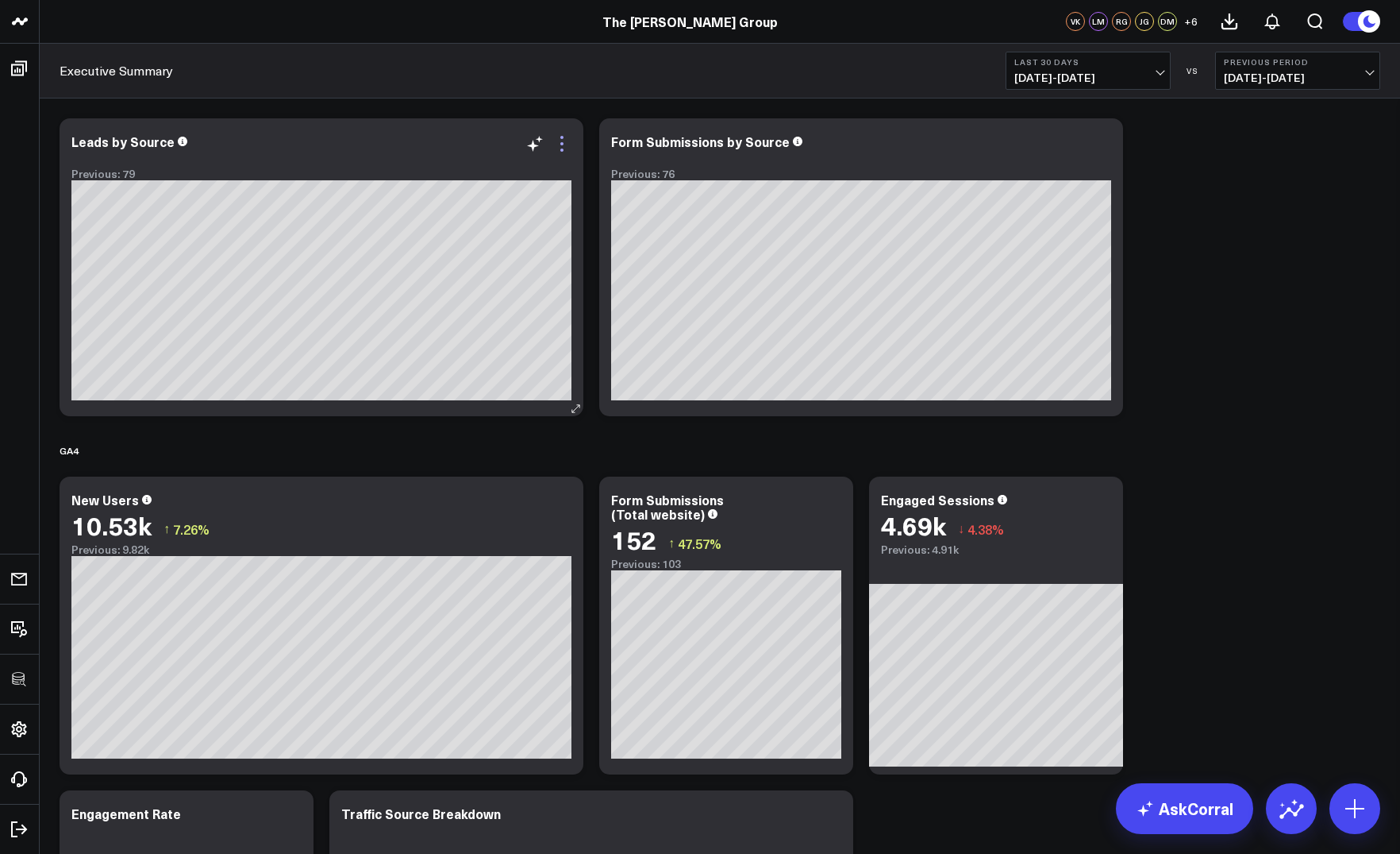
click at [566, 139] on icon at bounding box center [562, 144] width 19 height 19
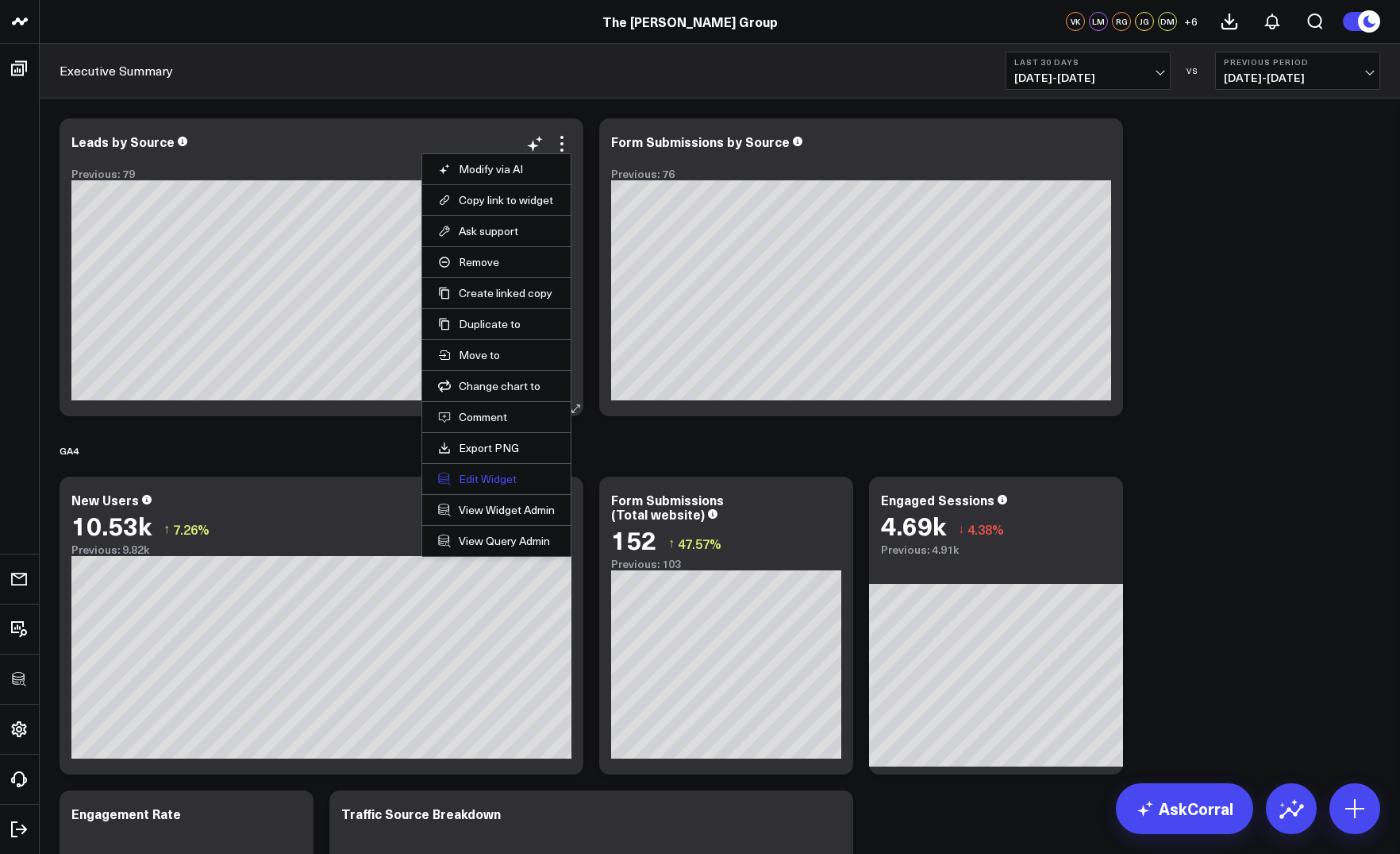
click at [469, 478] on button "Edit Widget" at bounding box center [496, 479] width 117 height 15
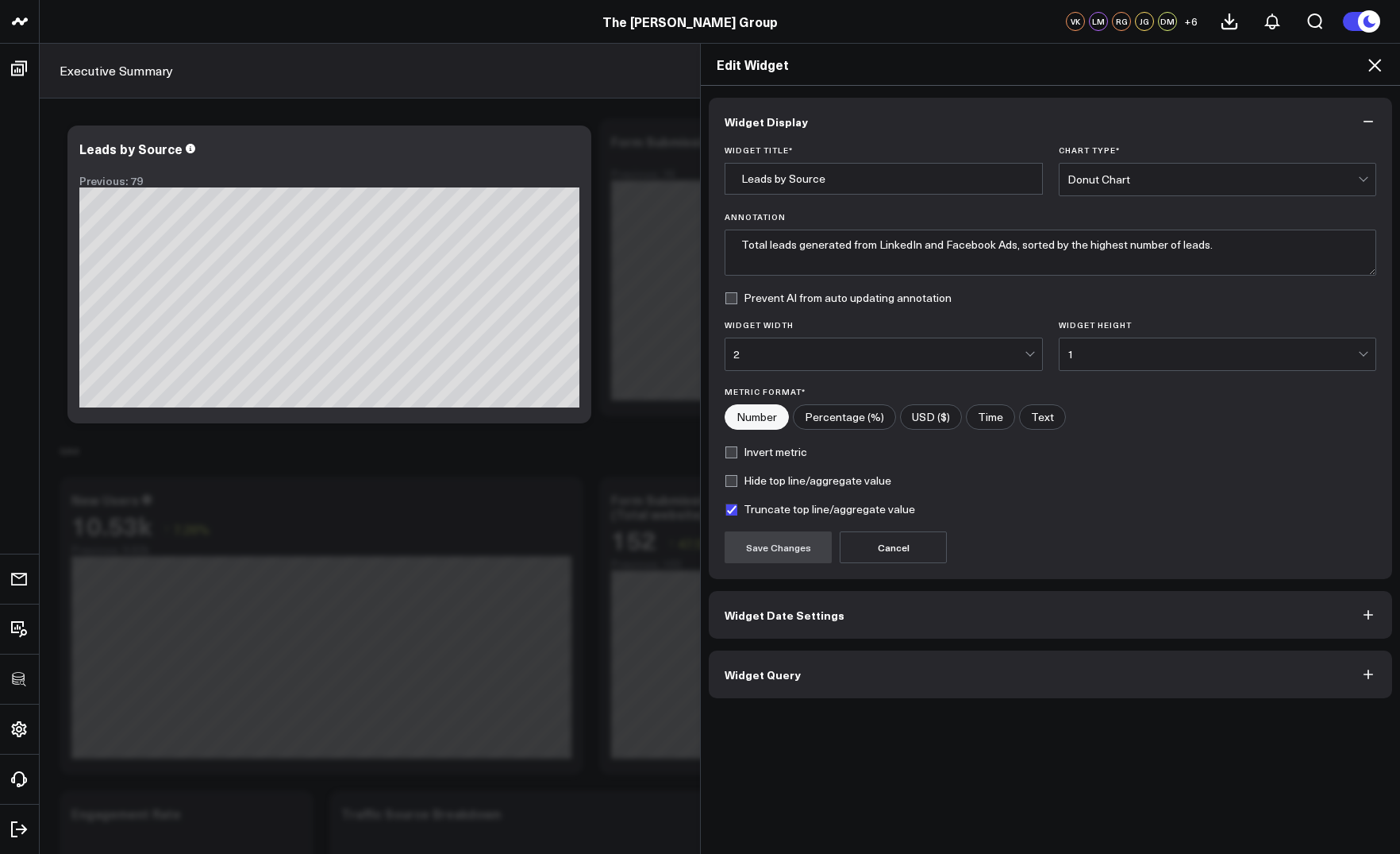
click at [783, 685] on button "Widget Query" at bounding box center [1051, 674] width 683 height 47
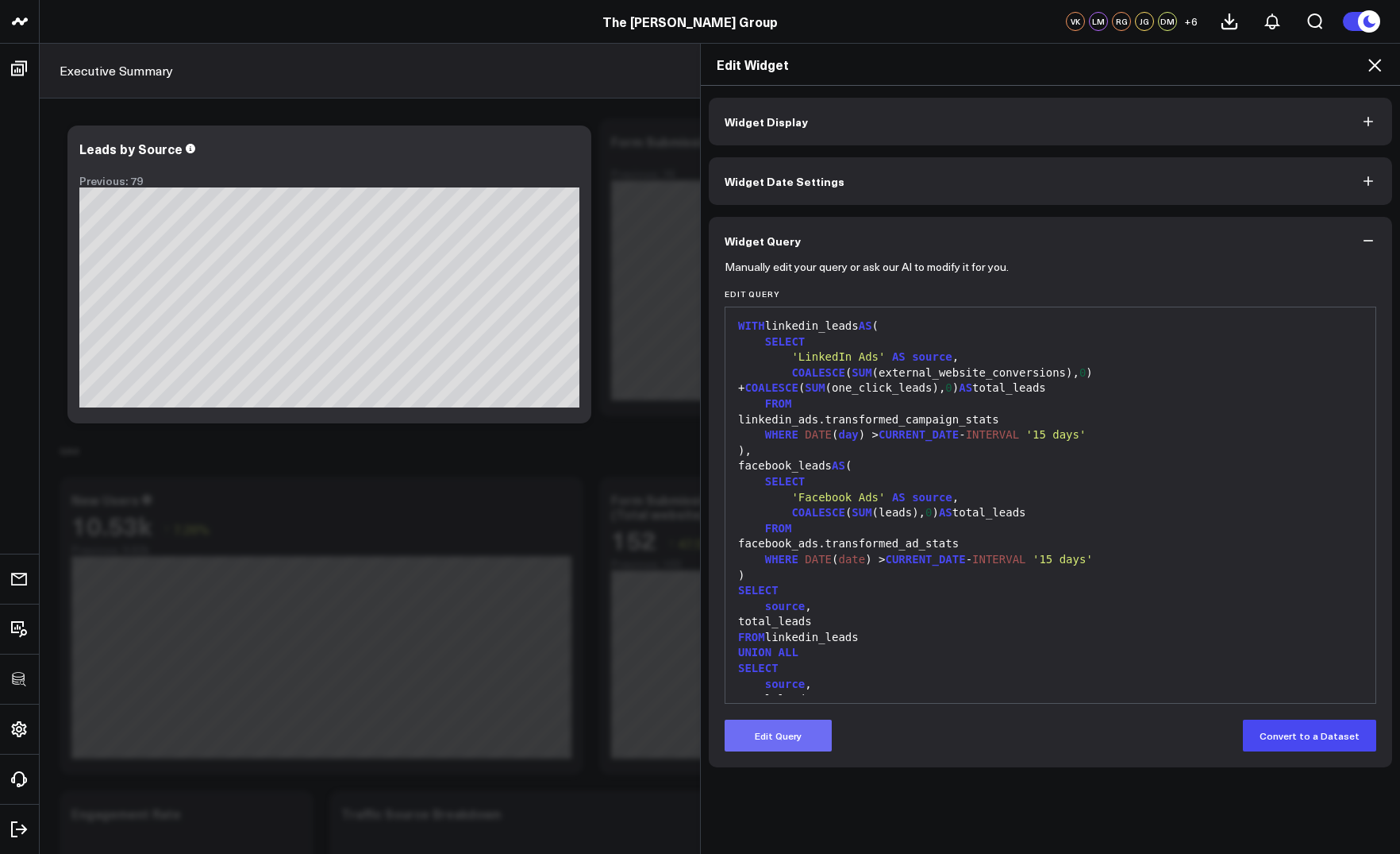
click at [774, 746] on button "Edit Query" at bounding box center [778, 735] width 108 height 32
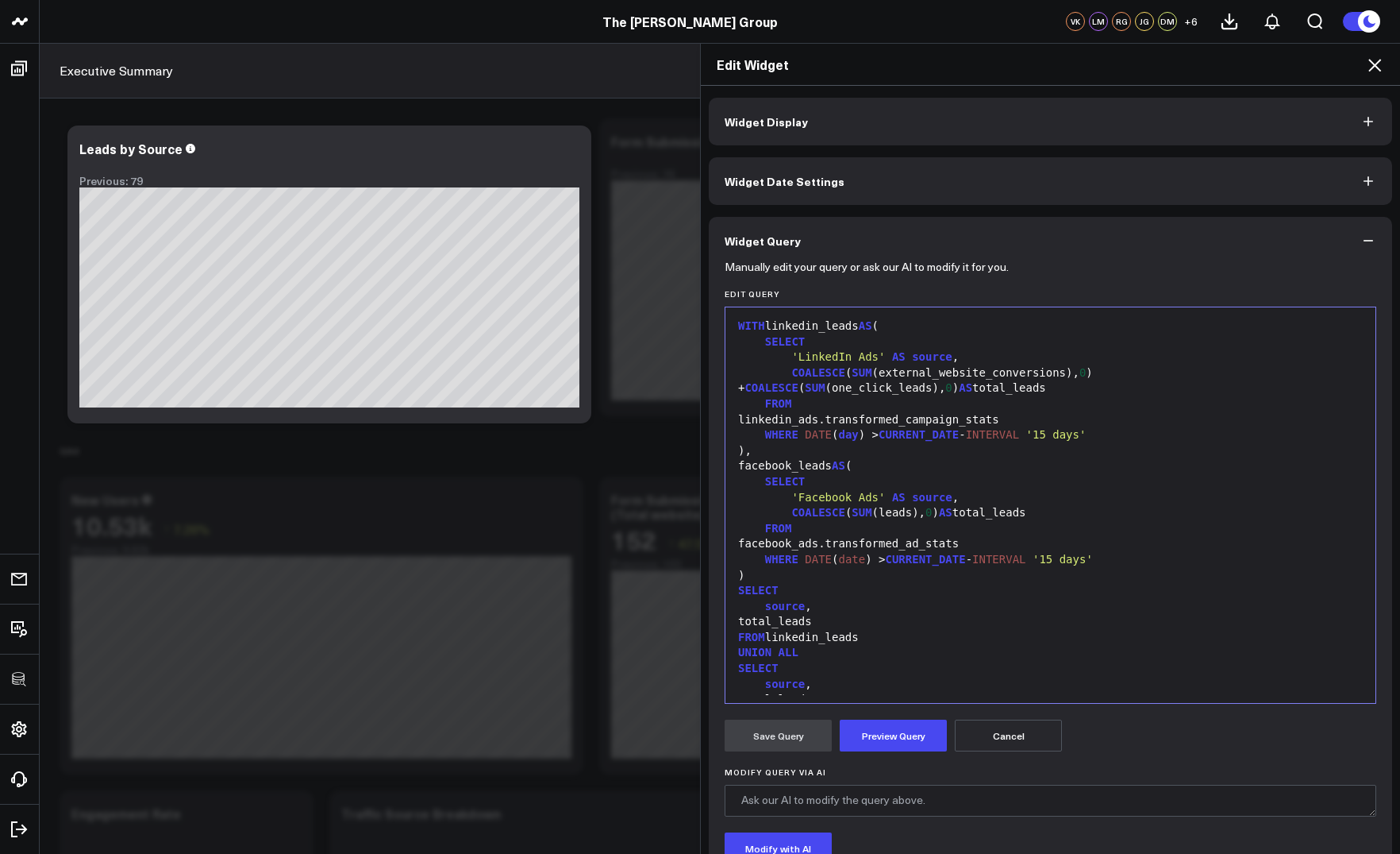
click at [893, 505] on div "COALESCE ( SUM (leads), 0 ) AS total_leads" at bounding box center [1050, 513] width 634 height 15
click at [896, 509] on div "COALESCE ( SUM (leads), 0 ) AS total_leads" at bounding box center [1050, 513] width 634 height 15
click at [1031, 494] on div "'Facebook Ads' AS source ," at bounding box center [1050, 498] width 634 height 15
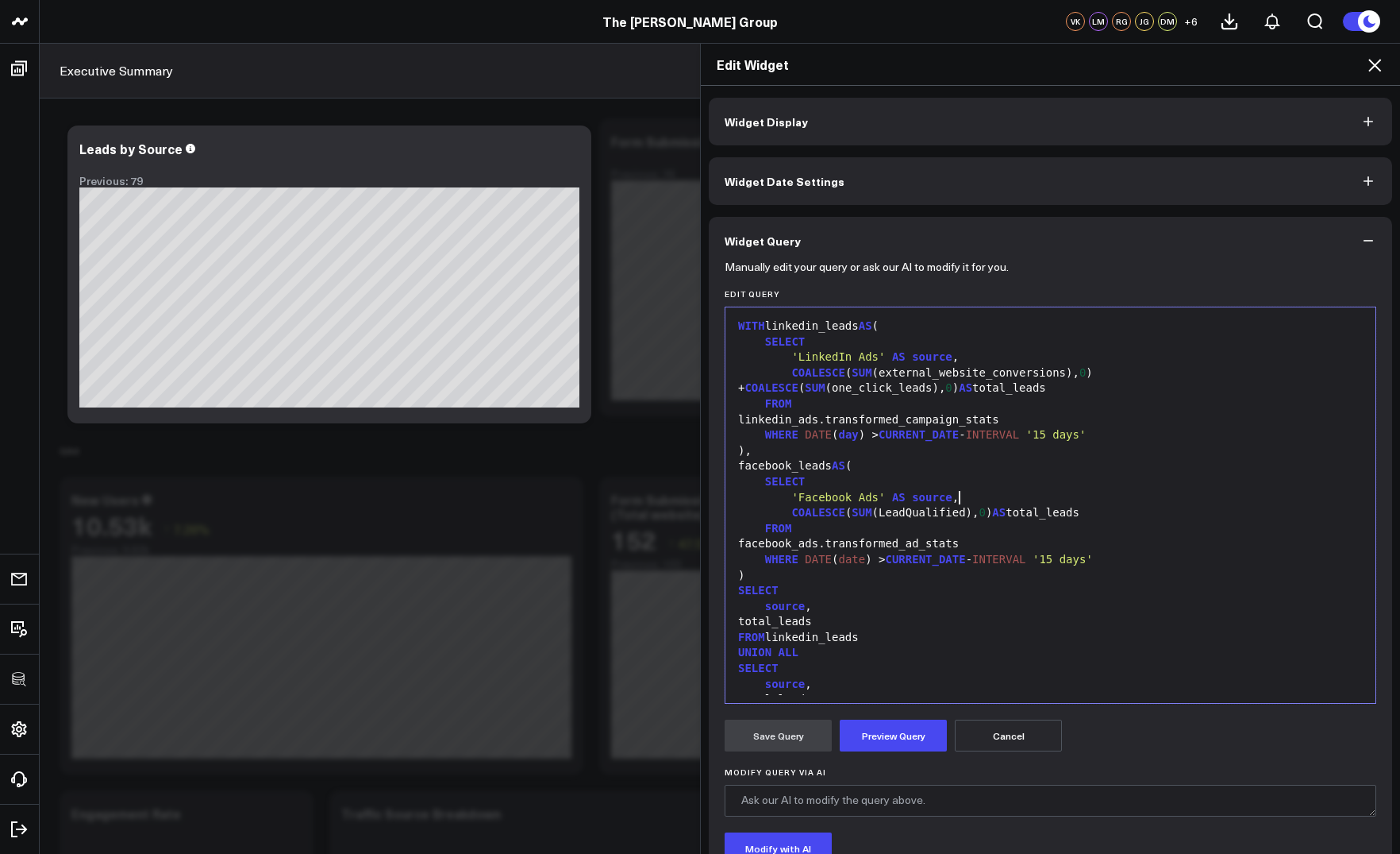
scroll to position [62, 0]
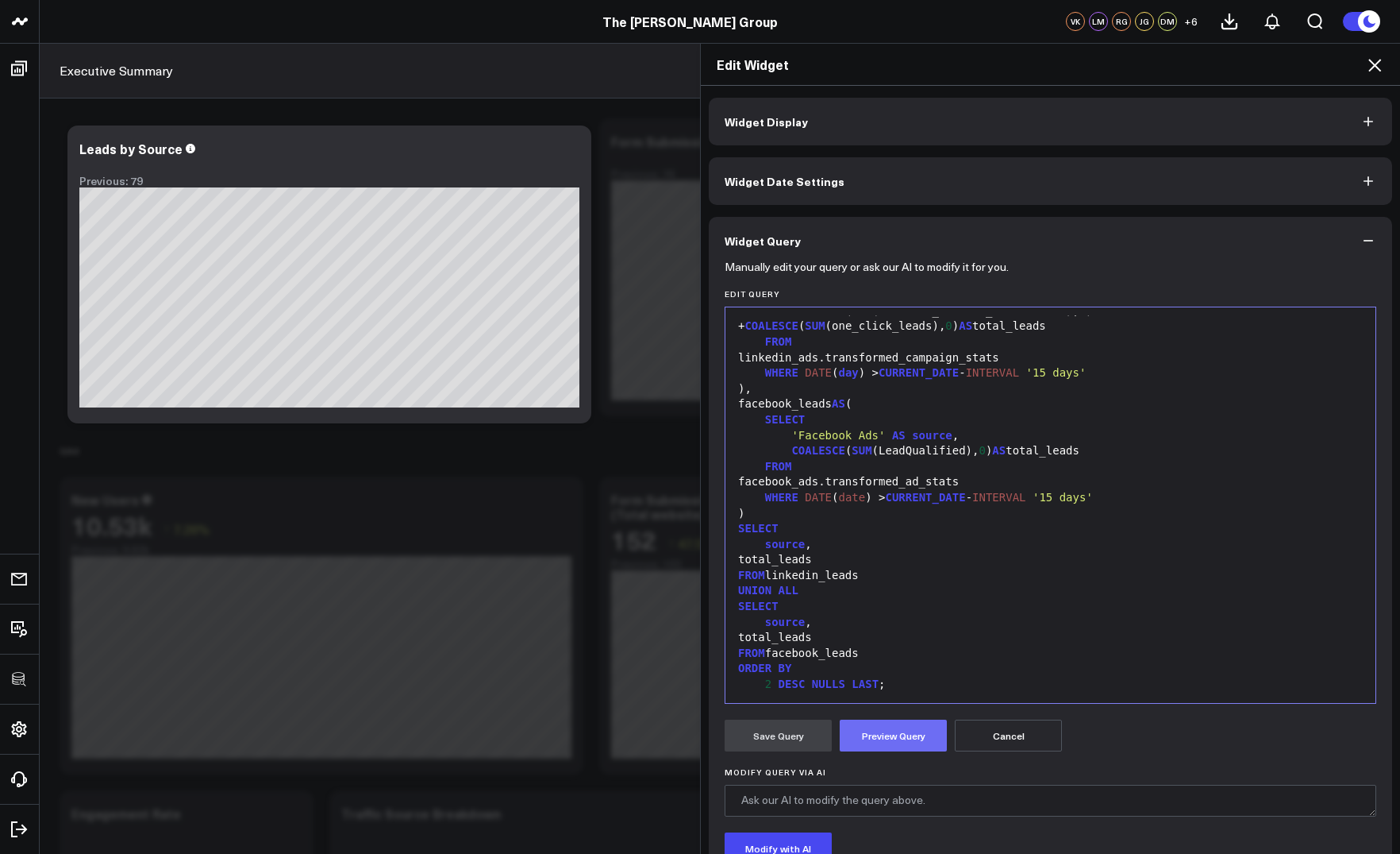
click at [909, 730] on button "Preview Query" at bounding box center [893, 735] width 108 height 32
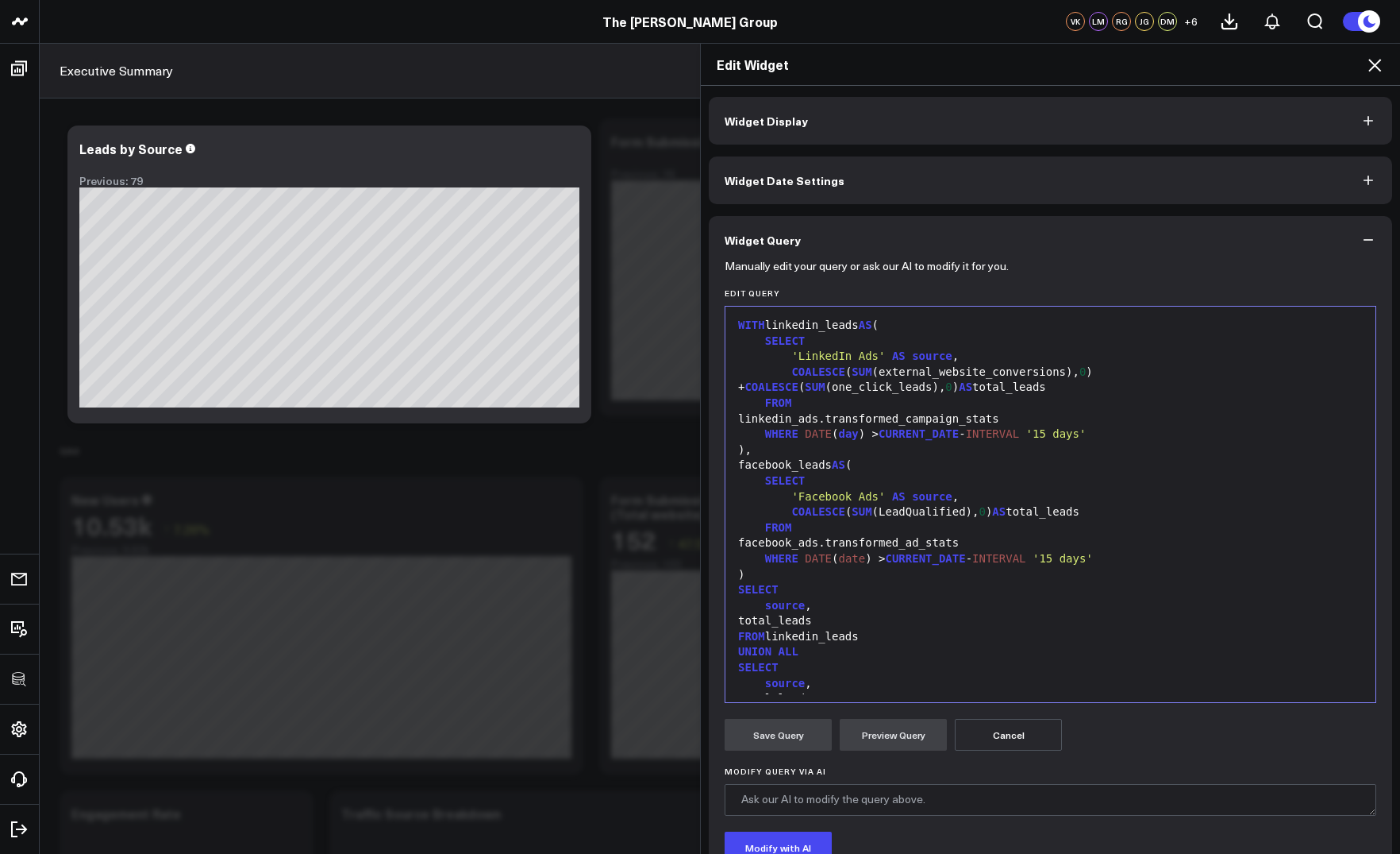
scroll to position [0, 0]
click at [1017, 733] on button "Cancel" at bounding box center [1008, 735] width 108 height 32
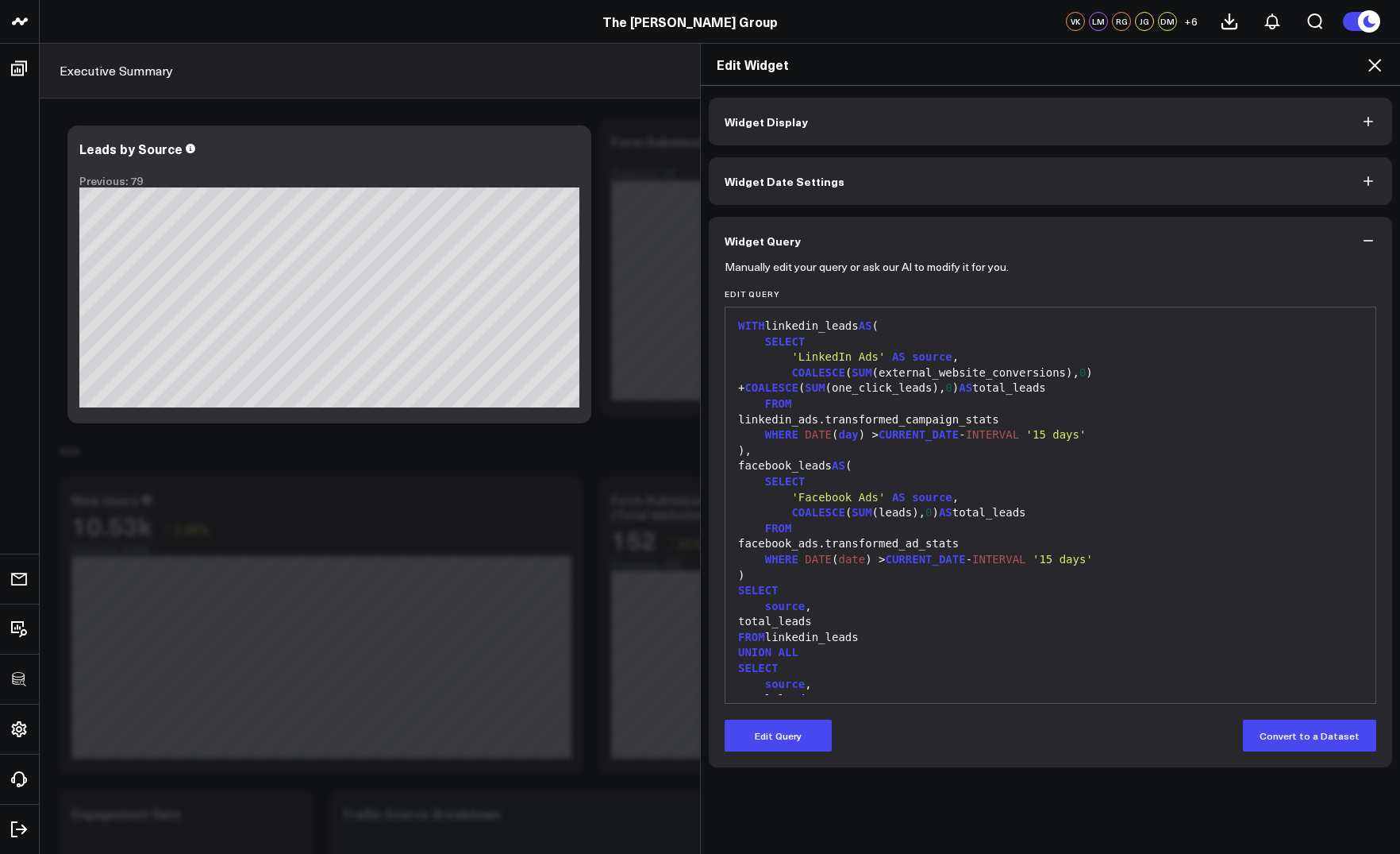
click at [1370, 77] on div "Edit Widget" at bounding box center [1051, 65] width 700 height 42
click at [1380, 63] on icon at bounding box center [1375, 65] width 19 height 19
